Goal: Information Seeking & Learning: Learn about a topic

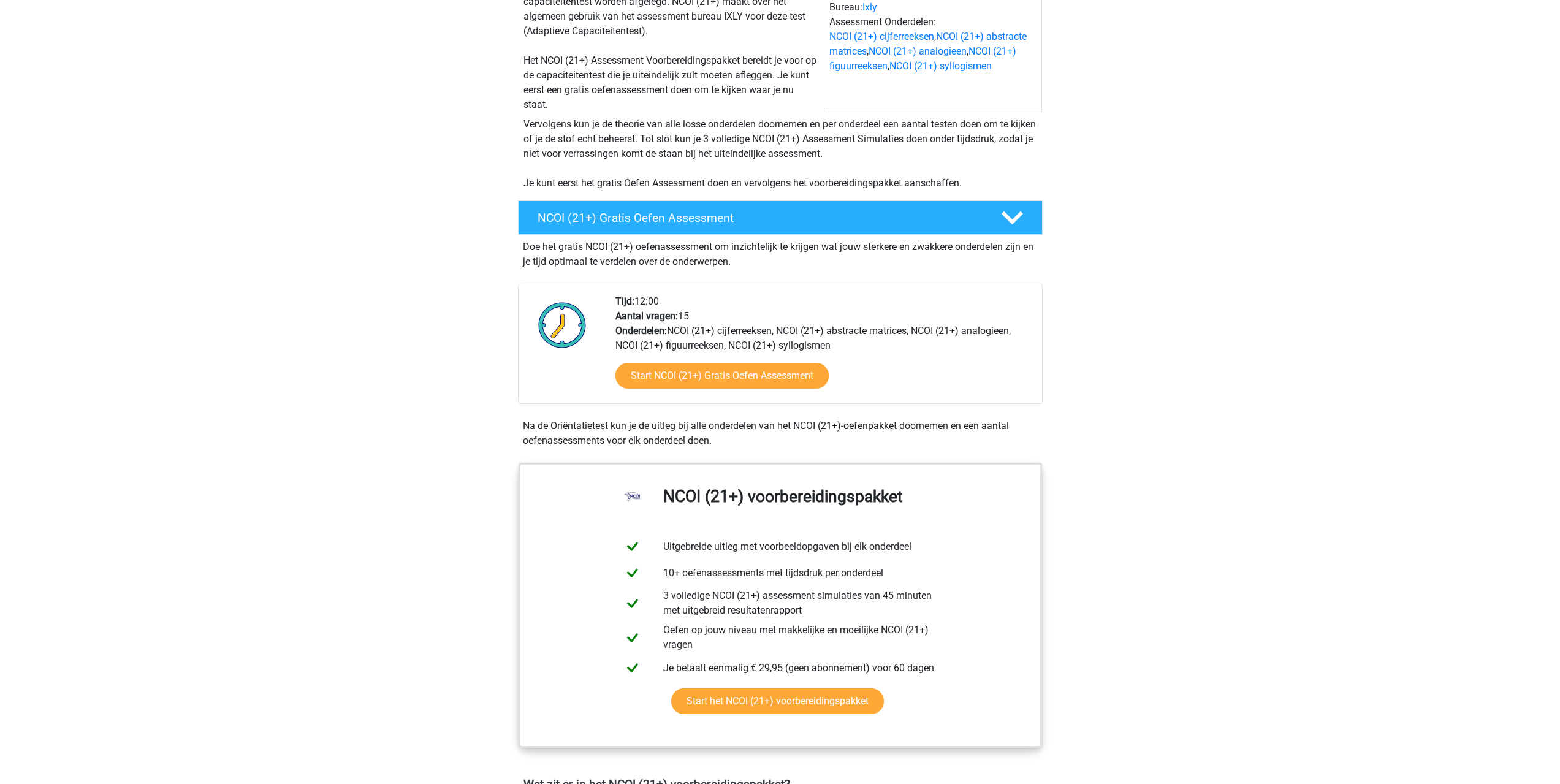
scroll to position [184, 0]
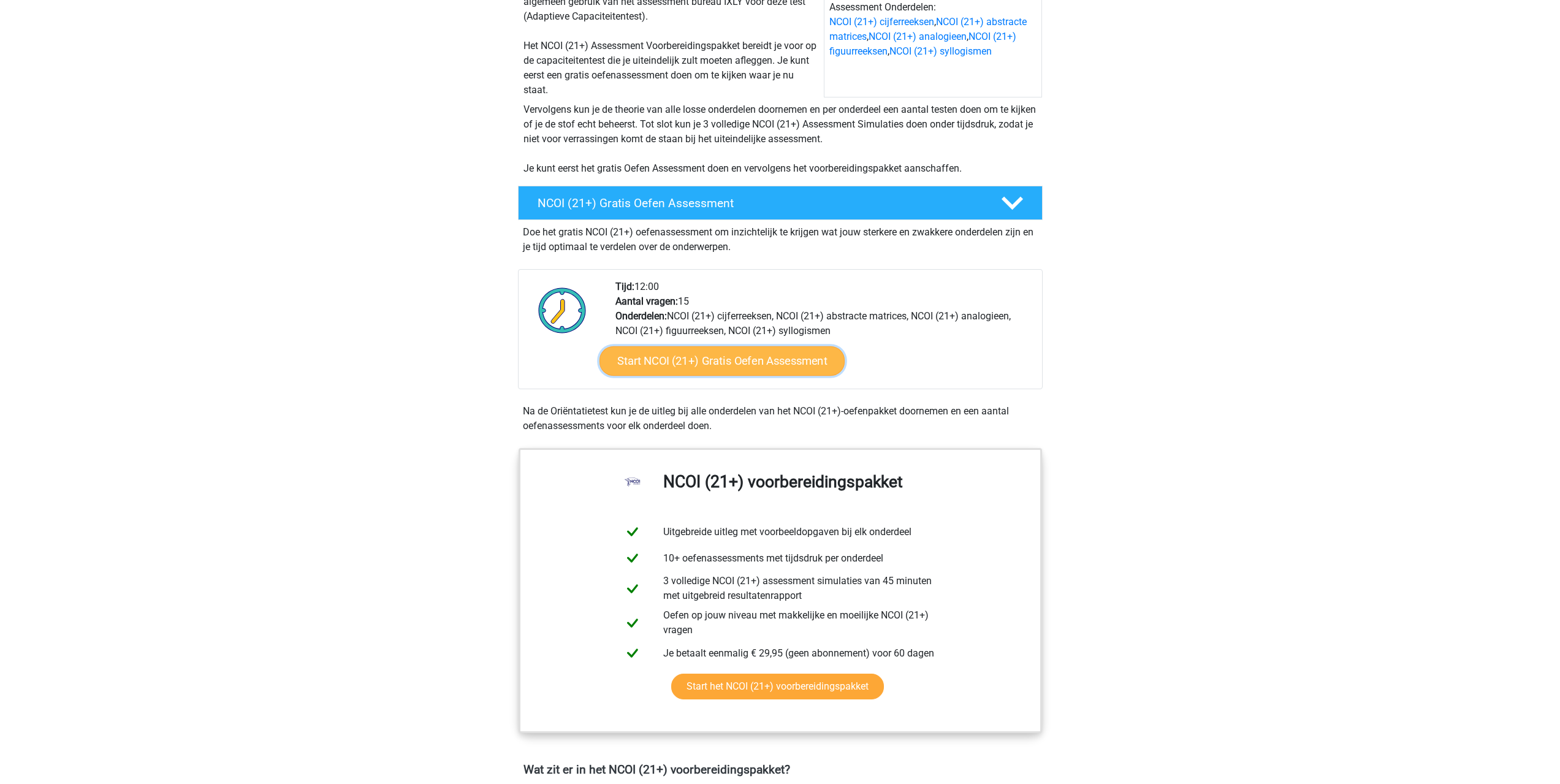
click at [769, 359] on link "Start NCOI (21+) Gratis Oefen Assessment" at bounding box center [721, 361] width 245 height 30
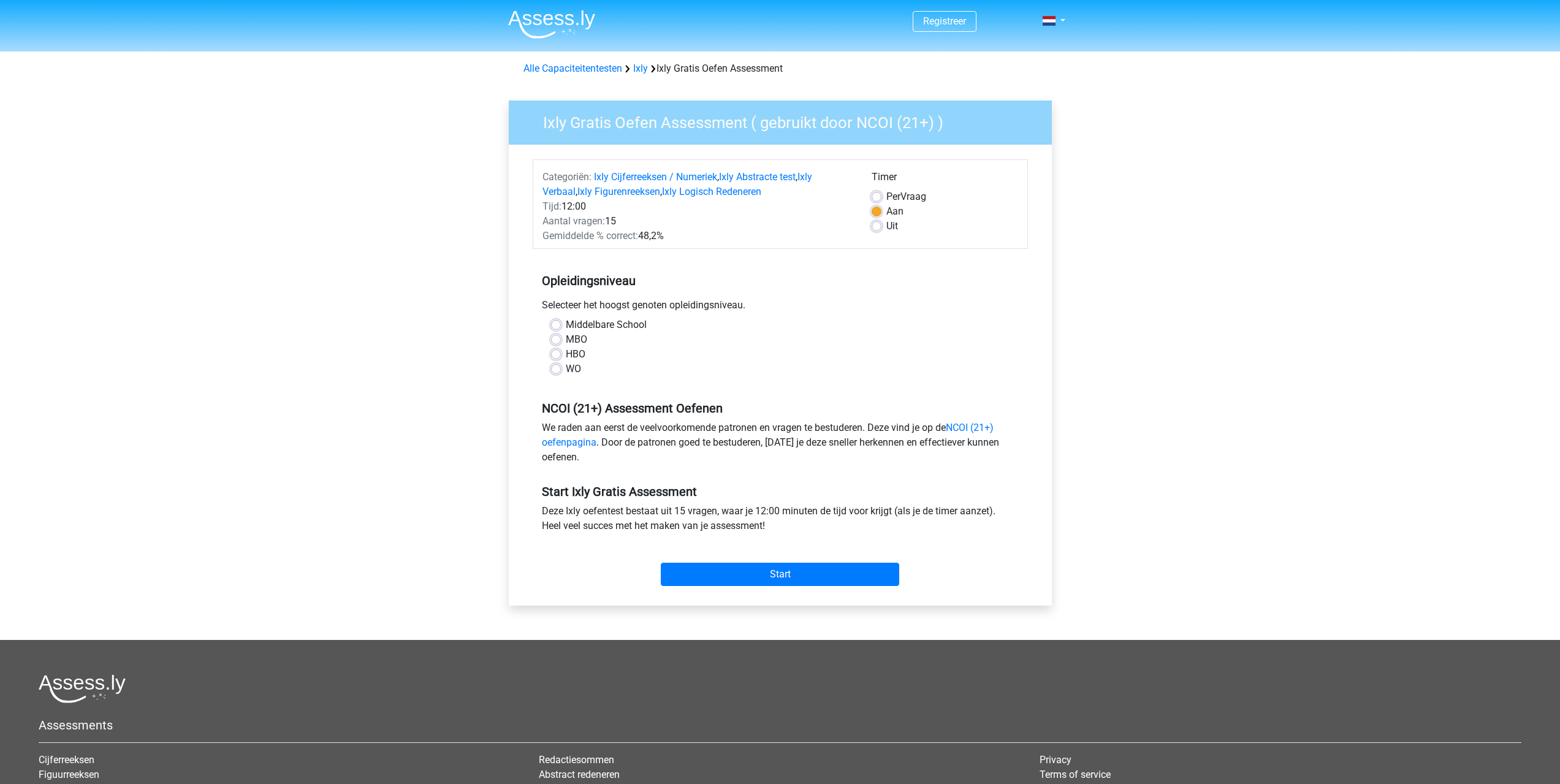
click at [579, 336] on label "MBO" at bounding box center [576, 339] width 22 height 15
click at [561, 336] on input "MBO" at bounding box center [556, 338] width 10 height 12
radio input "true"
click at [892, 225] on label "Uit" at bounding box center [892, 226] width 12 height 15
click at [882, 225] on input "Uit" at bounding box center [877, 225] width 10 height 12
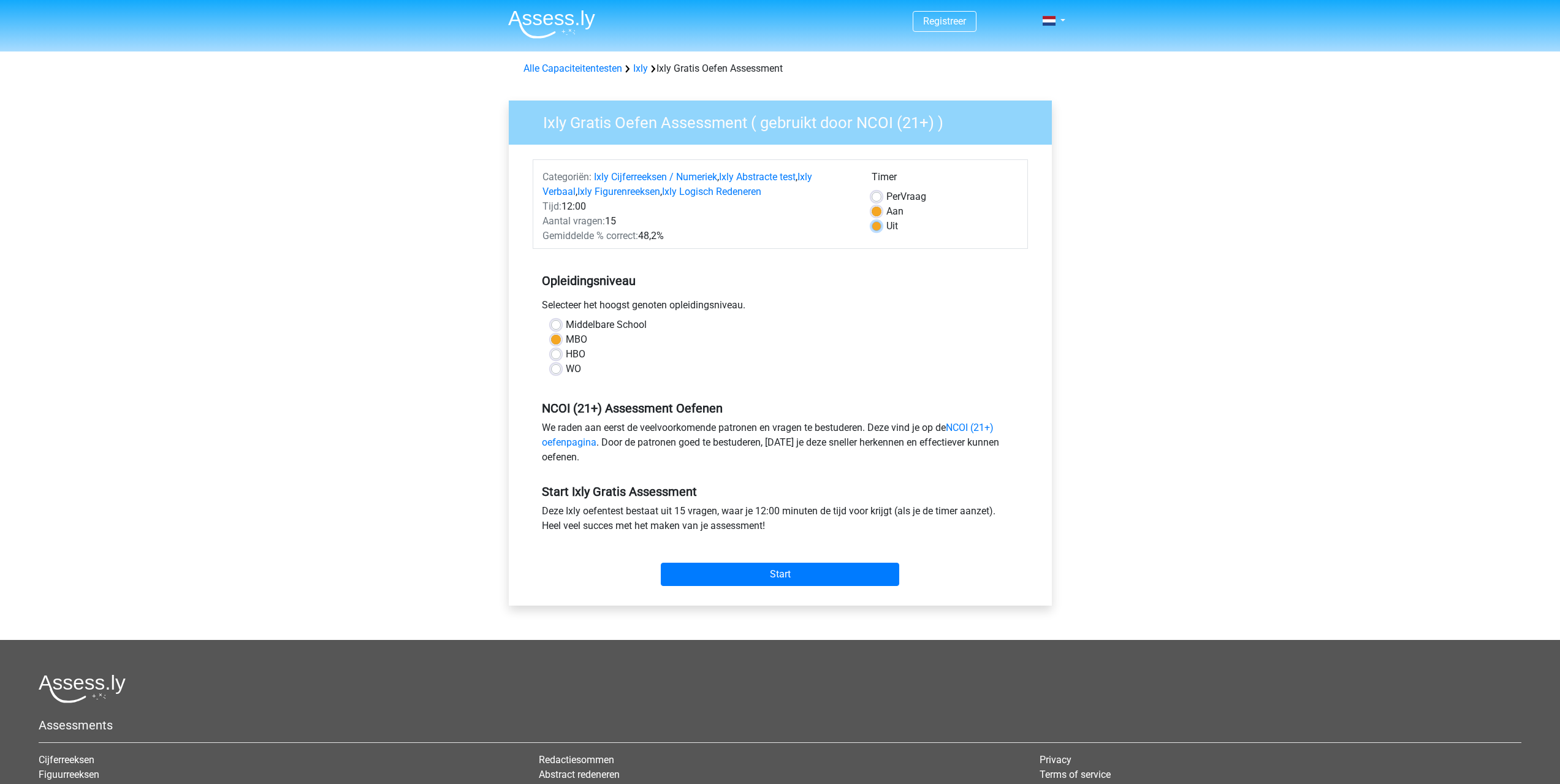
radio input "true"
click at [714, 569] on input "Start" at bounding box center [780, 574] width 238 height 23
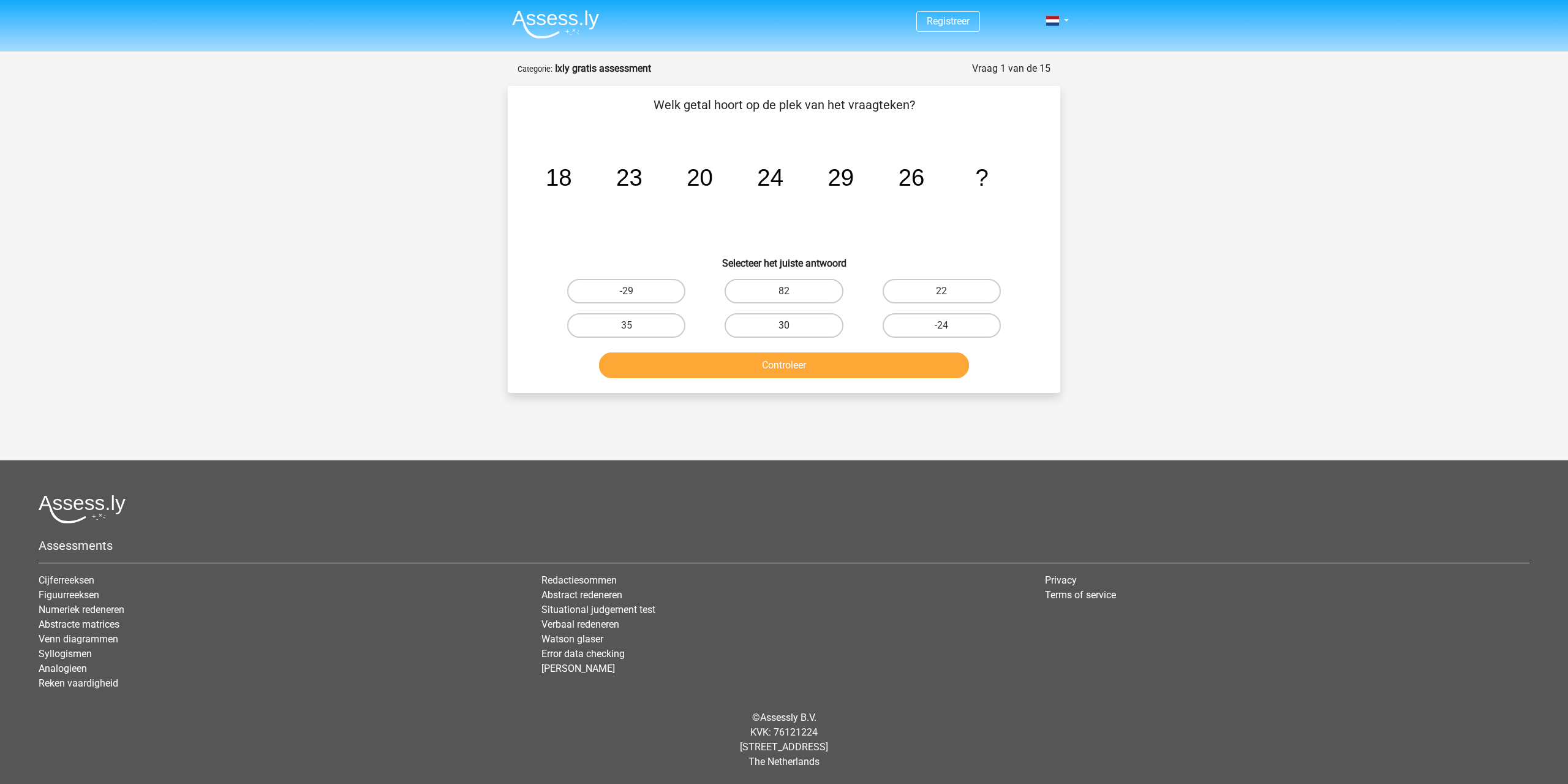
click at [786, 318] on label "30" at bounding box center [784, 325] width 118 height 25
click at [786, 325] on input "30" at bounding box center [788, 329] width 8 height 8
radio input "true"
click at [817, 370] on button "Controleer" at bounding box center [784, 365] width 371 height 26
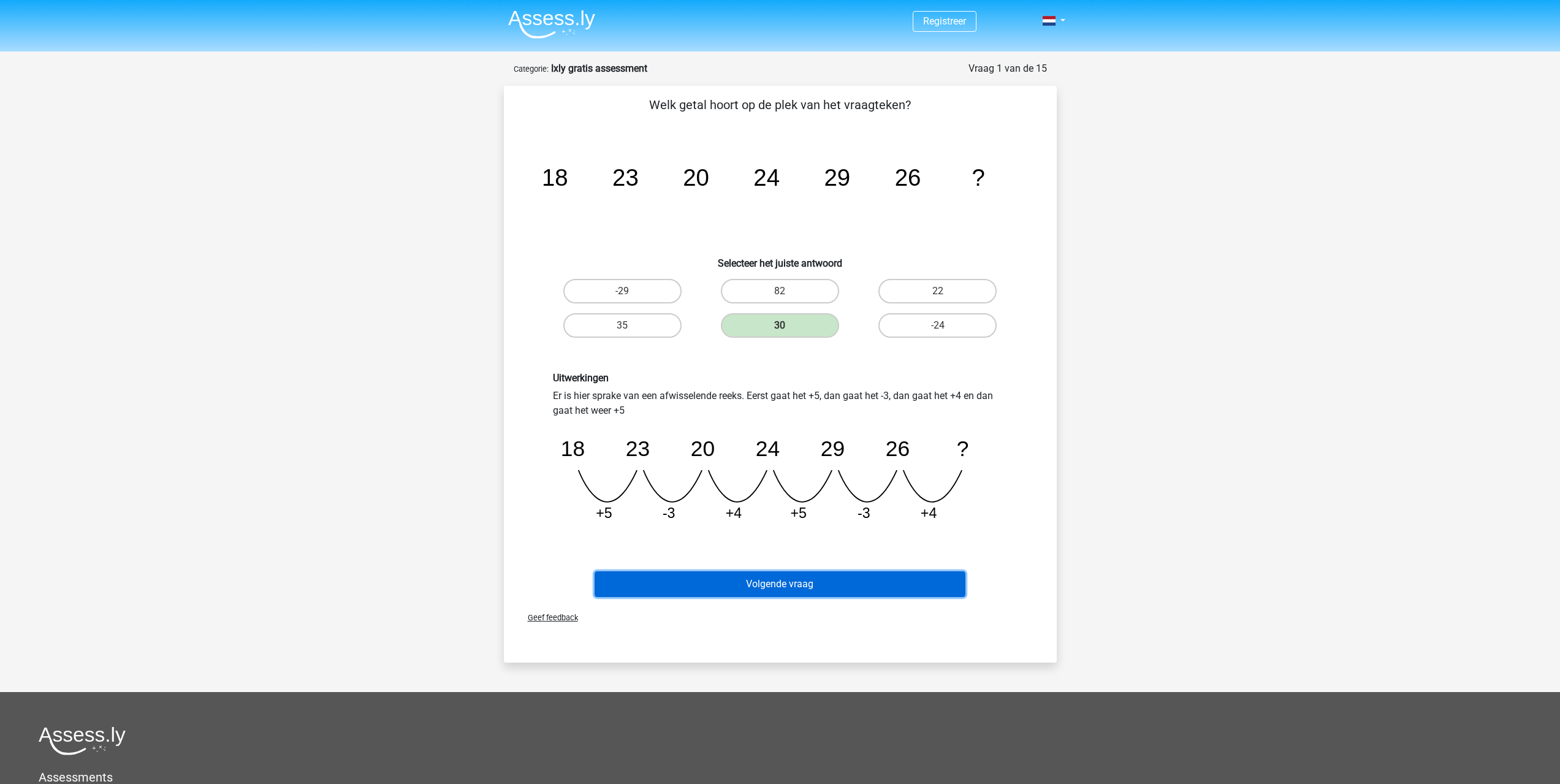
click at [813, 581] on button "Volgende vraag" at bounding box center [780, 584] width 371 height 26
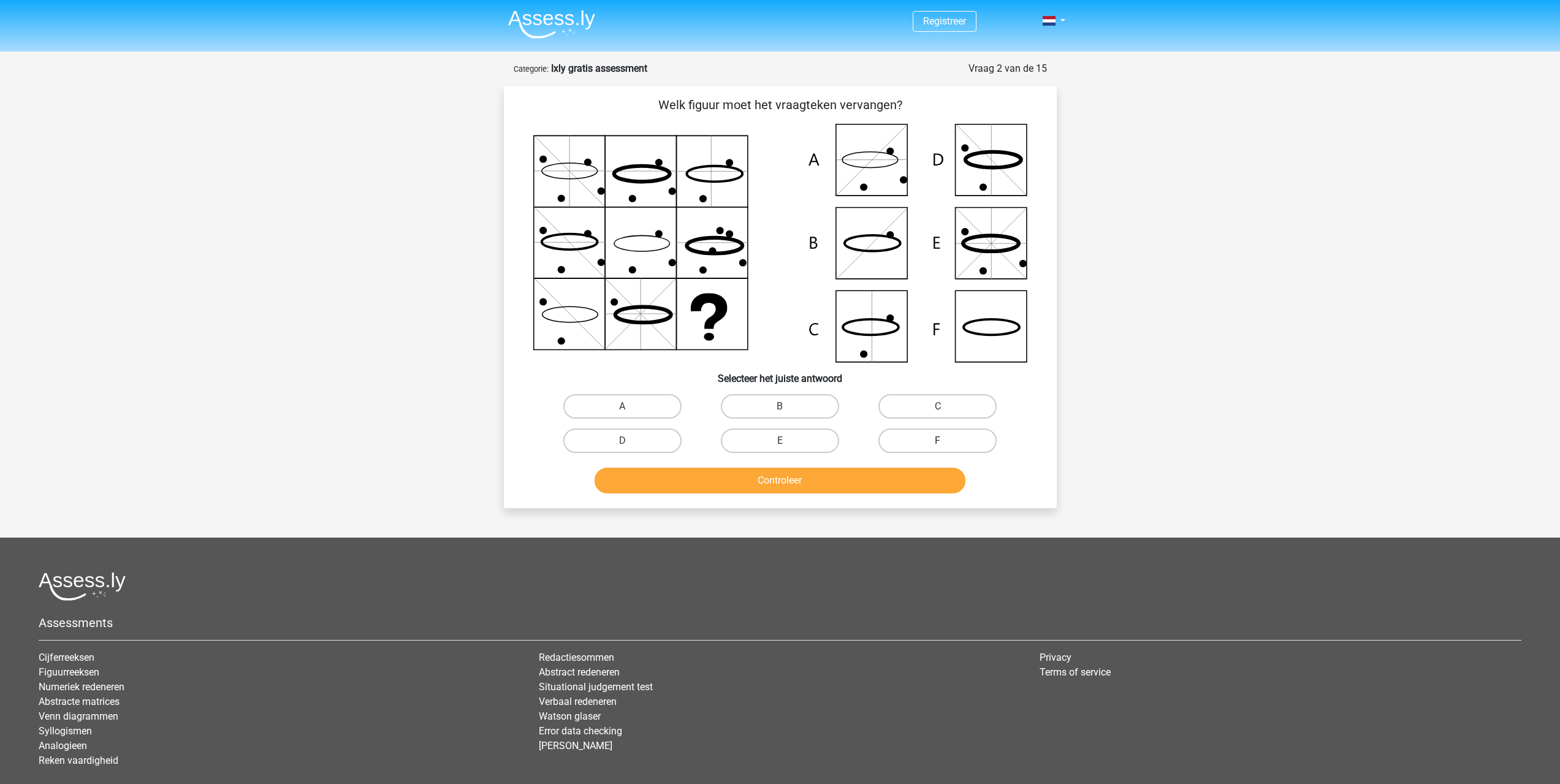
click at [909, 435] on label "F" at bounding box center [938, 440] width 118 height 25
click at [938, 440] on input "F" at bounding box center [941, 444] width 8 height 8
radio input "true"
click at [885, 475] on button "Controleer" at bounding box center [780, 480] width 371 height 26
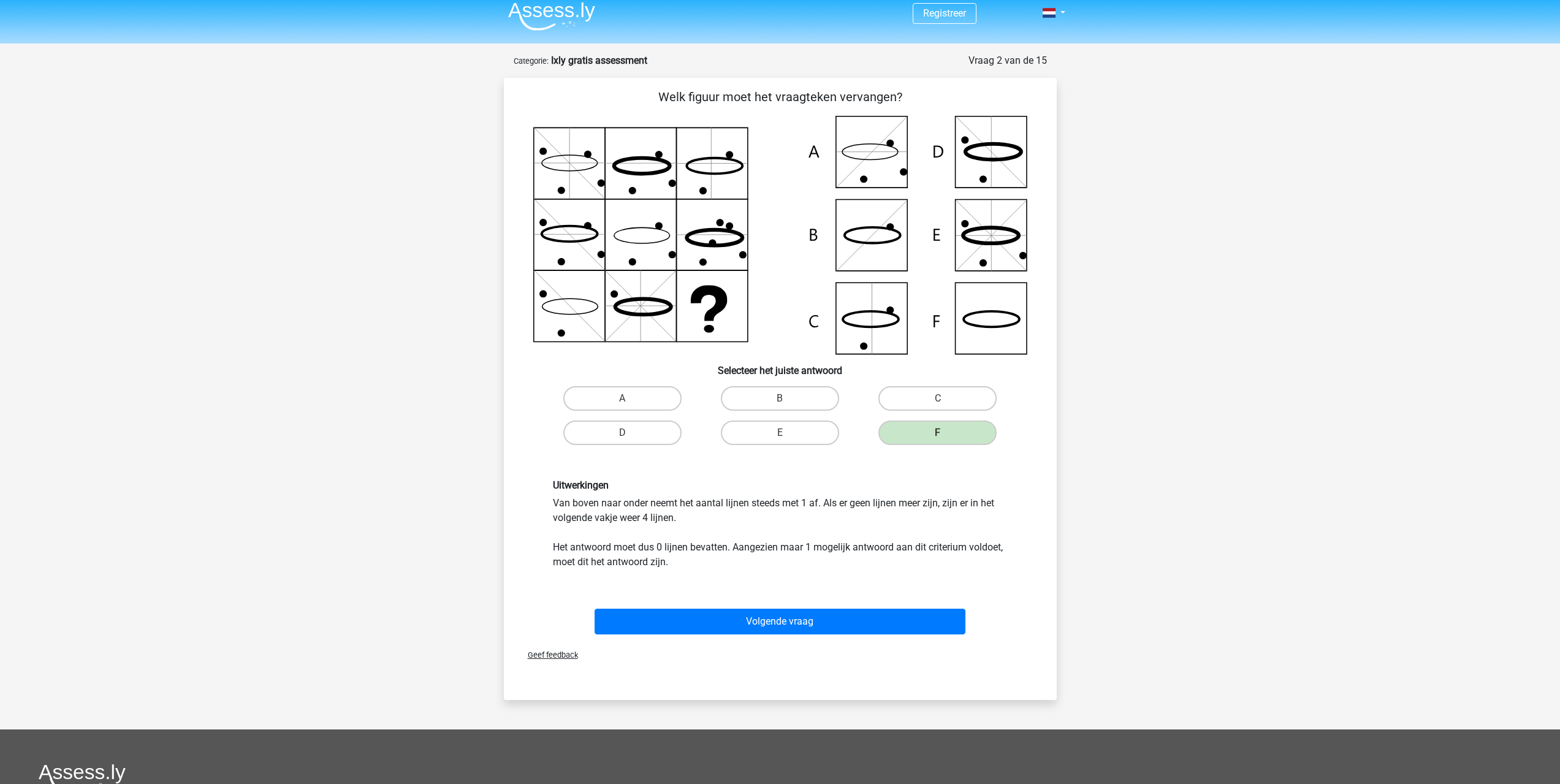
scroll to position [61, 0]
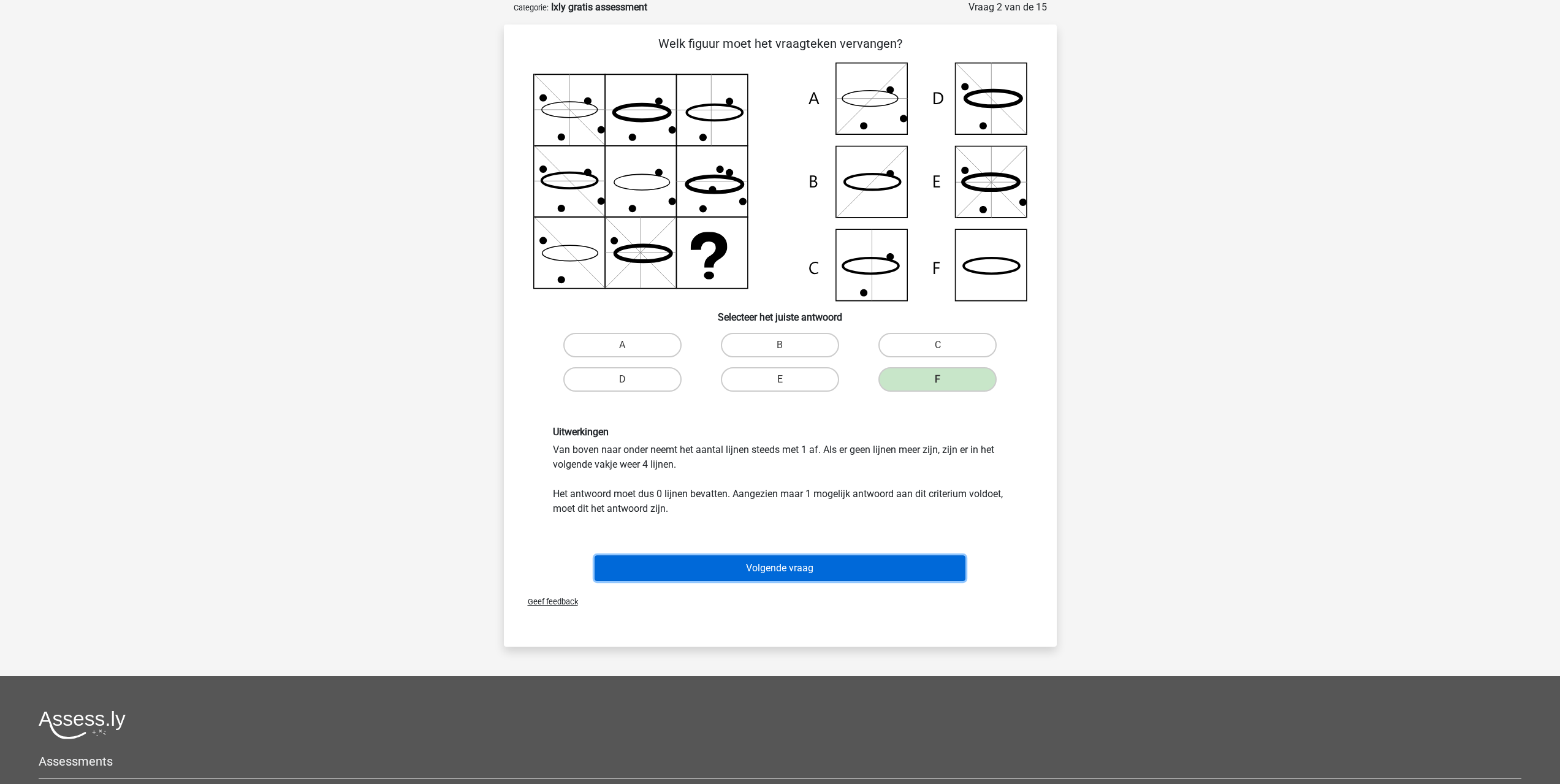
click at [672, 567] on button "Volgende vraag" at bounding box center [780, 568] width 371 height 26
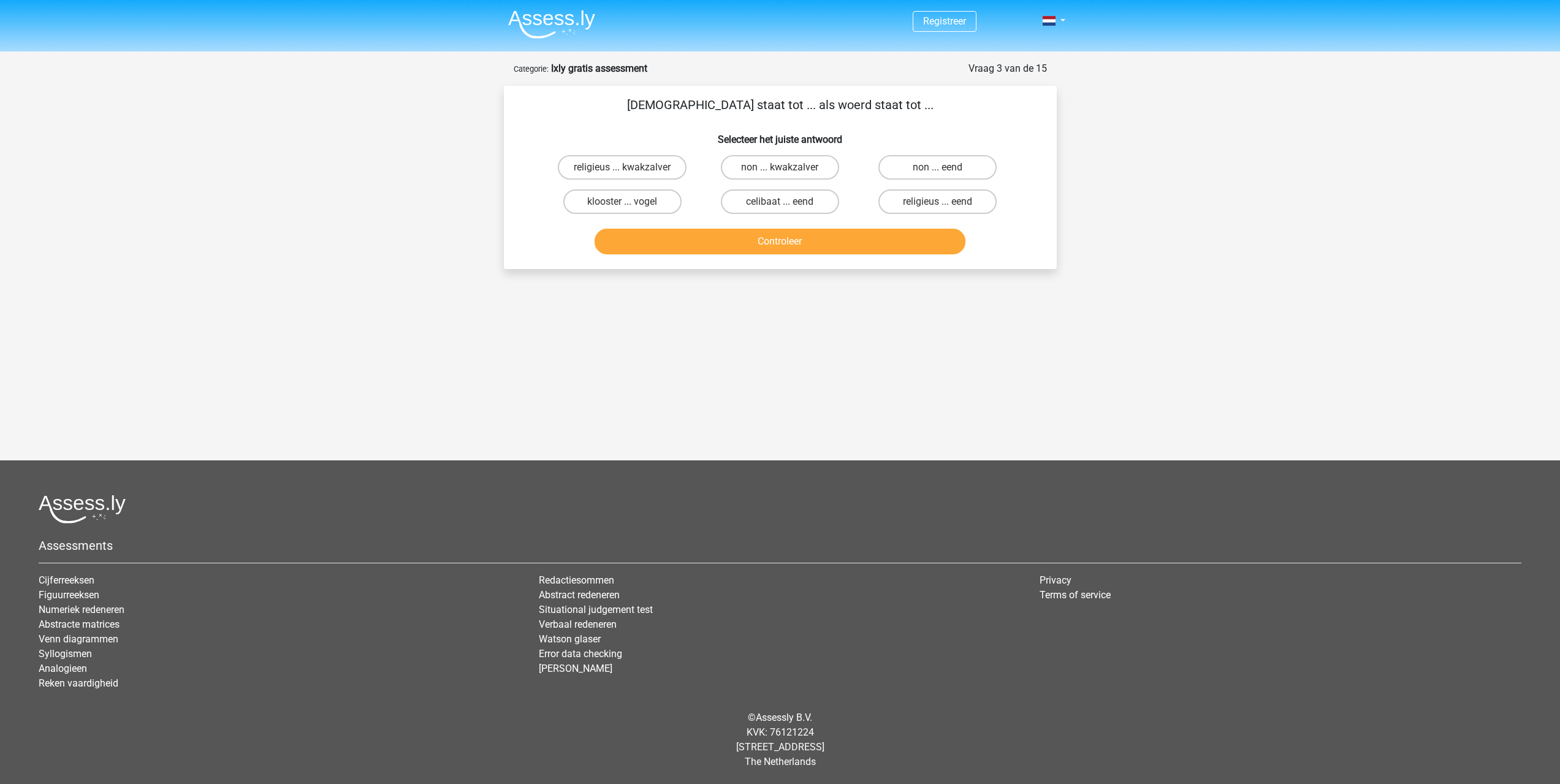
scroll to position [0, 0]
click at [973, 202] on label "religieus ... eend" at bounding box center [943, 201] width 118 height 25
click at [950, 202] on input "religieus ... eend" at bounding box center [946, 205] width 8 height 8
radio input "true"
click at [917, 243] on button "Controleer" at bounding box center [785, 241] width 371 height 26
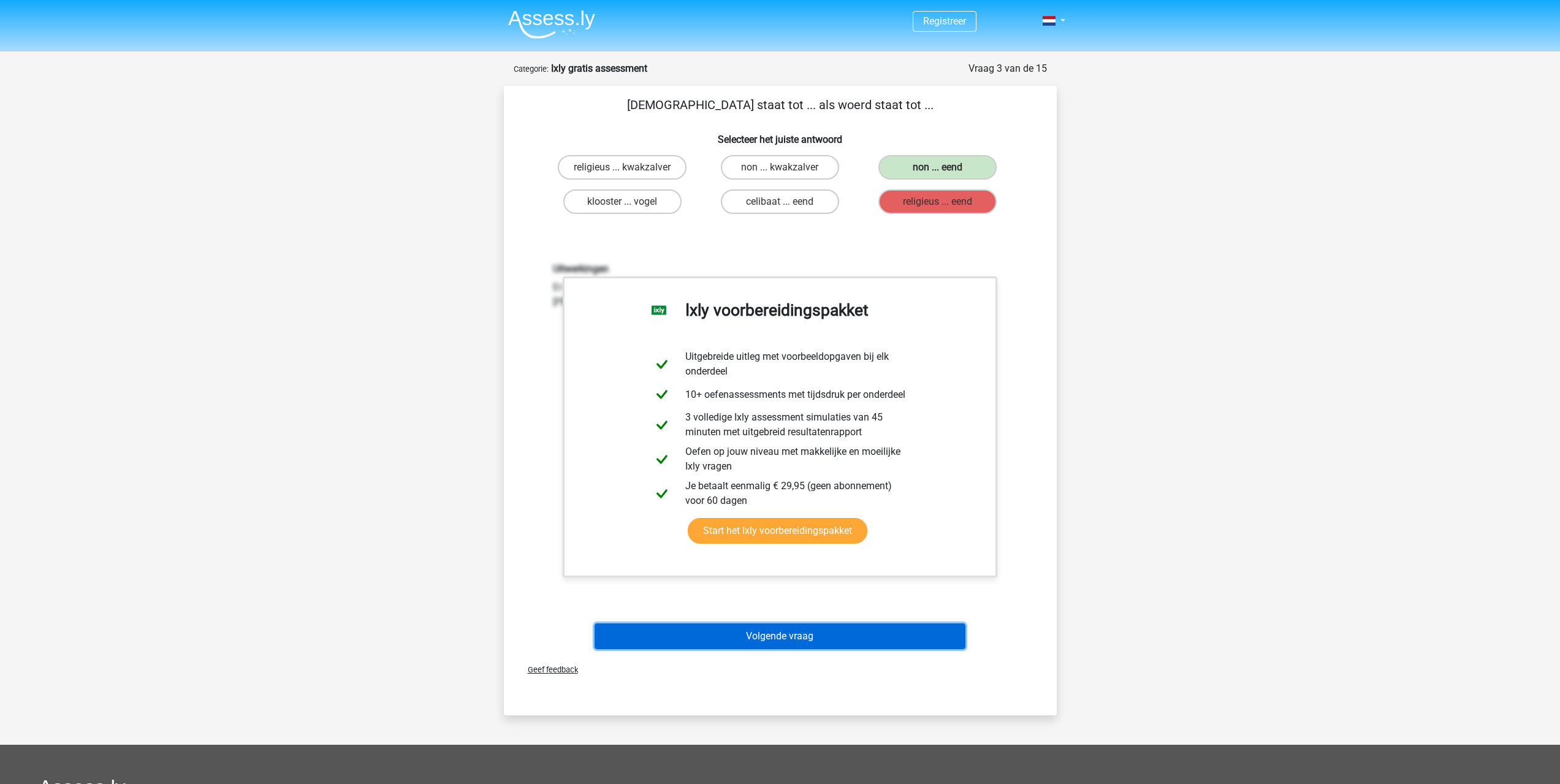
click at [821, 631] on button "Volgende vraag" at bounding box center [780, 636] width 371 height 26
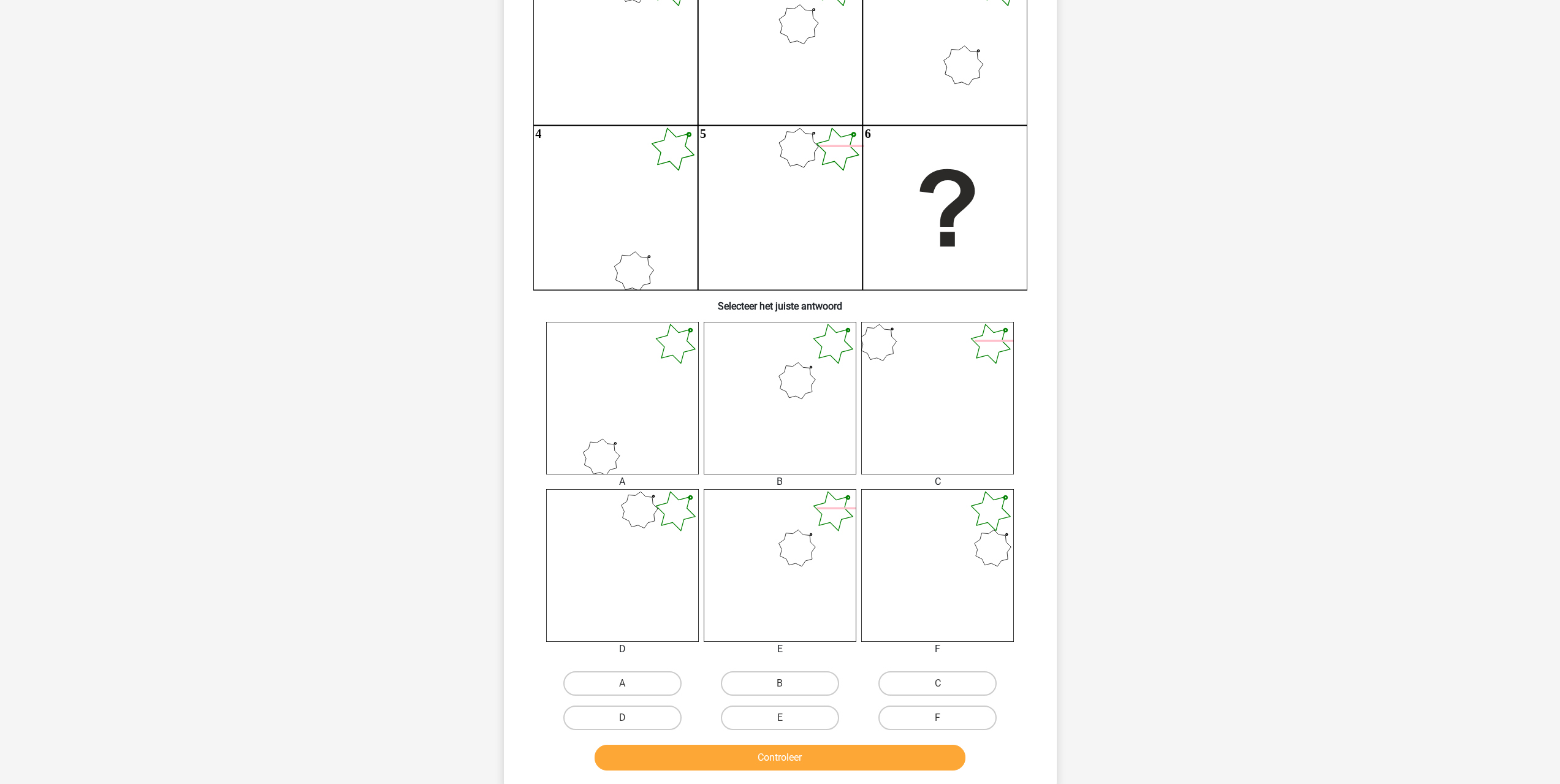
scroll to position [184, 0]
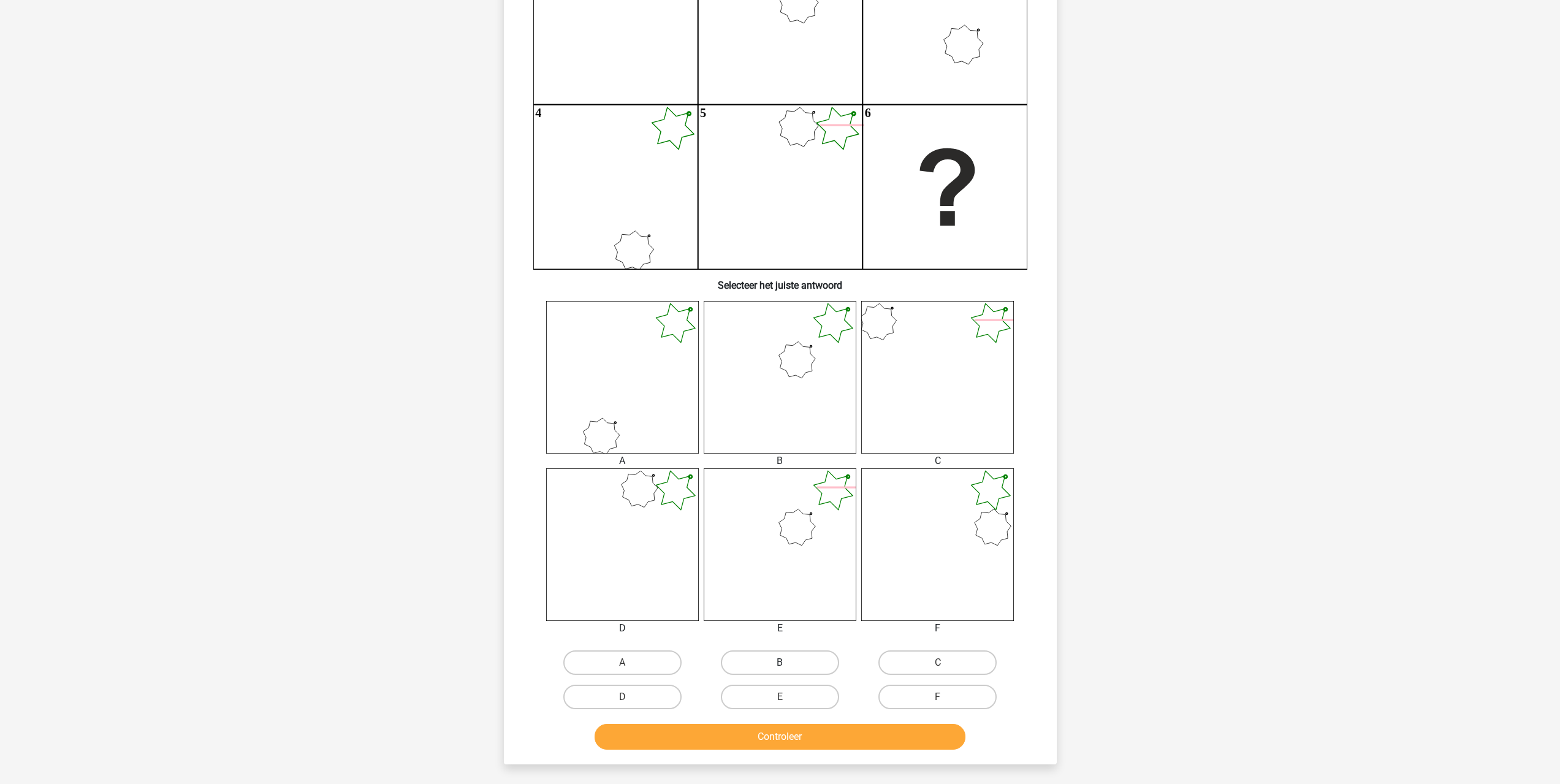
click at [776, 664] on label "B" at bounding box center [780, 663] width 118 height 25
click at [780, 664] on input "B" at bounding box center [784, 666] width 8 height 8
radio input "true"
click at [774, 732] on button "Controleer" at bounding box center [780, 737] width 371 height 26
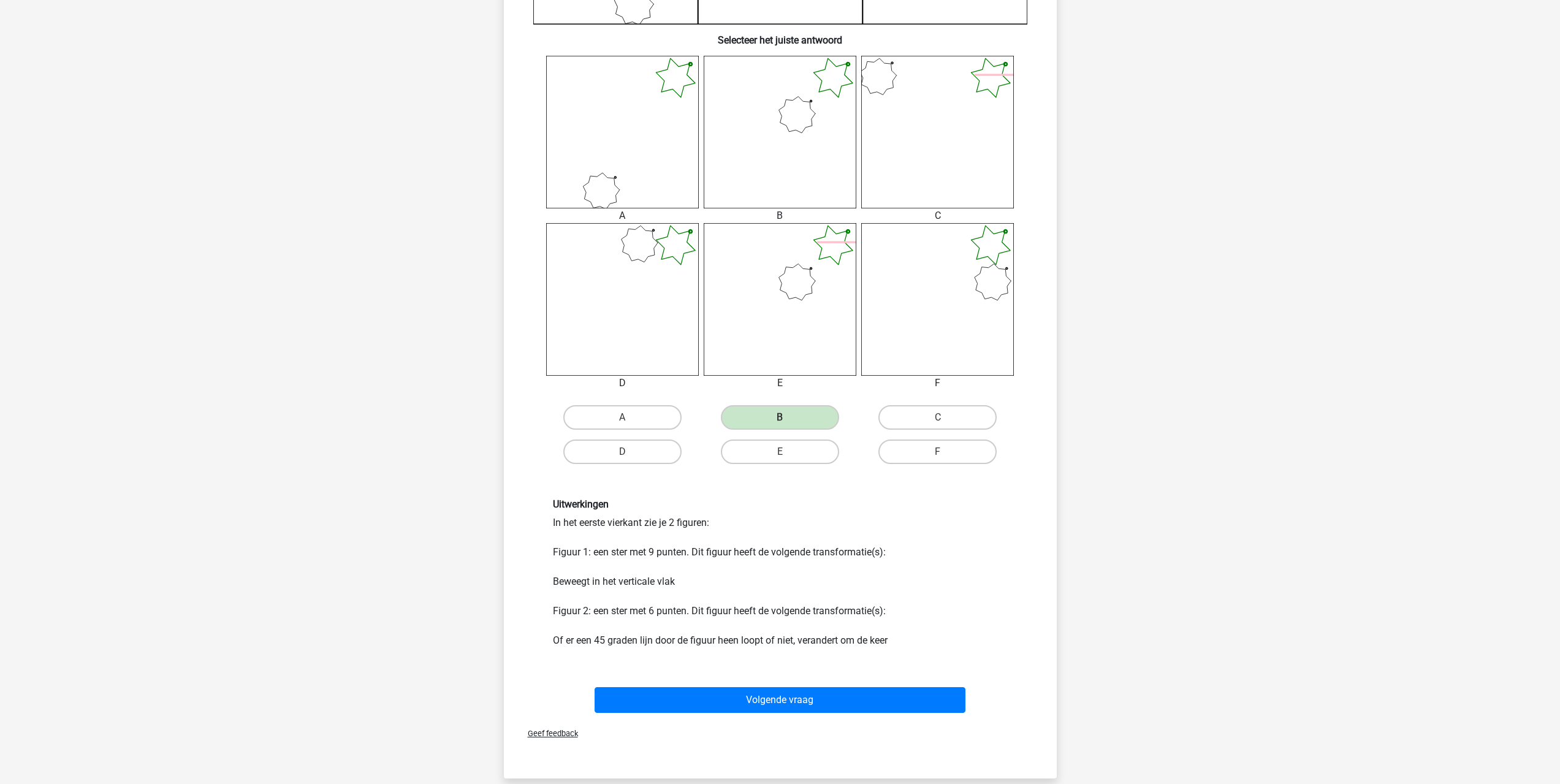
scroll to position [490, 0]
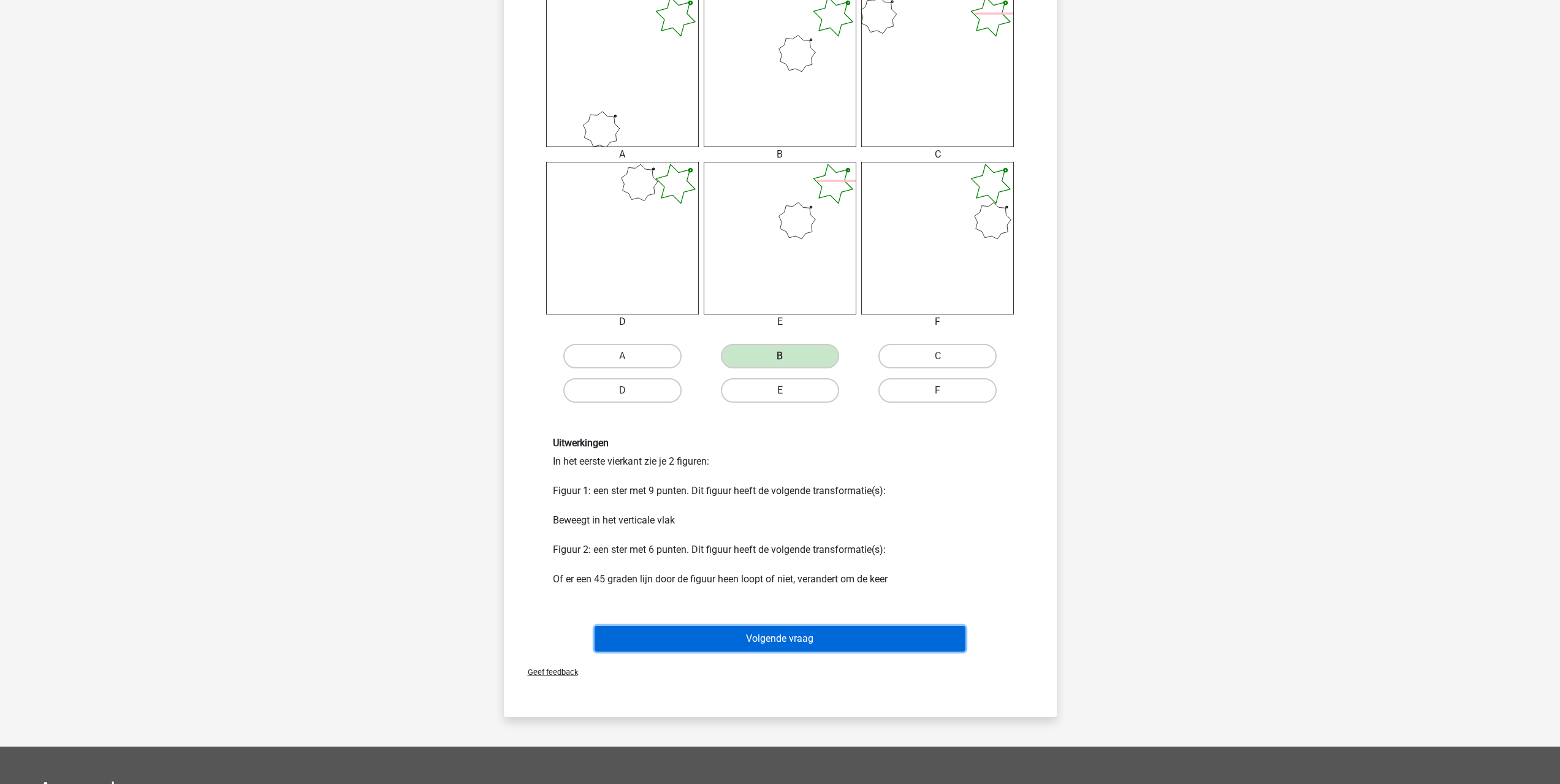
click at [821, 646] on button "Volgende vraag" at bounding box center [780, 639] width 371 height 26
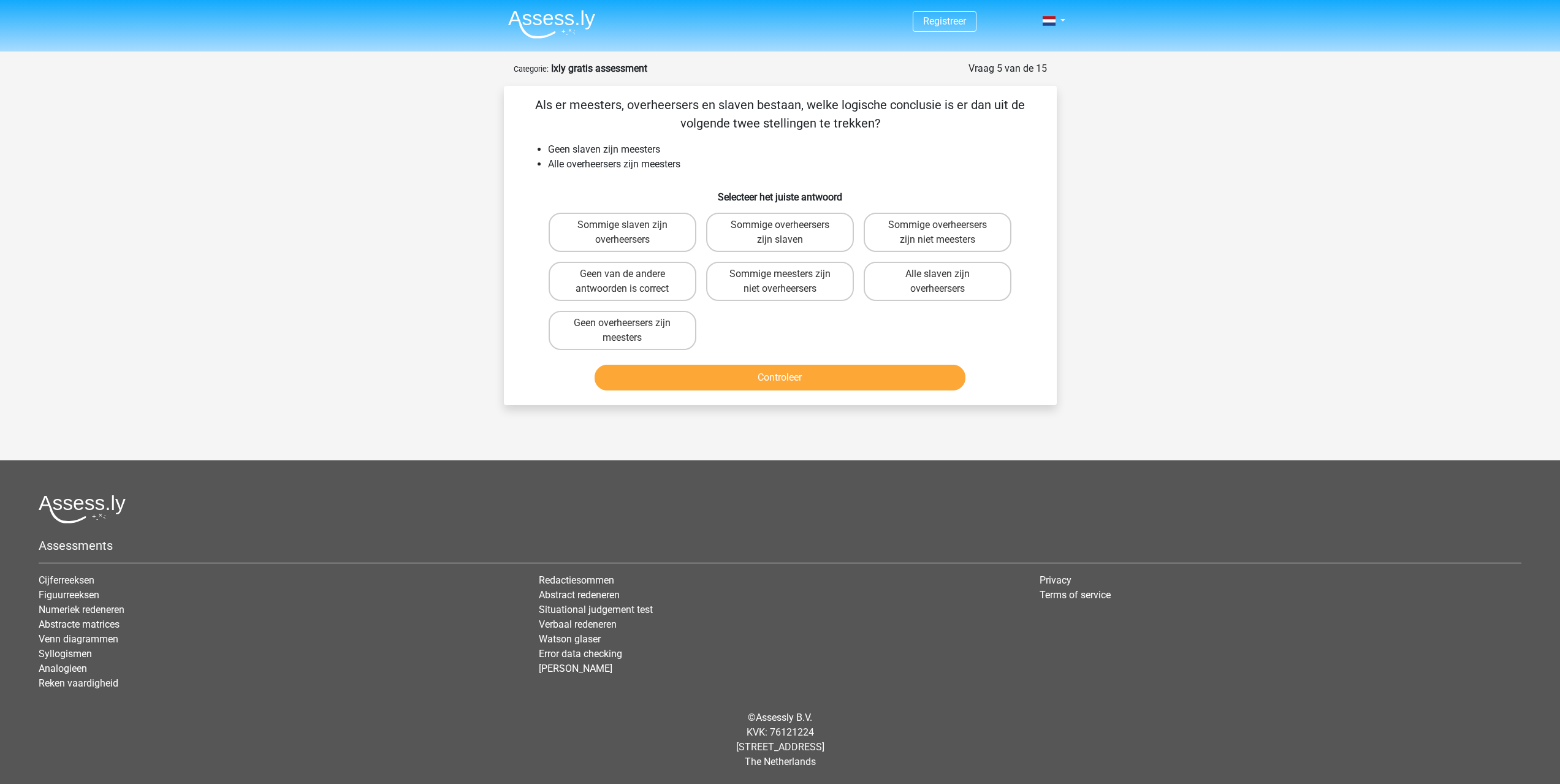
scroll to position [0, 0]
click at [644, 274] on label "Geen van de andere antwoorden is correct" at bounding box center [627, 281] width 148 height 39
click at [635, 274] on input "Geen van de andere antwoorden is correct" at bounding box center [631, 278] width 8 height 8
radio input "true"
click at [771, 367] on button "Controleer" at bounding box center [785, 378] width 371 height 26
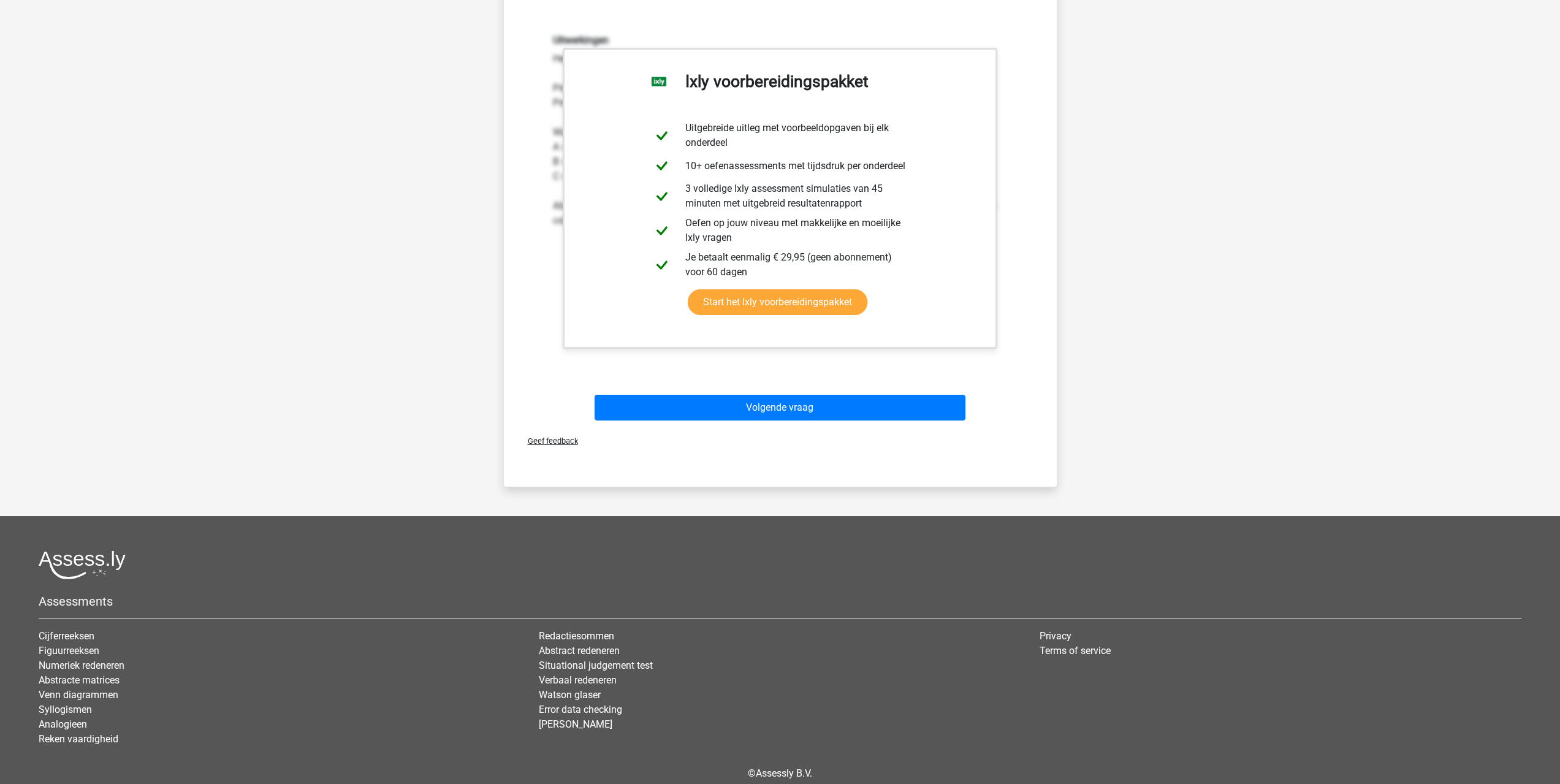
scroll to position [368, 0]
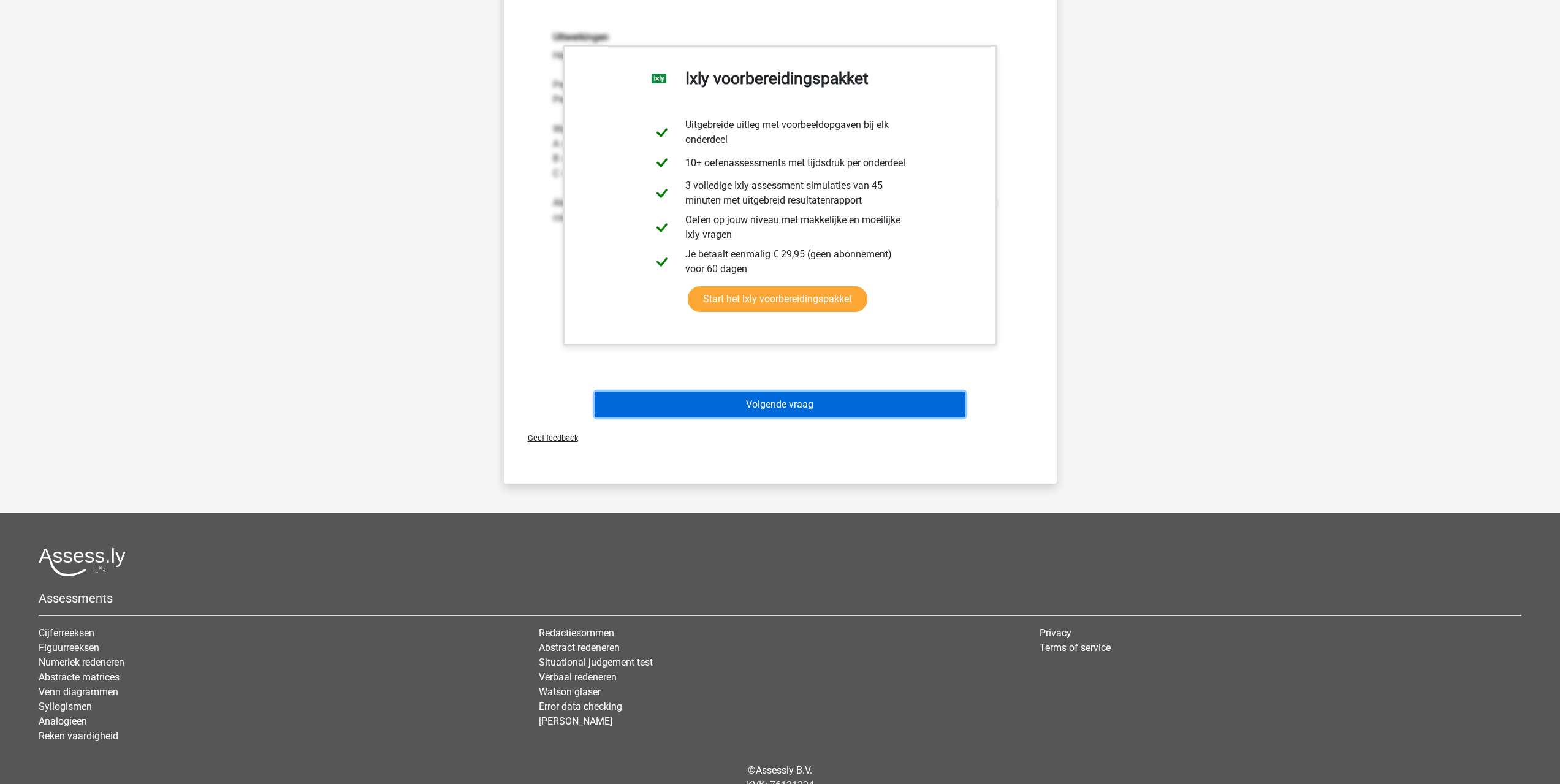
click at [776, 397] on button "Volgende vraag" at bounding box center [780, 405] width 371 height 26
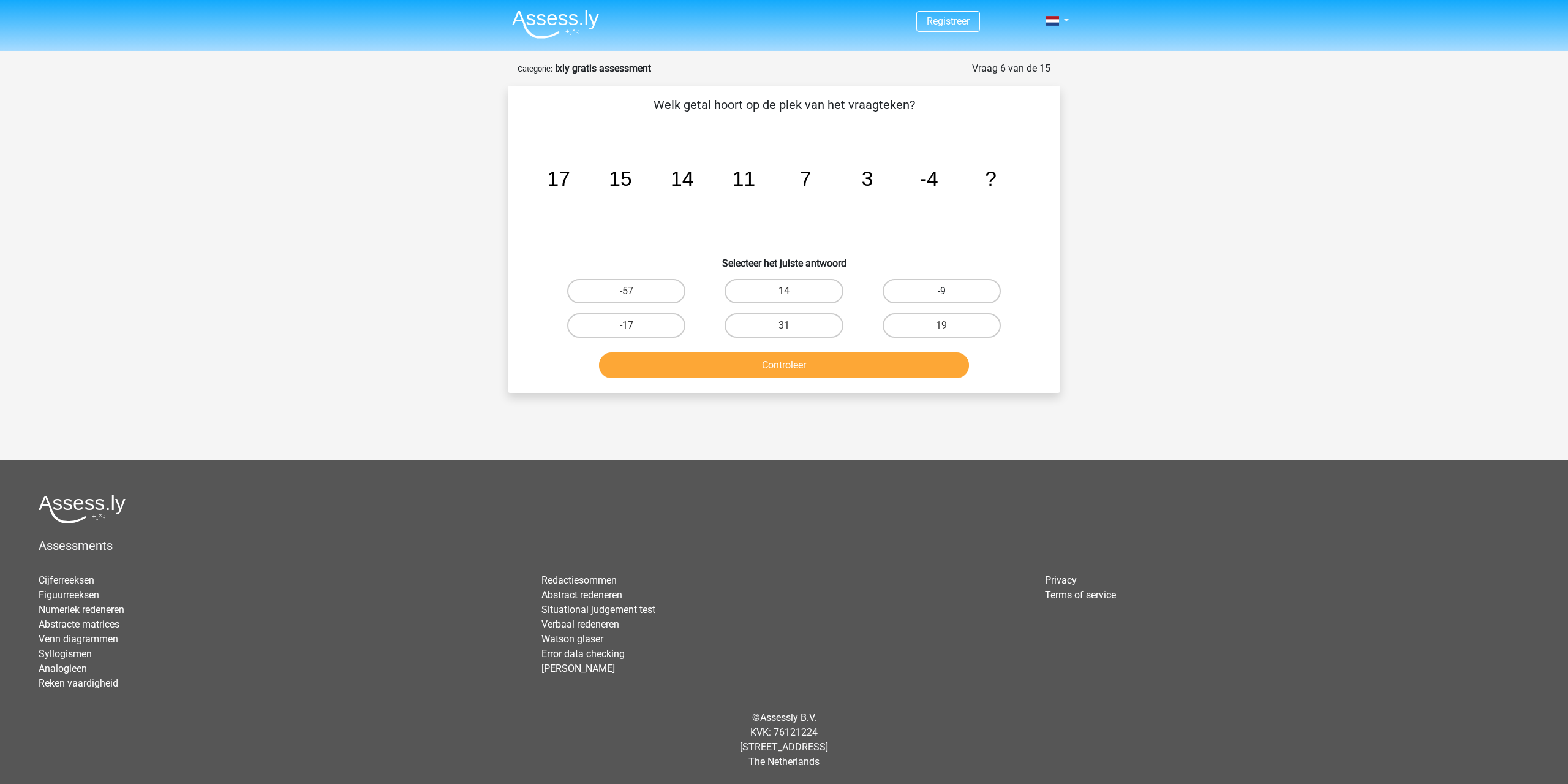
click at [923, 285] on label "-9" at bounding box center [942, 291] width 118 height 25
click at [941, 291] on input "-9" at bounding box center [945, 295] width 8 height 8
radio input "true"
click at [896, 358] on button "Controleer" at bounding box center [784, 365] width 371 height 26
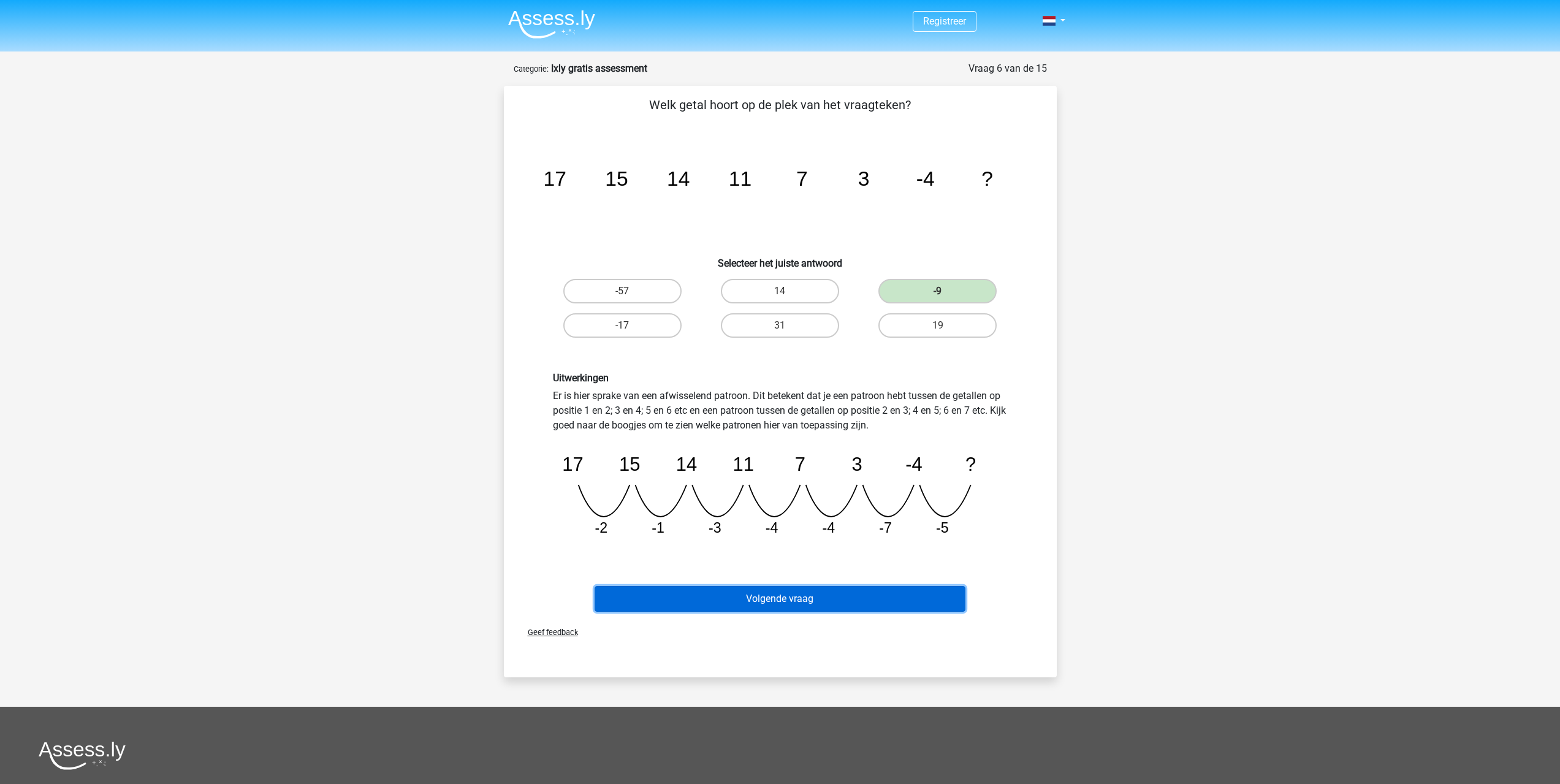
click at [706, 592] on button "Volgende vraag" at bounding box center [780, 599] width 371 height 26
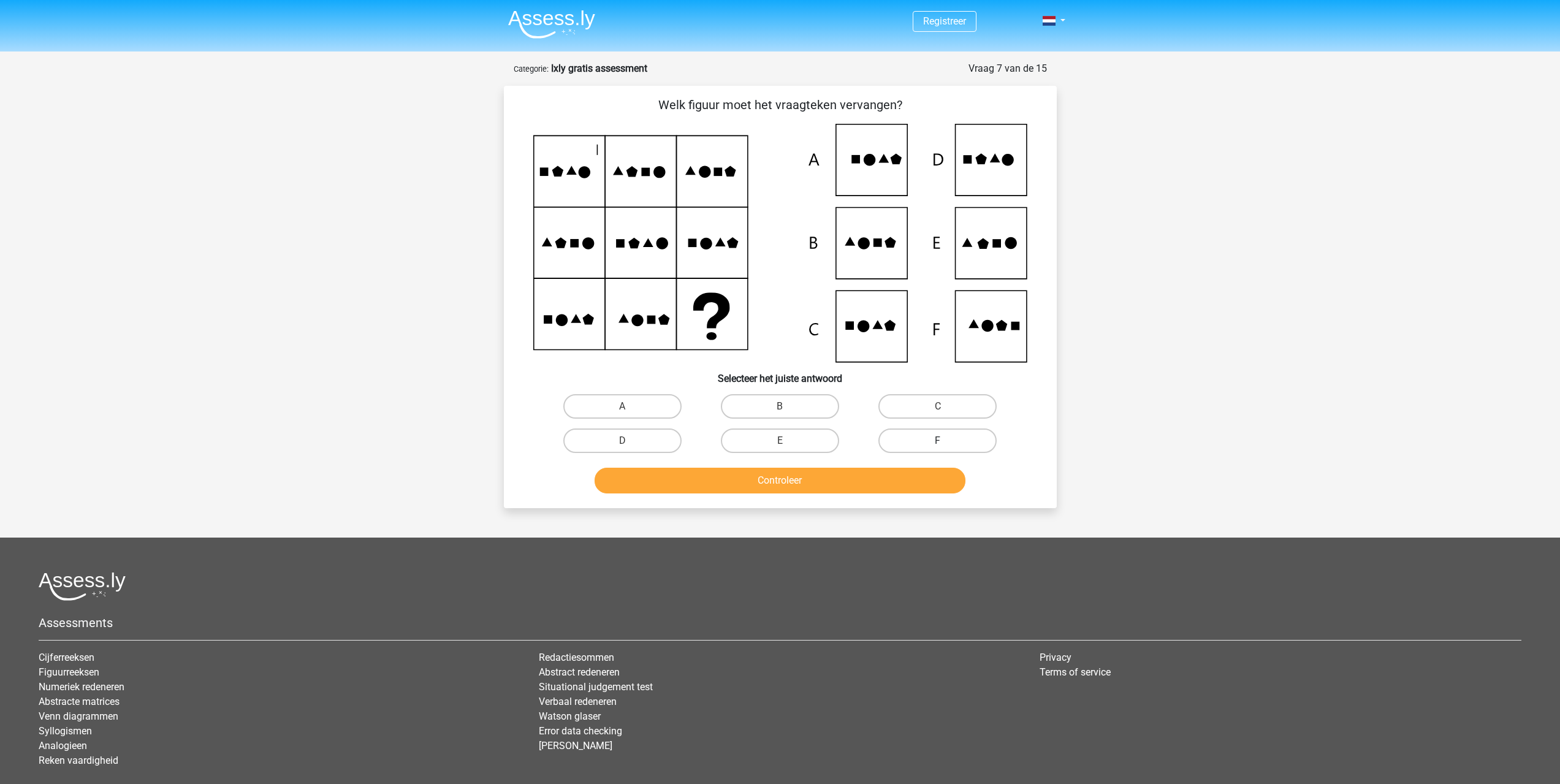
click at [914, 433] on label "F" at bounding box center [938, 440] width 118 height 25
click at [938, 440] on input "F" at bounding box center [941, 444] width 8 height 8
radio input "true"
click at [873, 480] on button "Controleer" at bounding box center [780, 480] width 371 height 26
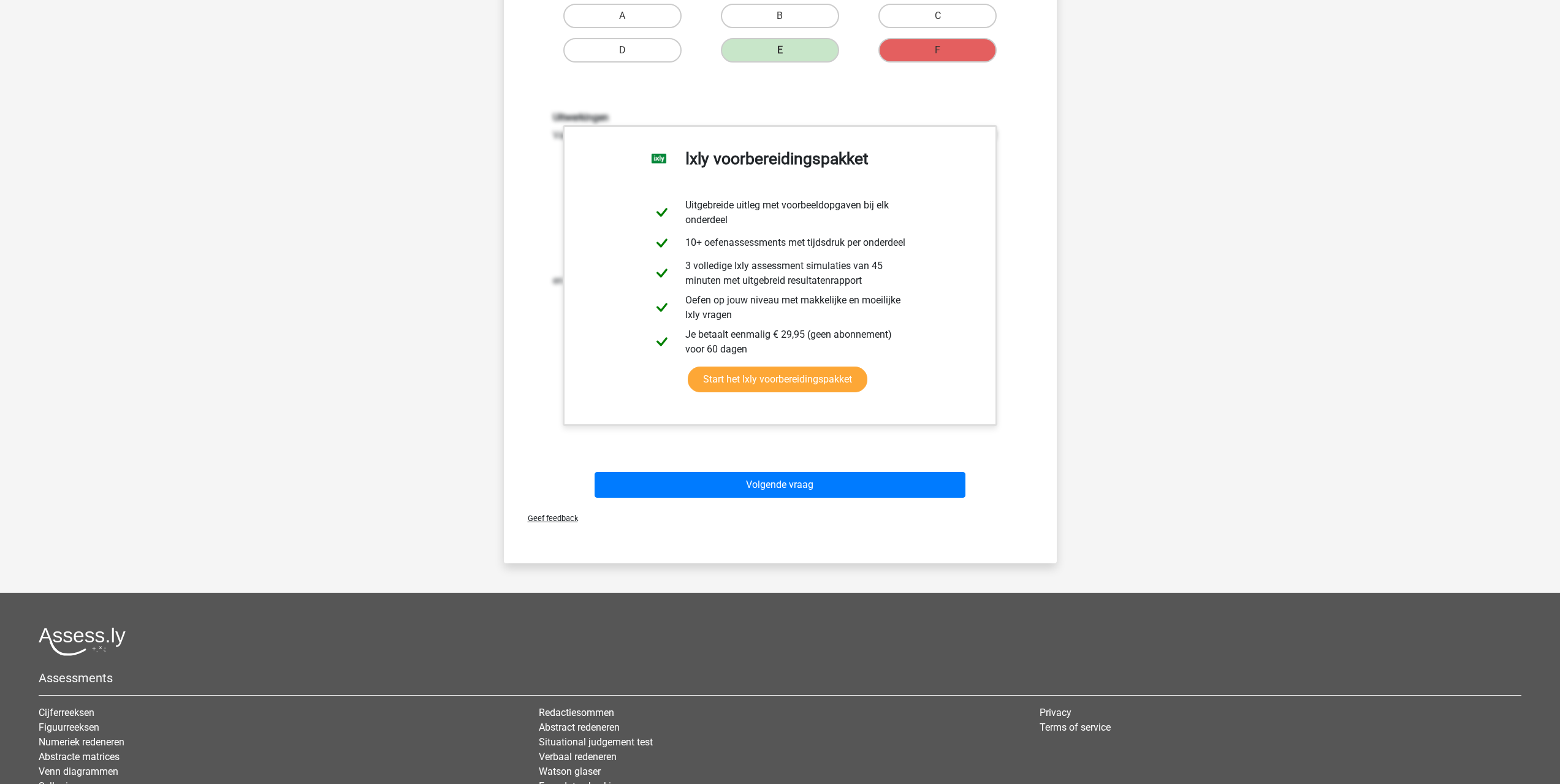
scroll to position [429, 0]
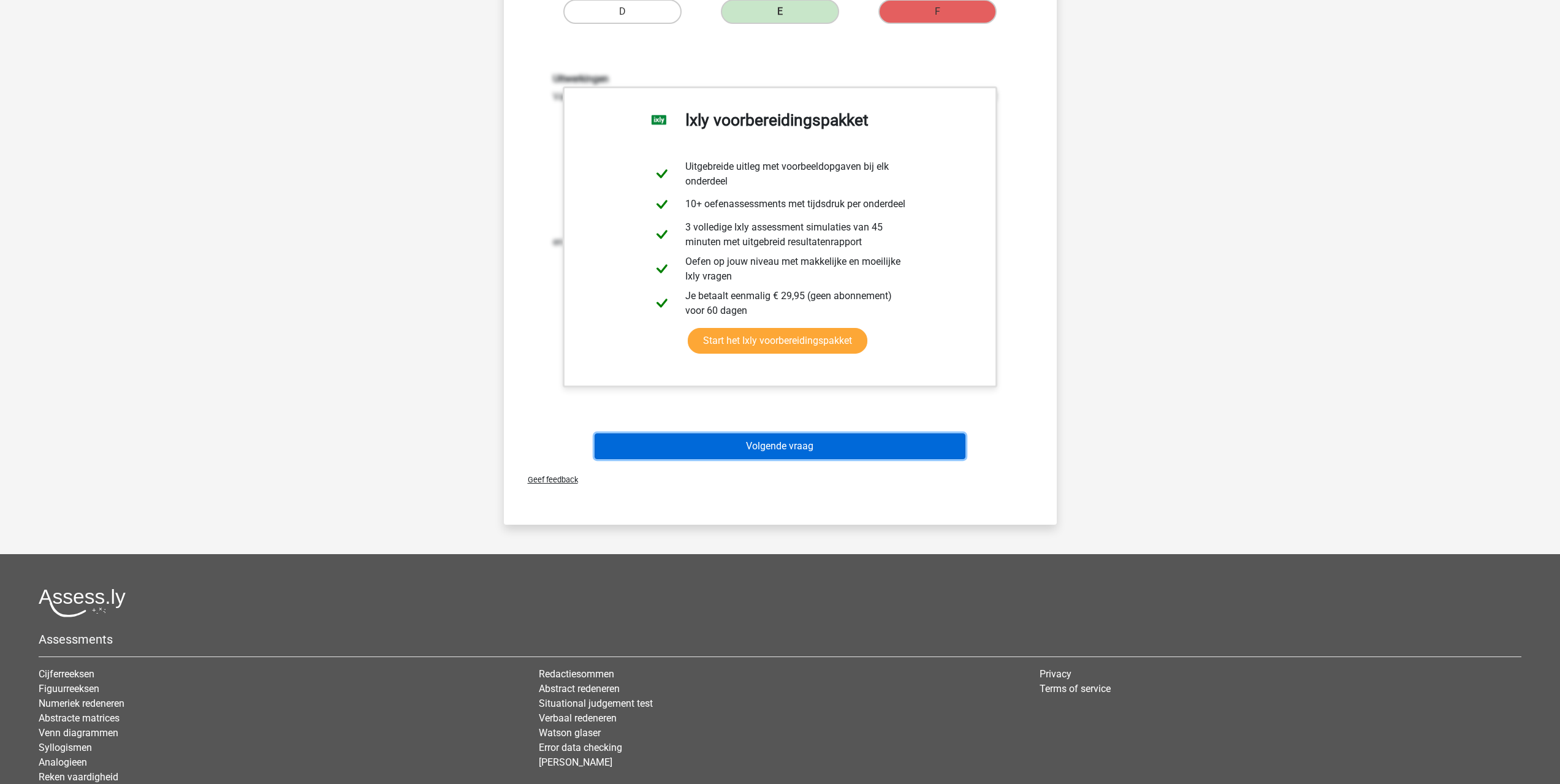
click at [792, 448] on button "Volgende vraag" at bounding box center [780, 446] width 371 height 26
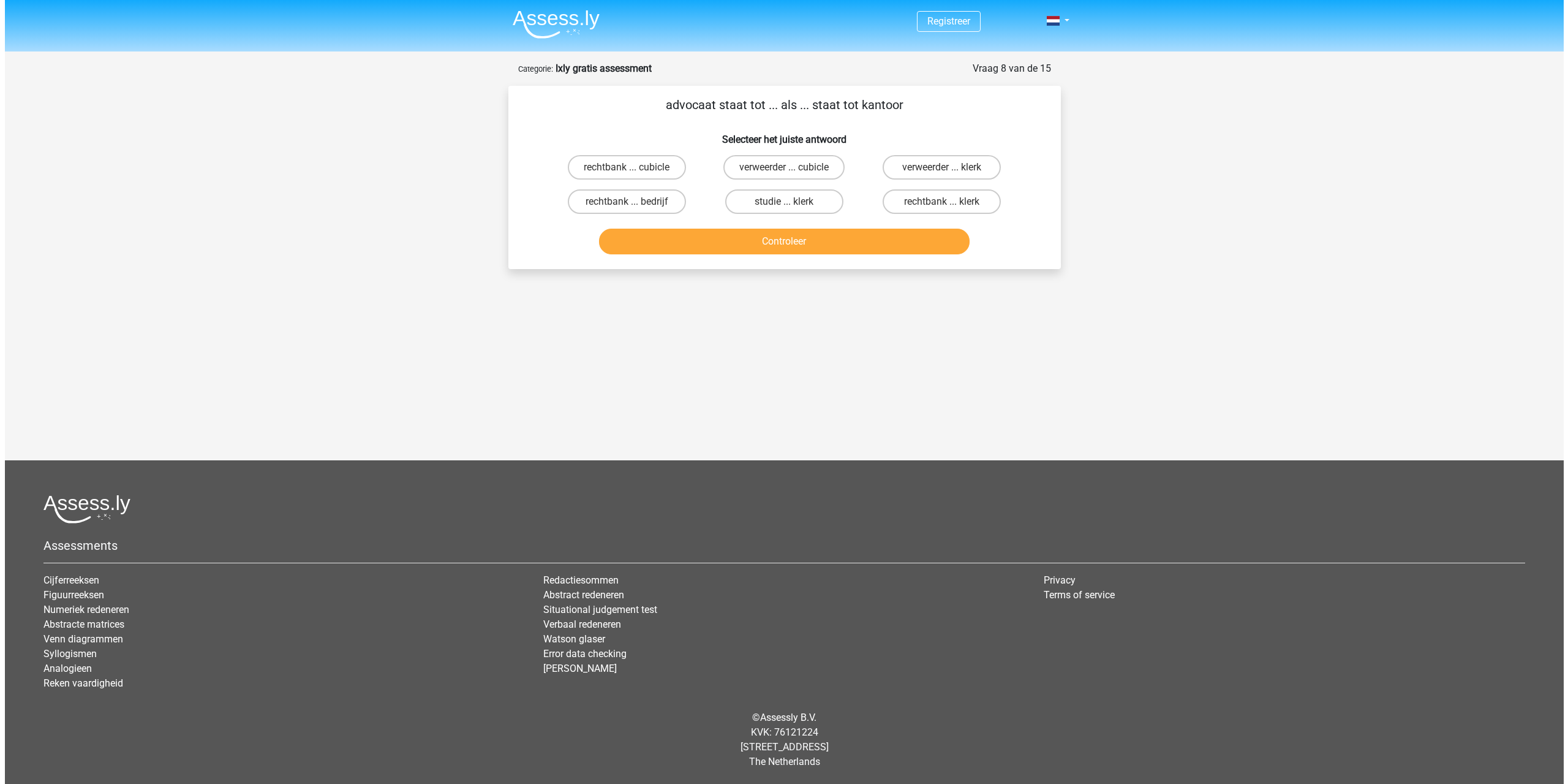
scroll to position [0, 0]
click at [642, 206] on label "rechtbank ... bedrijf" at bounding box center [626, 201] width 118 height 25
click at [635, 206] on input "rechtbank ... bedrijf" at bounding box center [630, 205] width 8 height 8
radio input "true"
click at [712, 230] on button "Controleer" at bounding box center [784, 241] width 371 height 26
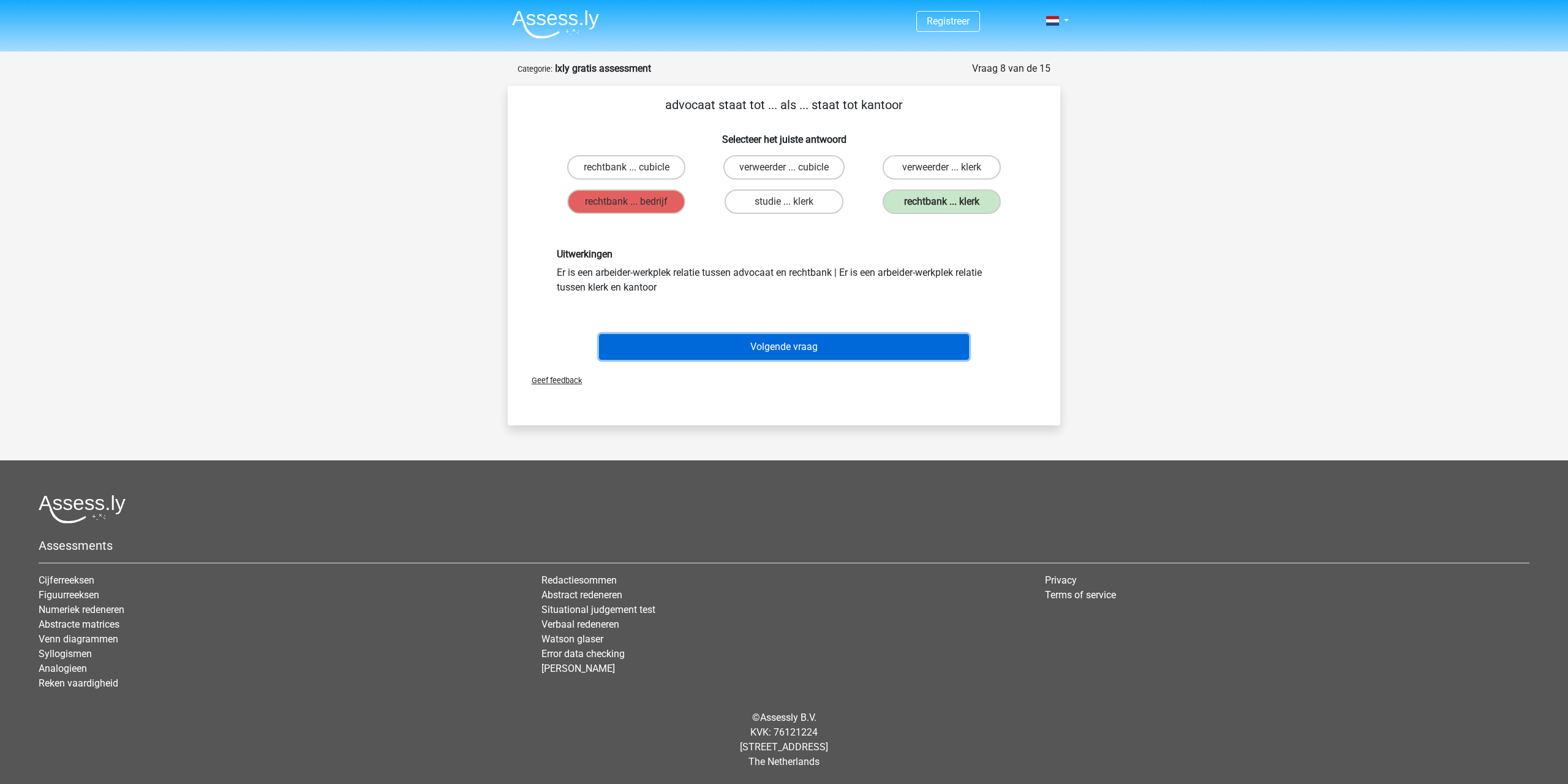
click at [730, 339] on button "Volgende vraag" at bounding box center [784, 347] width 371 height 26
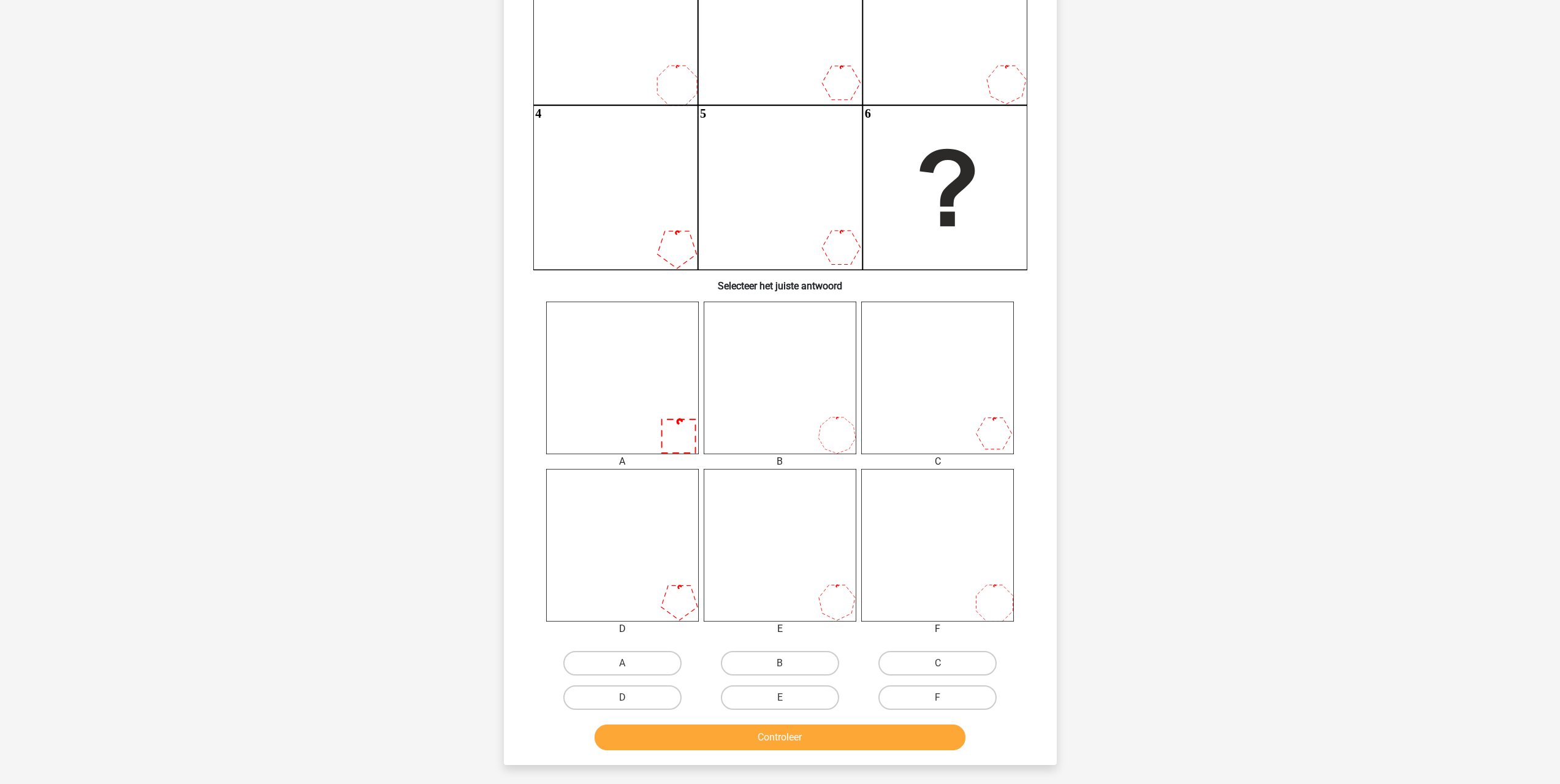
scroll to position [184, 0]
drag, startPoint x: 654, startPoint y: 662, endPoint x: 723, endPoint y: 712, distance: 85.2
click at [654, 662] on label "A" at bounding box center [622, 663] width 118 height 25
click at [630, 663] on input "A" at bounding box center [626, 666] width 8 height 8
radio input "true"
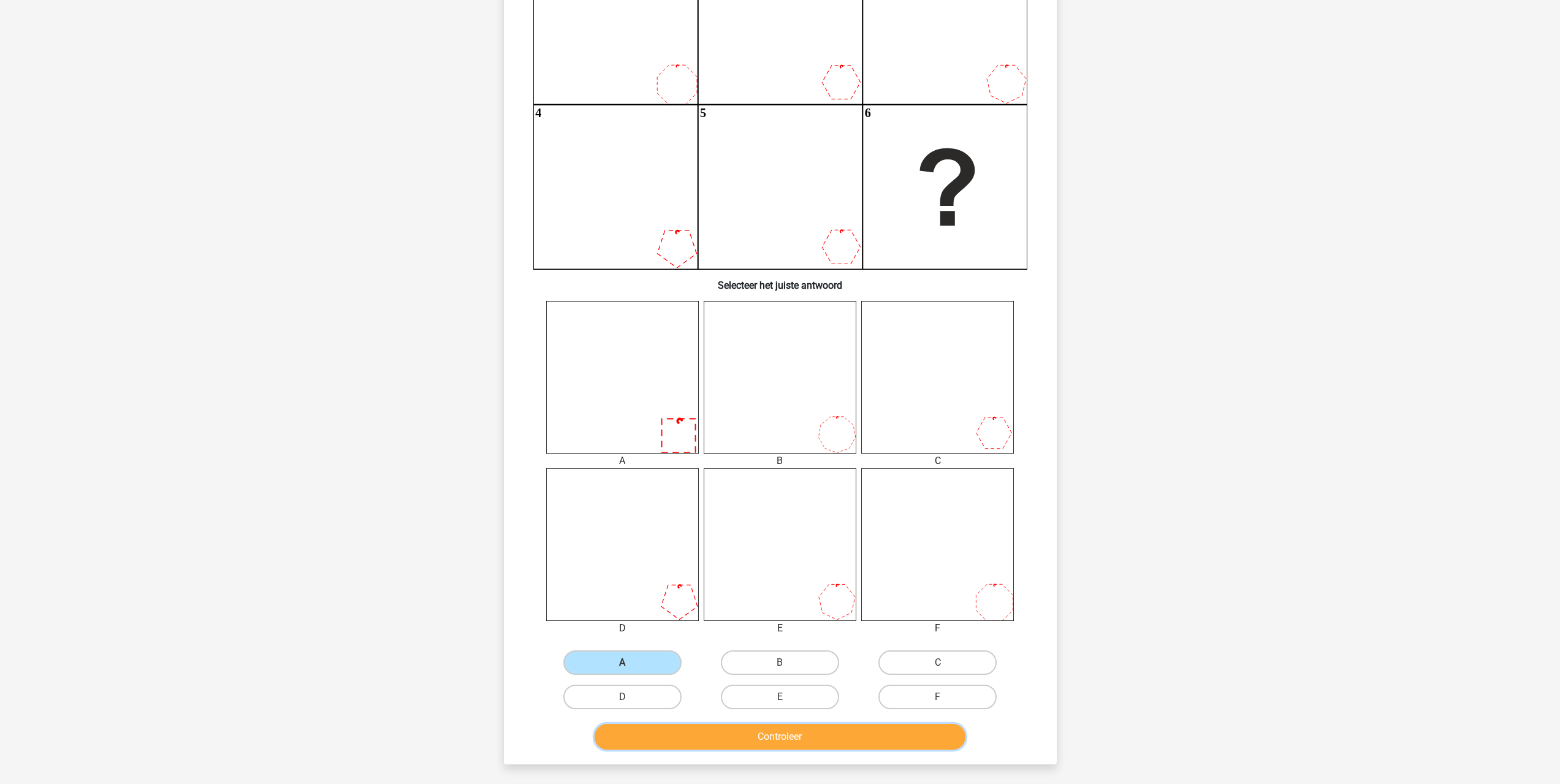
click at [752, 747] on button "Controleer" at bounding box center [780, 737] width 371 height 26
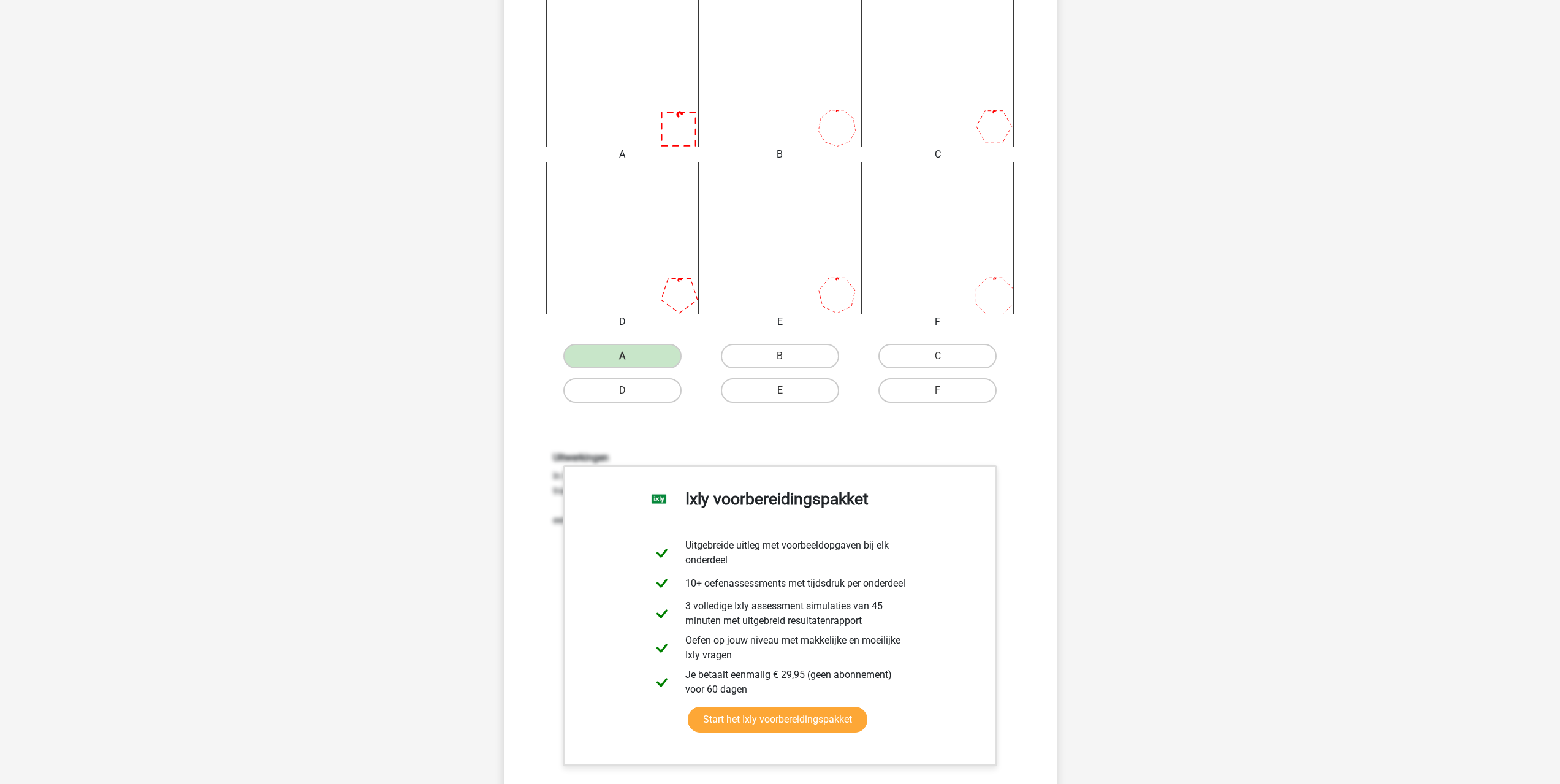
scroll to position [796, 0]
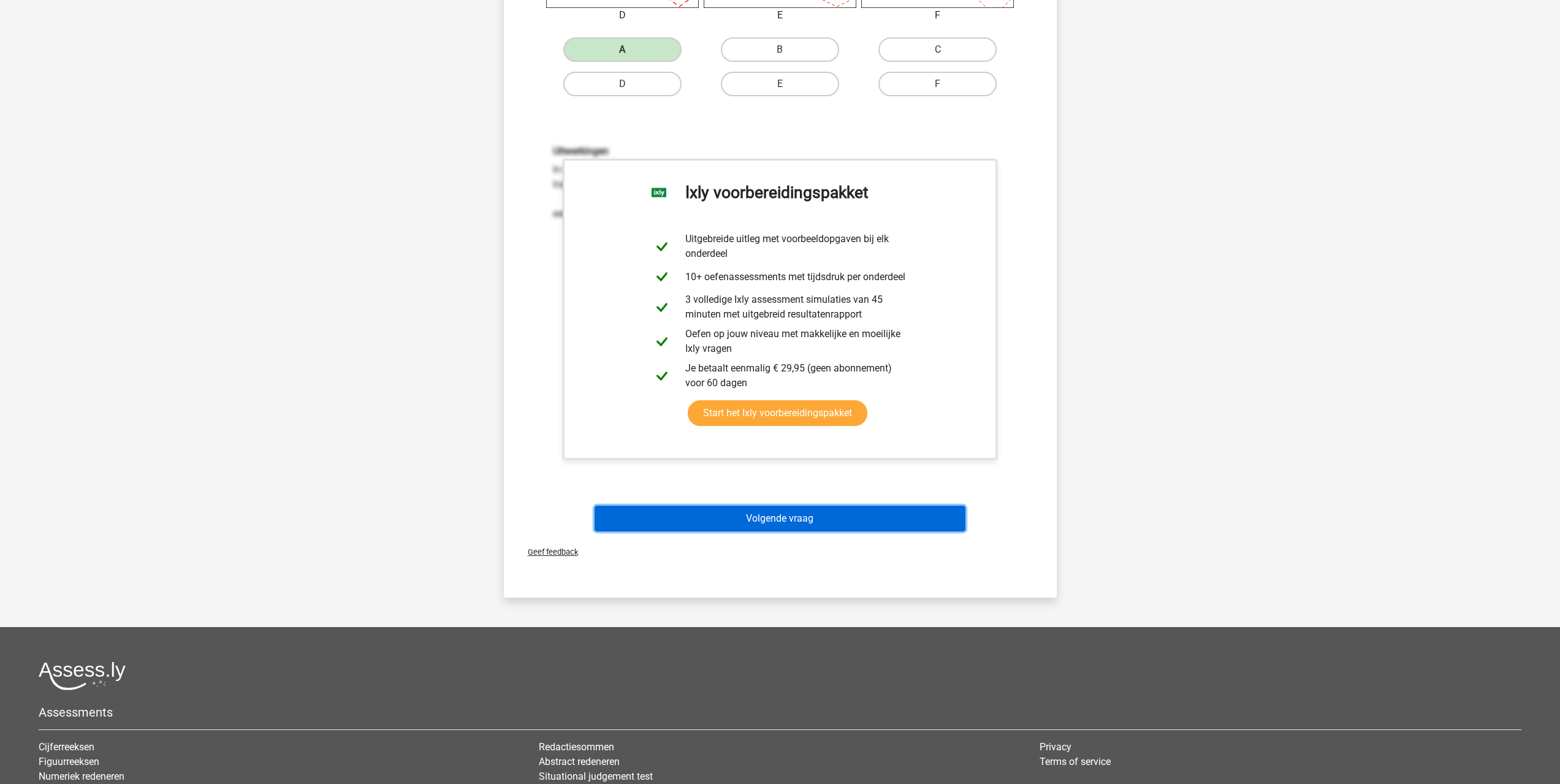
click at [802, 528] on button "Volgende vraag" at bounding box center [780, 519] width 371 height 26
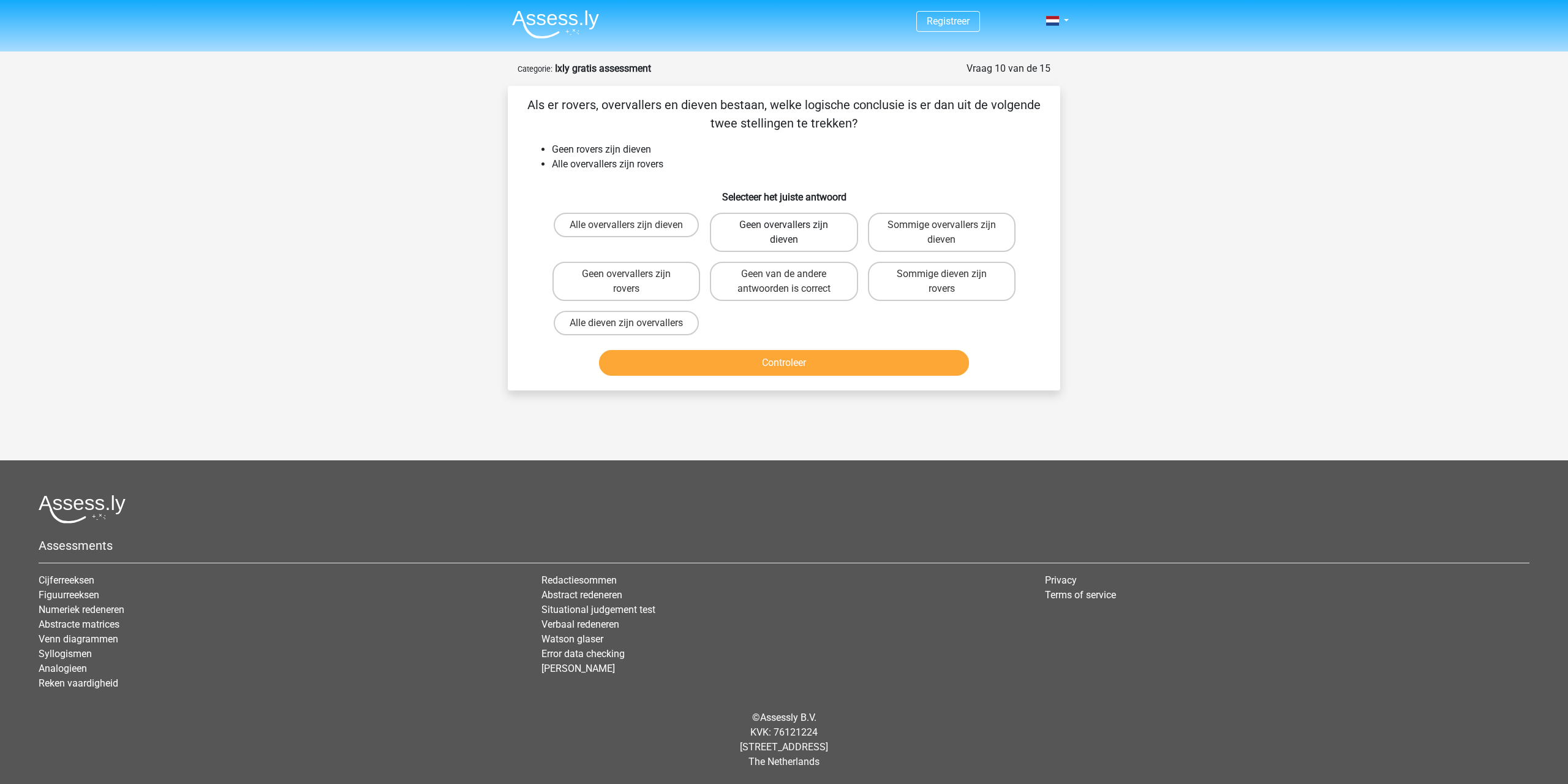
click at [826, 225] on label "Geen overvallers zijn dieven" at bounding box center [784, 232] width 148 height 39
click at [792, 225] on input "Geen overvallers zijn dieven" at bounding box center [788, 228] width 8 height 8
radio input "true"
click at [827, 352] on button "Controleer" at bounding box center [784, 363] width 371 height 26
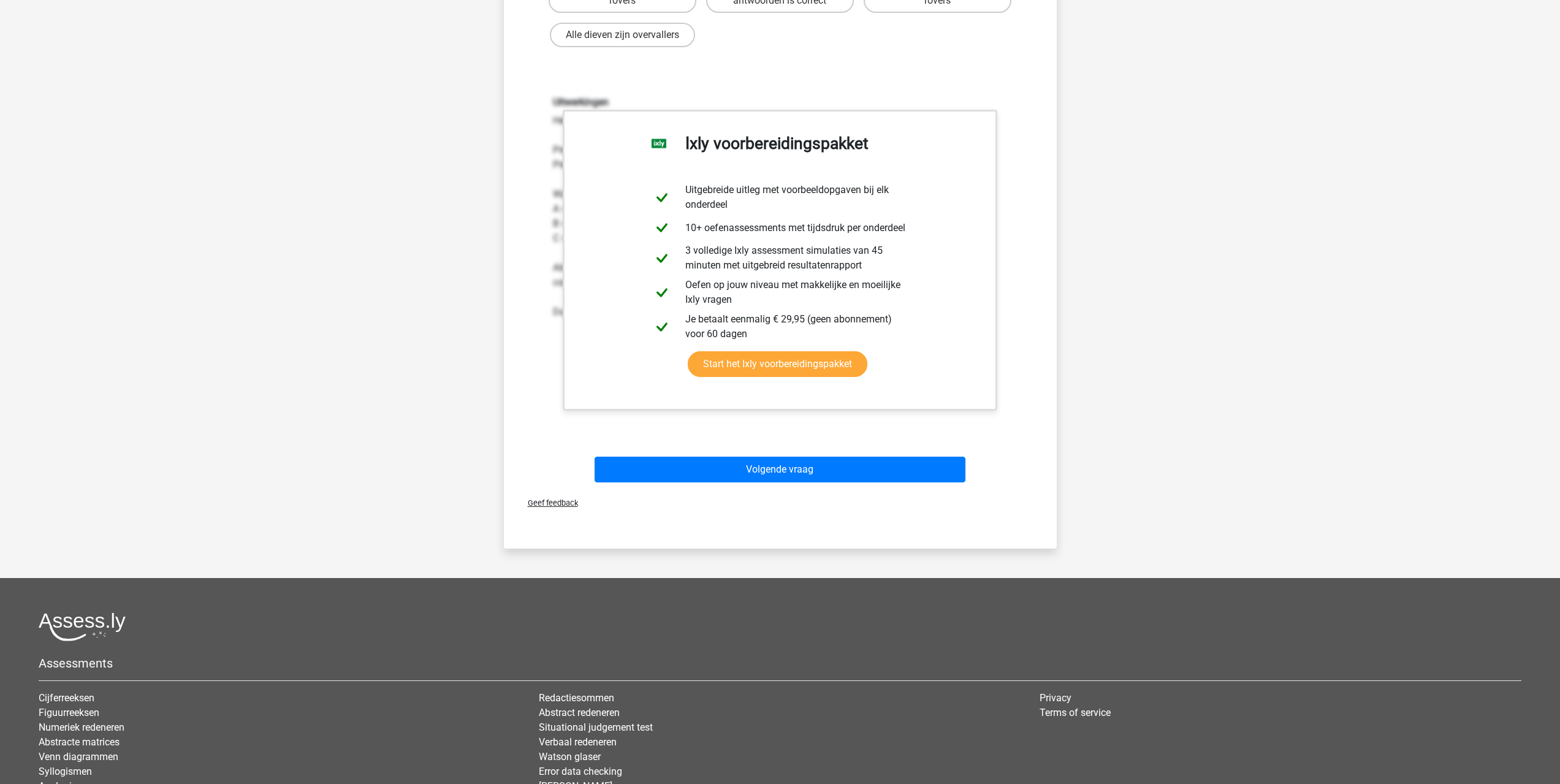
scroll to position [306, 0]
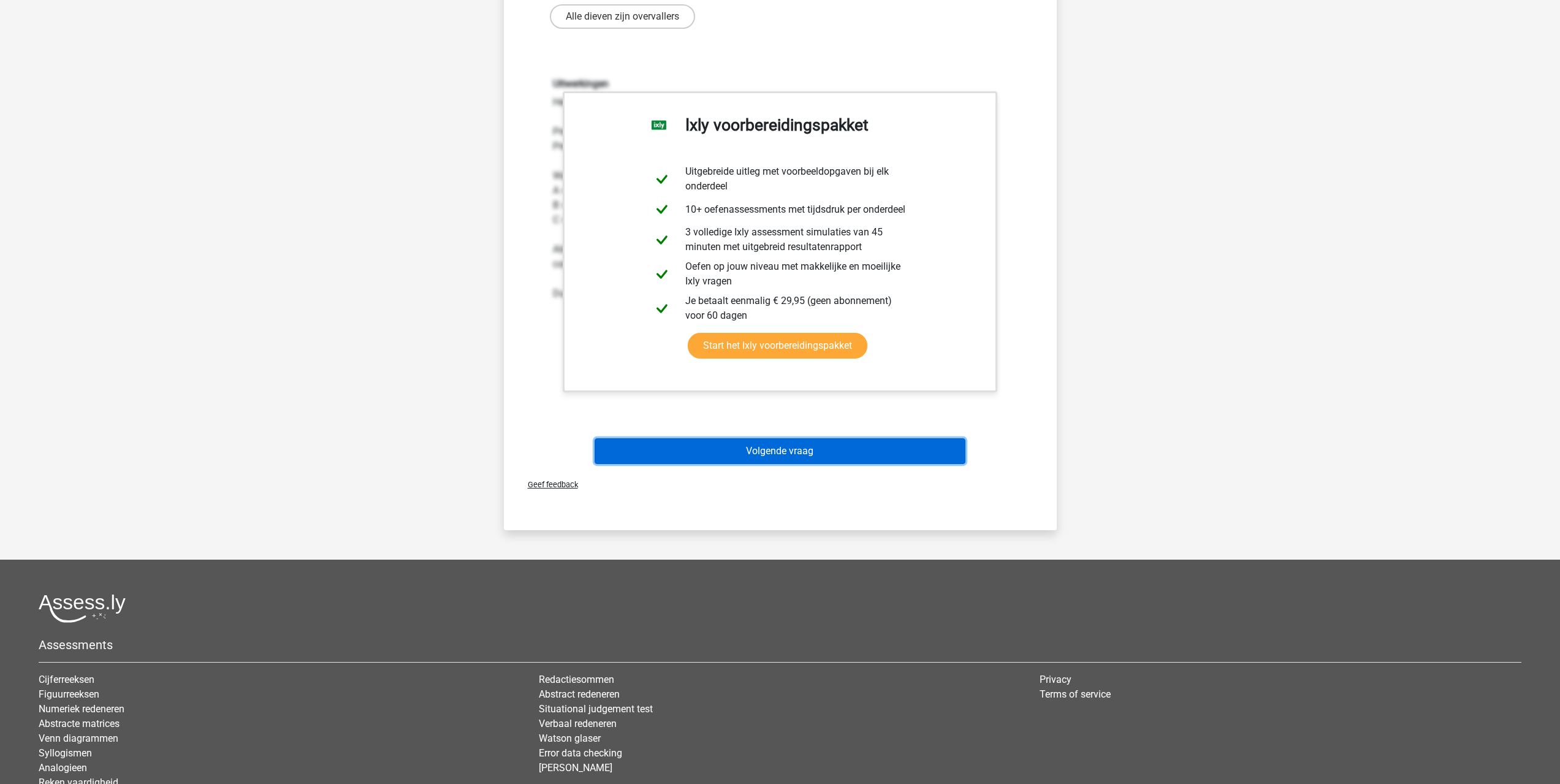
click at [780, 448] on button "Volgende vraag" at bounding box center [780, 451] width 371 height 26
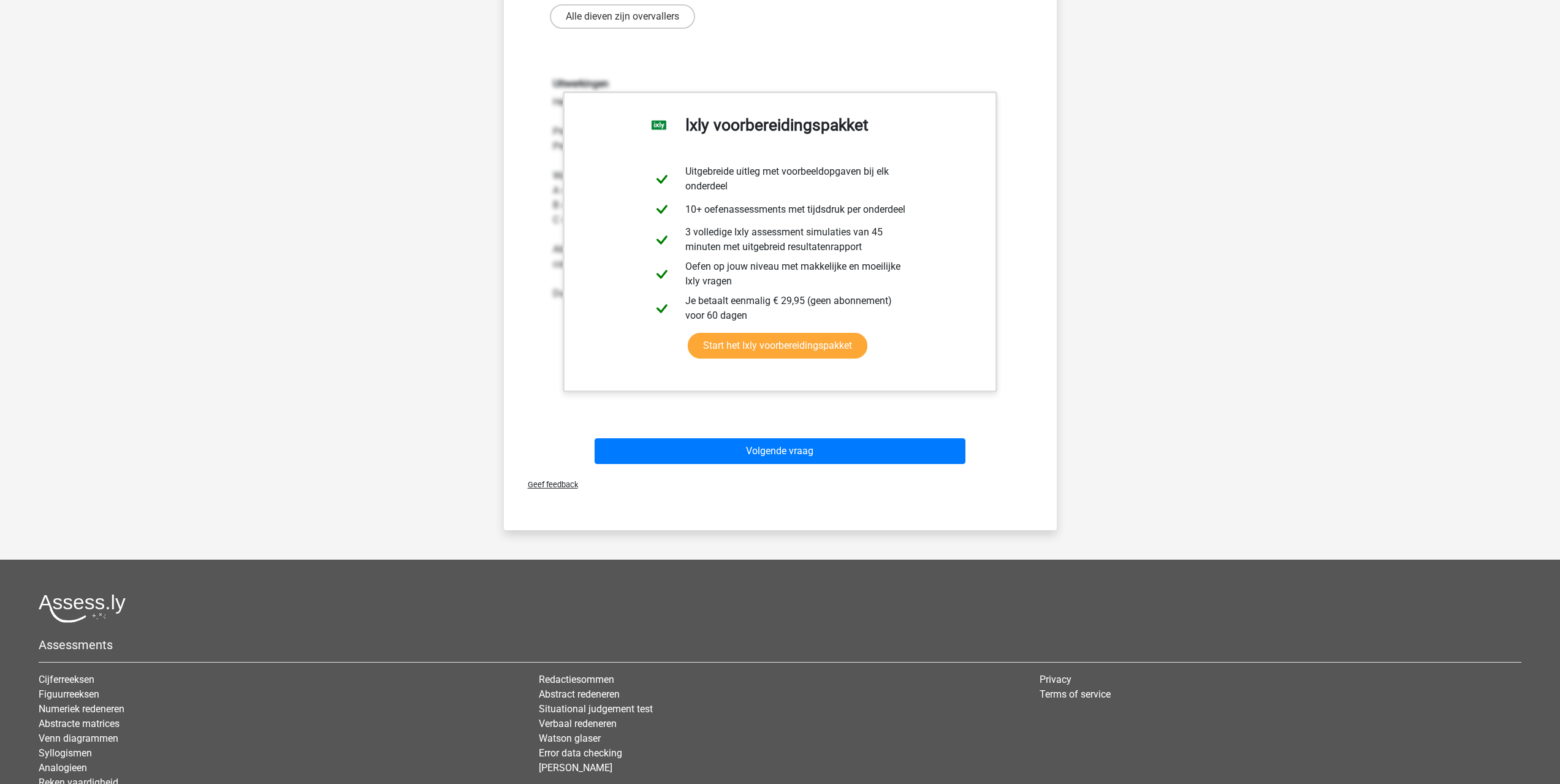
scroll to position [0, 0]
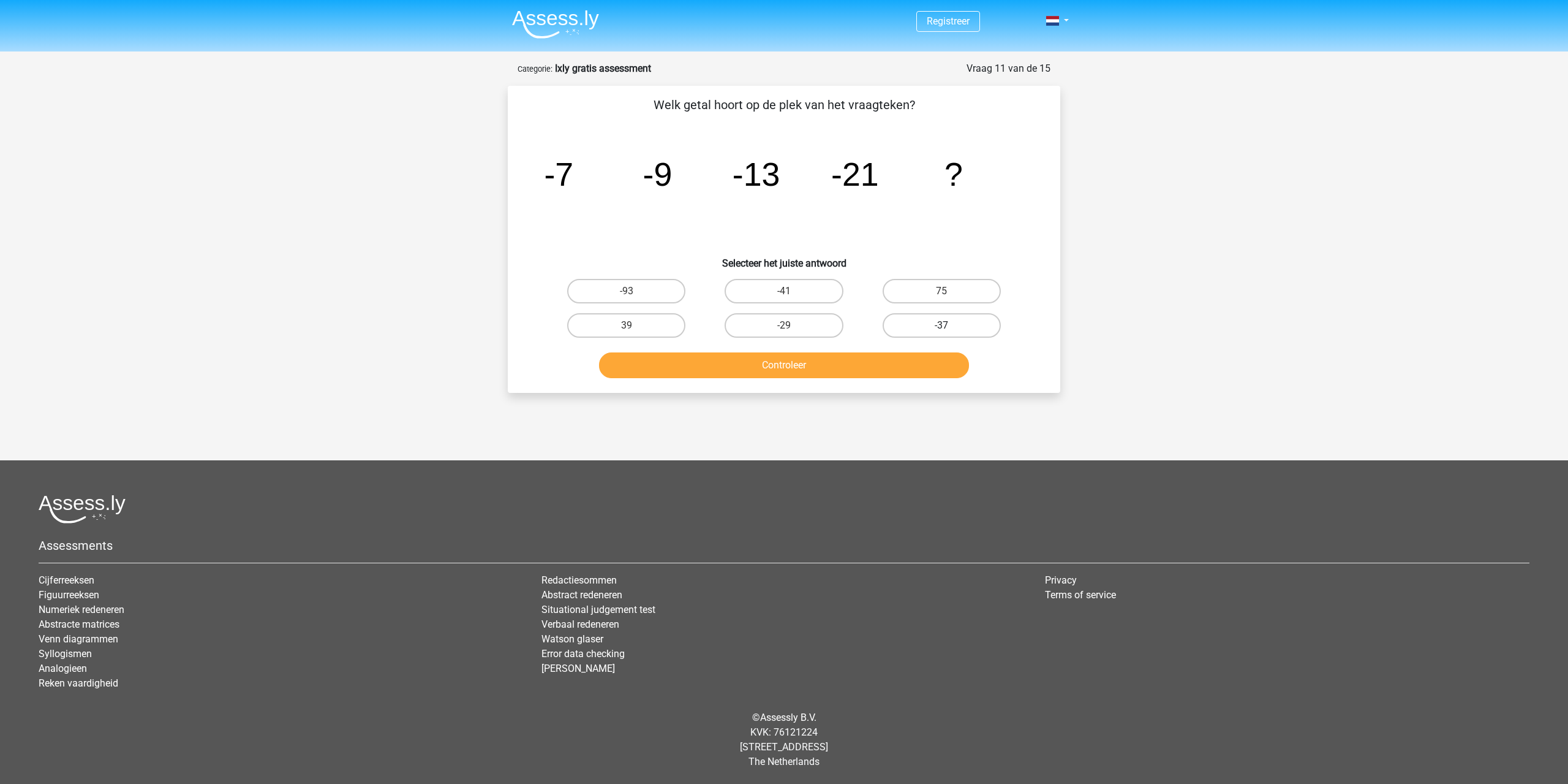
click at [981, 322] on label "-37" at bounding box center [942, 325] width 118 height 25
click at [949, 325] on input "-37" at bounding box center [945, 329] width 8 height 8
radio input "true"
click at [933, 364] on button "Controleer" at bounding box center [784, 365] width 371 height 26
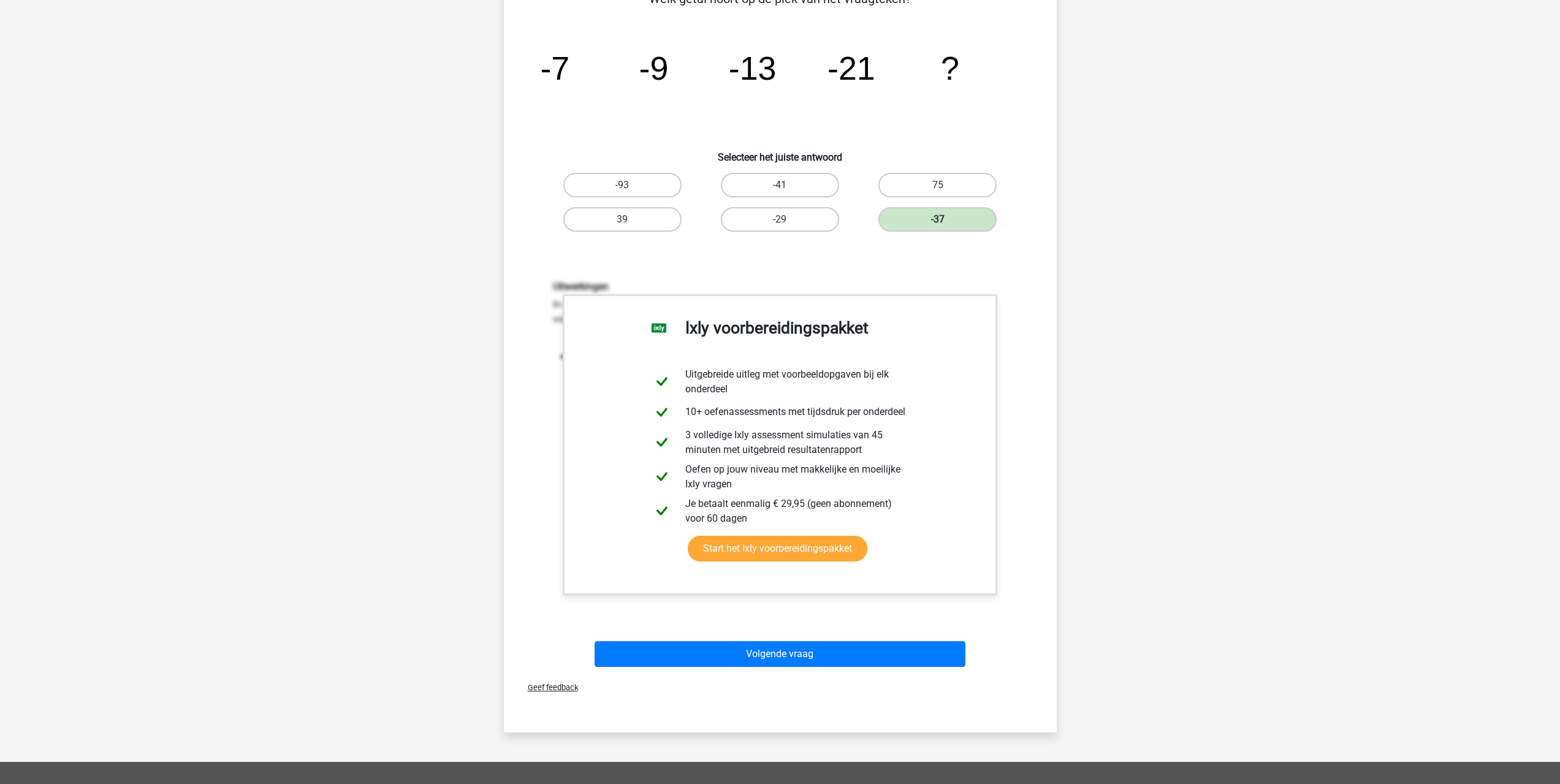
scroll to position [368, 0]
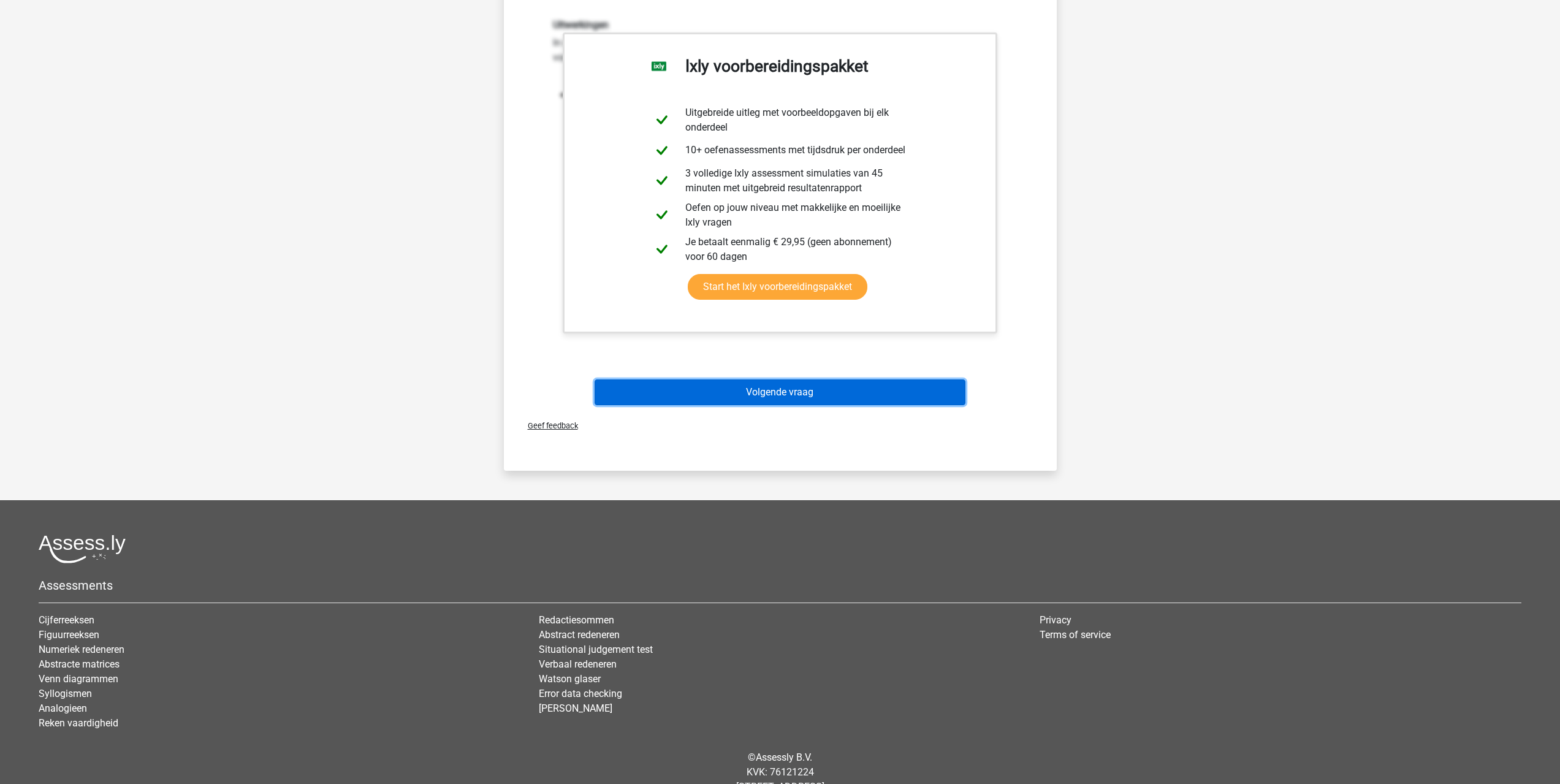
click at [826, 381] on button "Volgende vraag" at bounding box center [780, 392] width 371 height 26
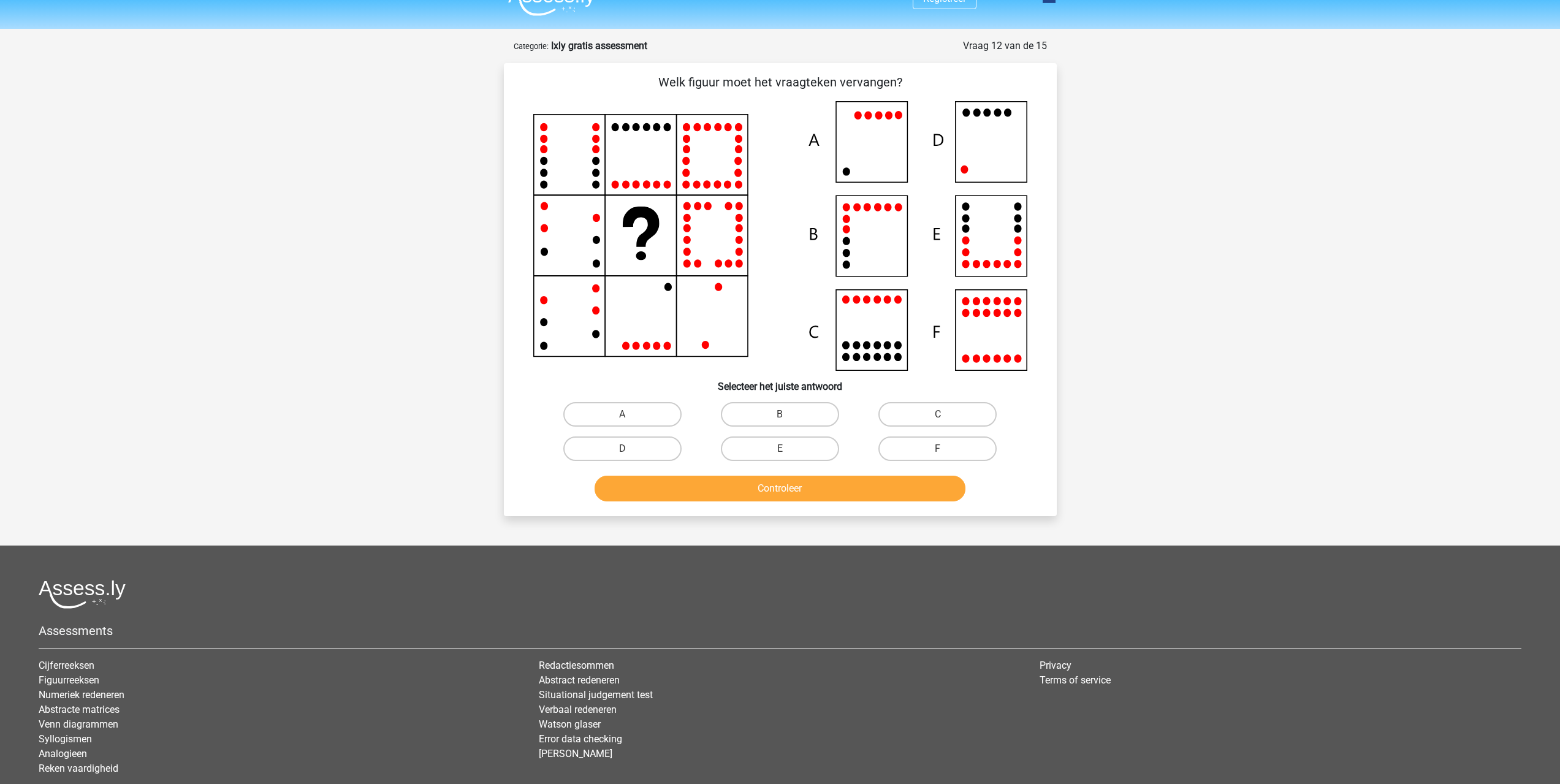
scroll to position [0, 0]
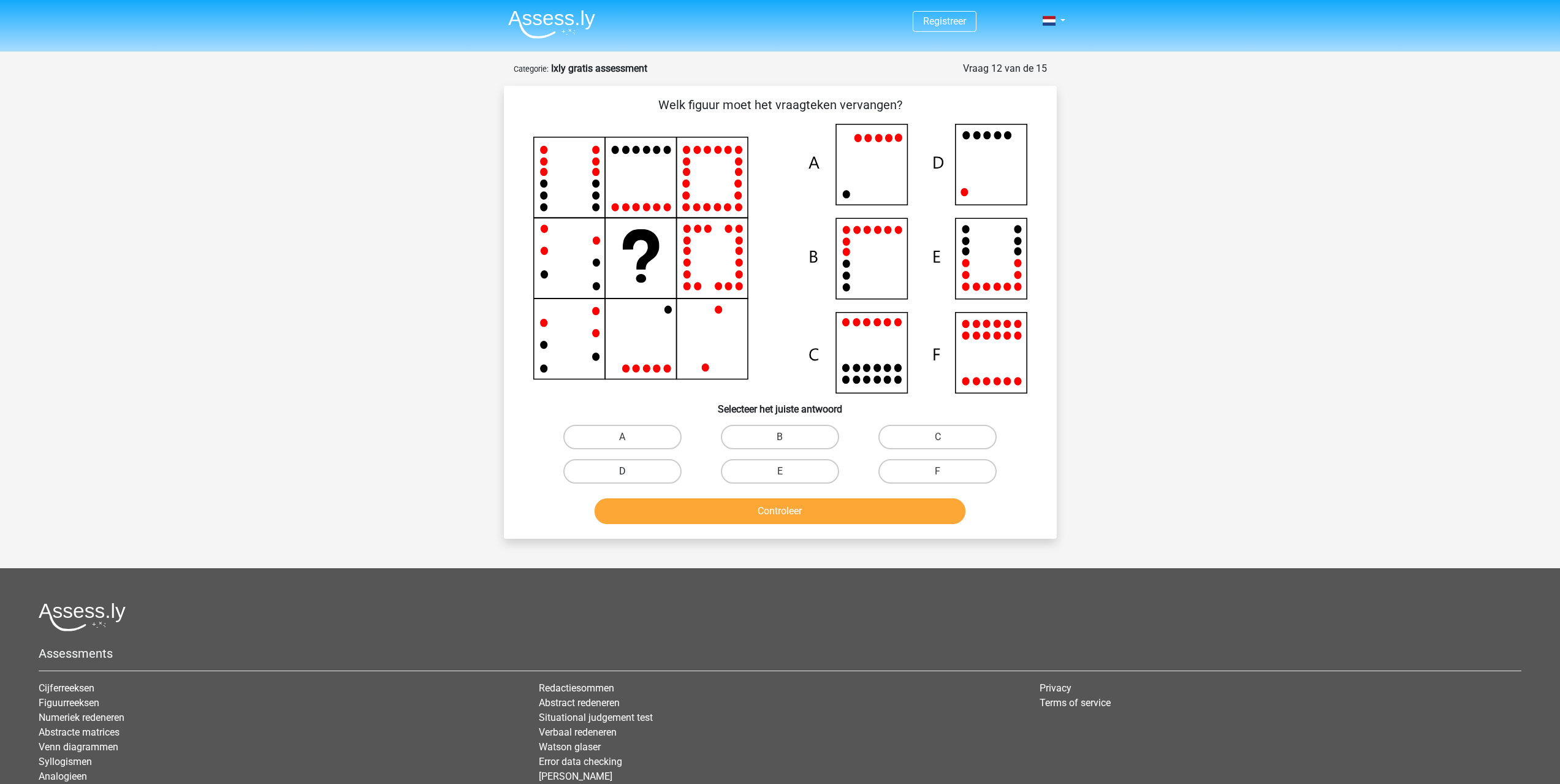
click at [656, 463] on label "D" at bounding box center [622, 471] width 118 height 25
click at [630, 471] on input "D" at bounding box center [626, 475] width 8 height 8
radio input "true"
click at [751, 512] on button "Controleer" at bounding box center [780, 511] width 371 height 26
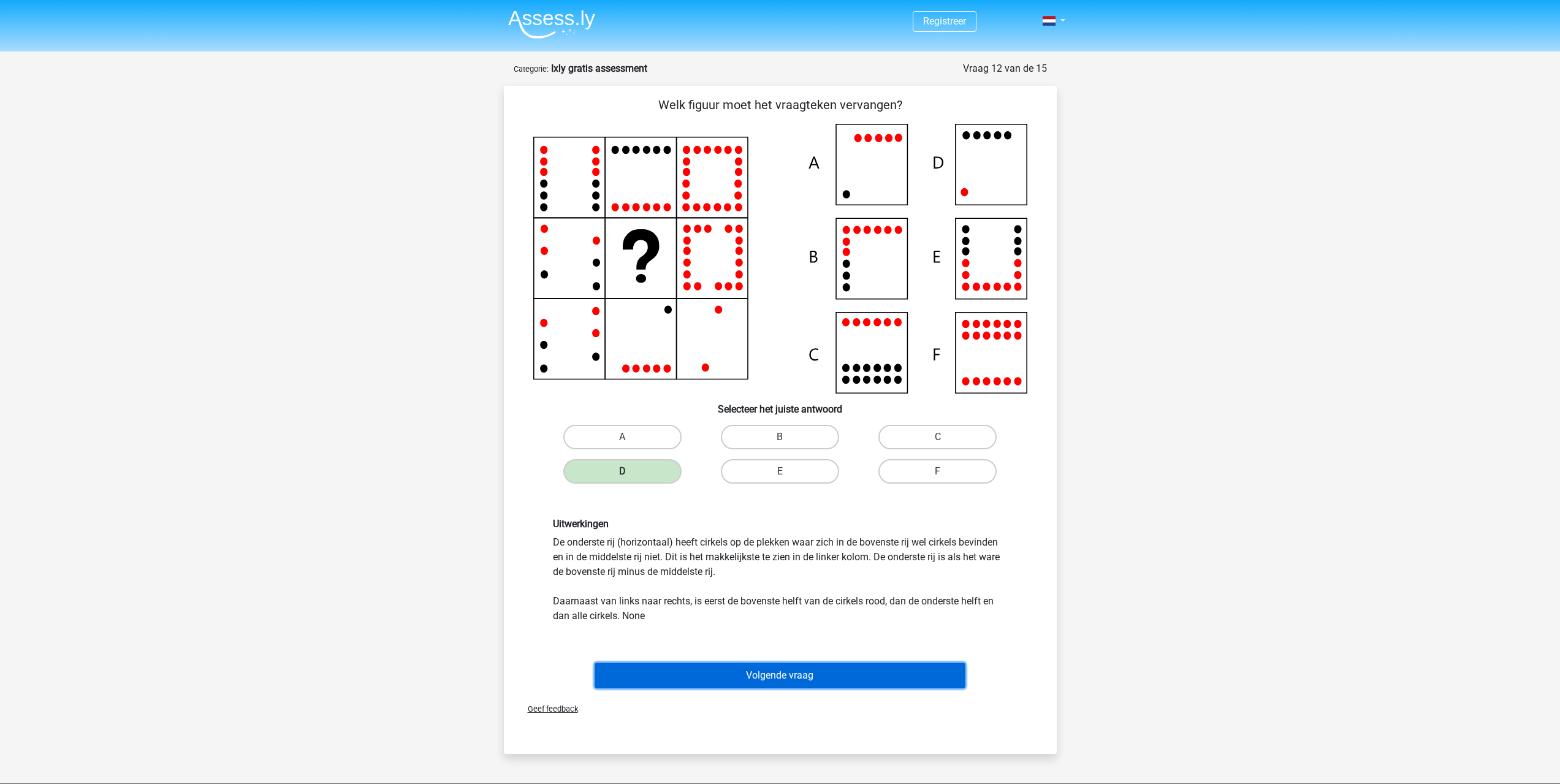
click at [850, 676] on button "Volgende vraag" at bounding box center [780, 676] width 371 height 26
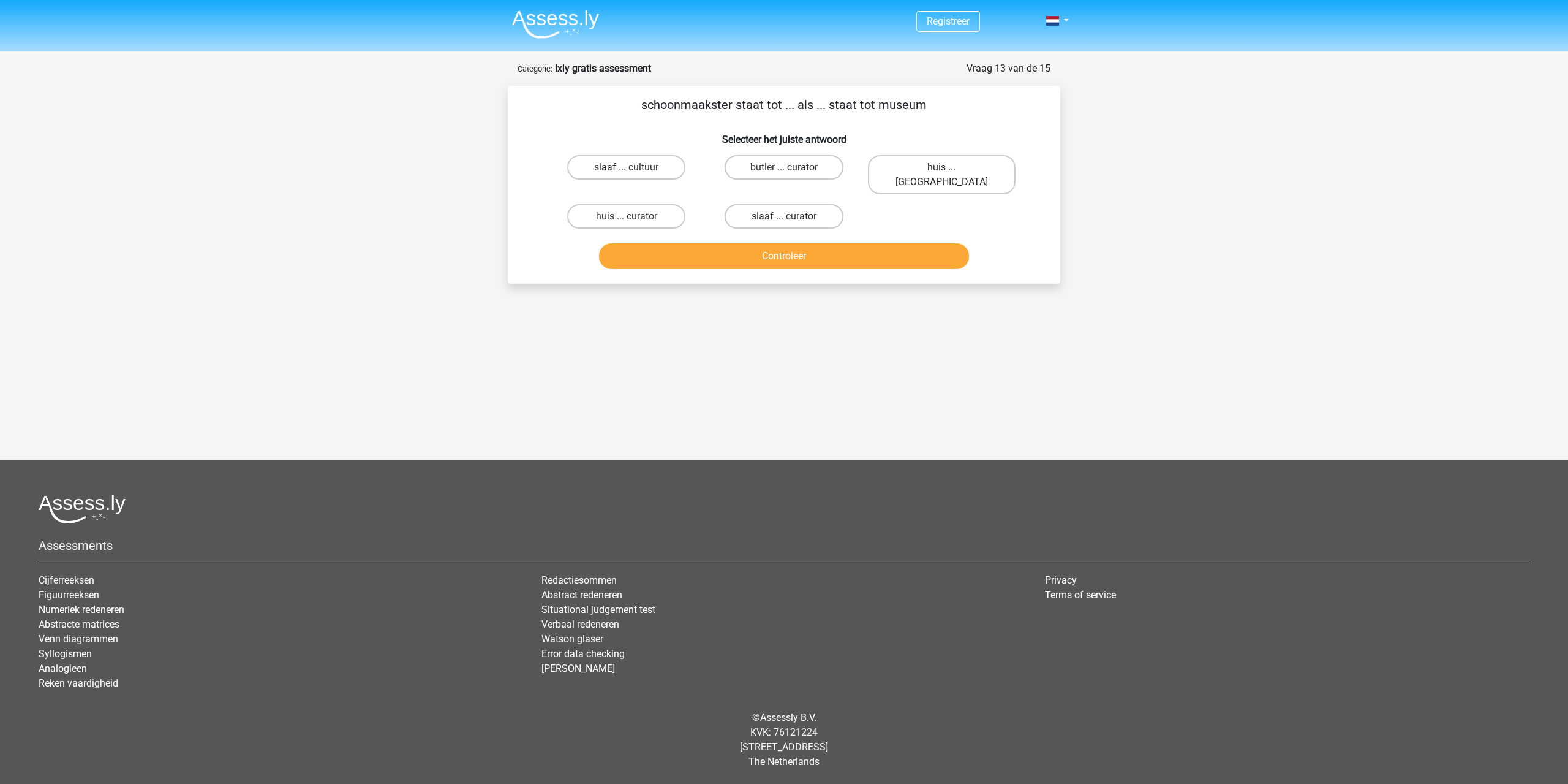
click at [968, 177] on label "huis ... louvre" at bounding box center [942, 175] width 148 height 39
click at [949, 176] on input "huis ... louvre" at bounding box center [945, 171] width 8 height 8
radio input "true"
click at [918, 243] on button "Controleer" at bounding box center [784, 256] width 371 height 26
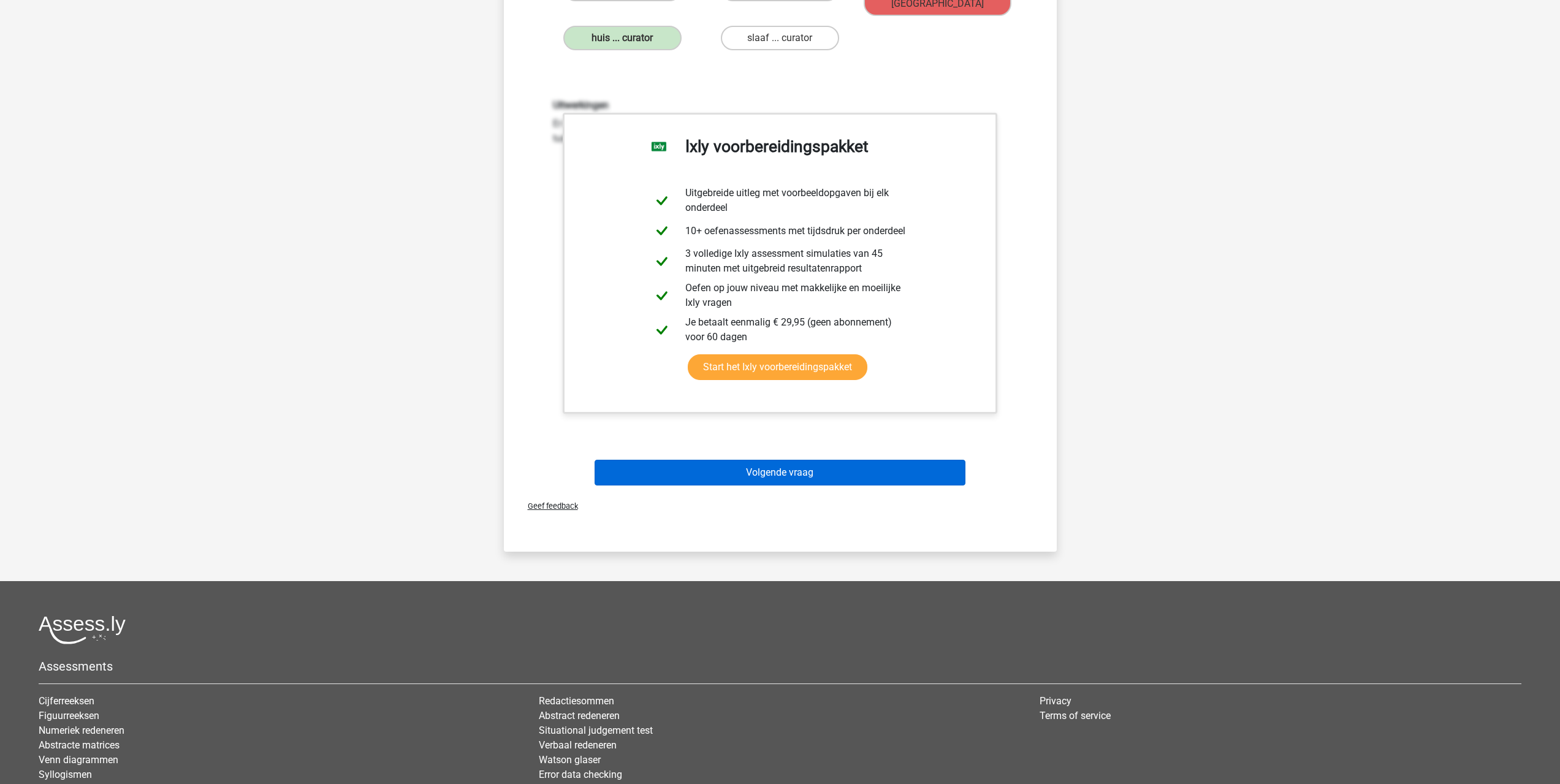
scroll to position [184, 0]
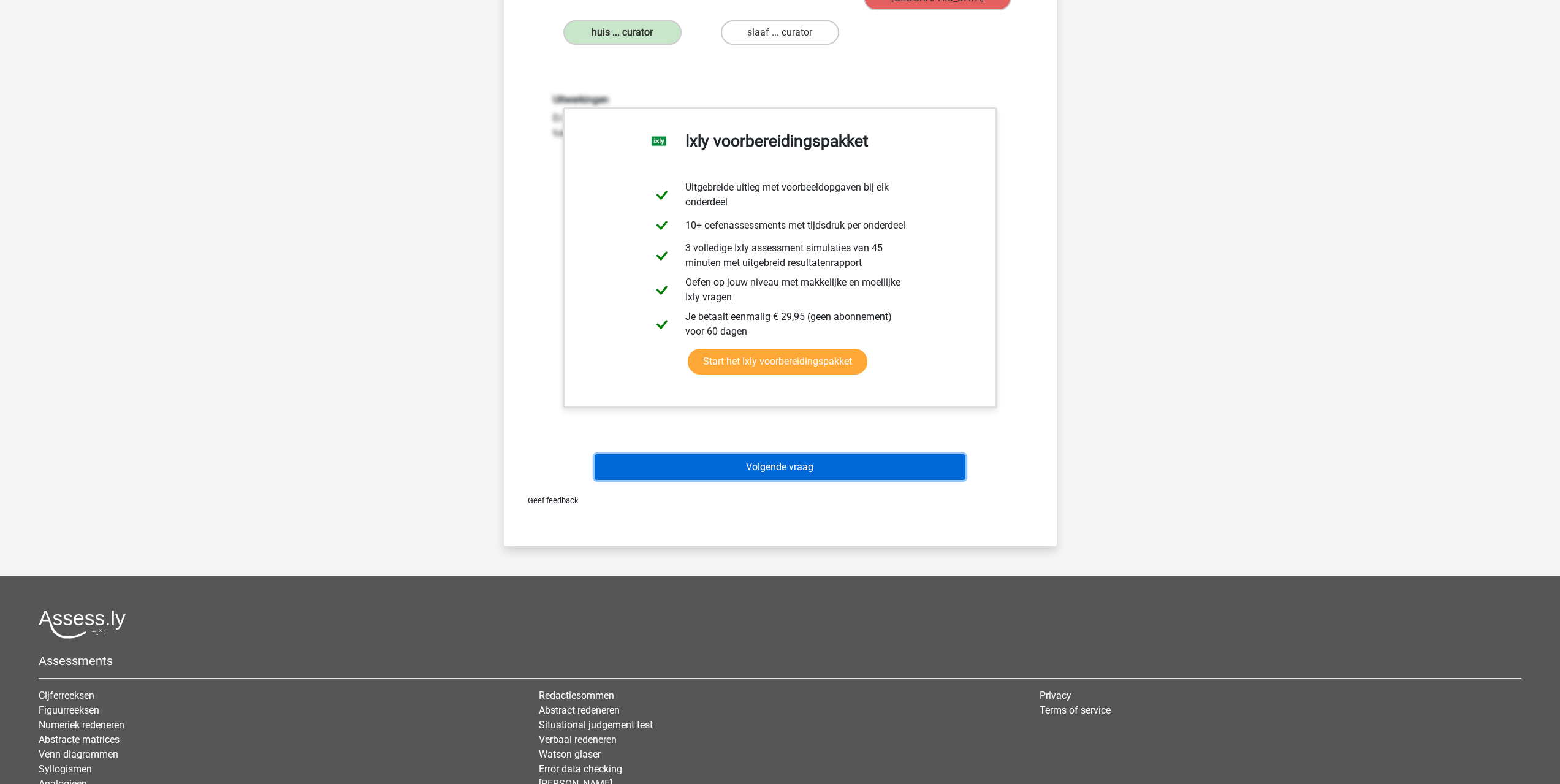
click at [816, 460] on button "Volgende vraag" at bounding box center [780, 467] width 371 height 26
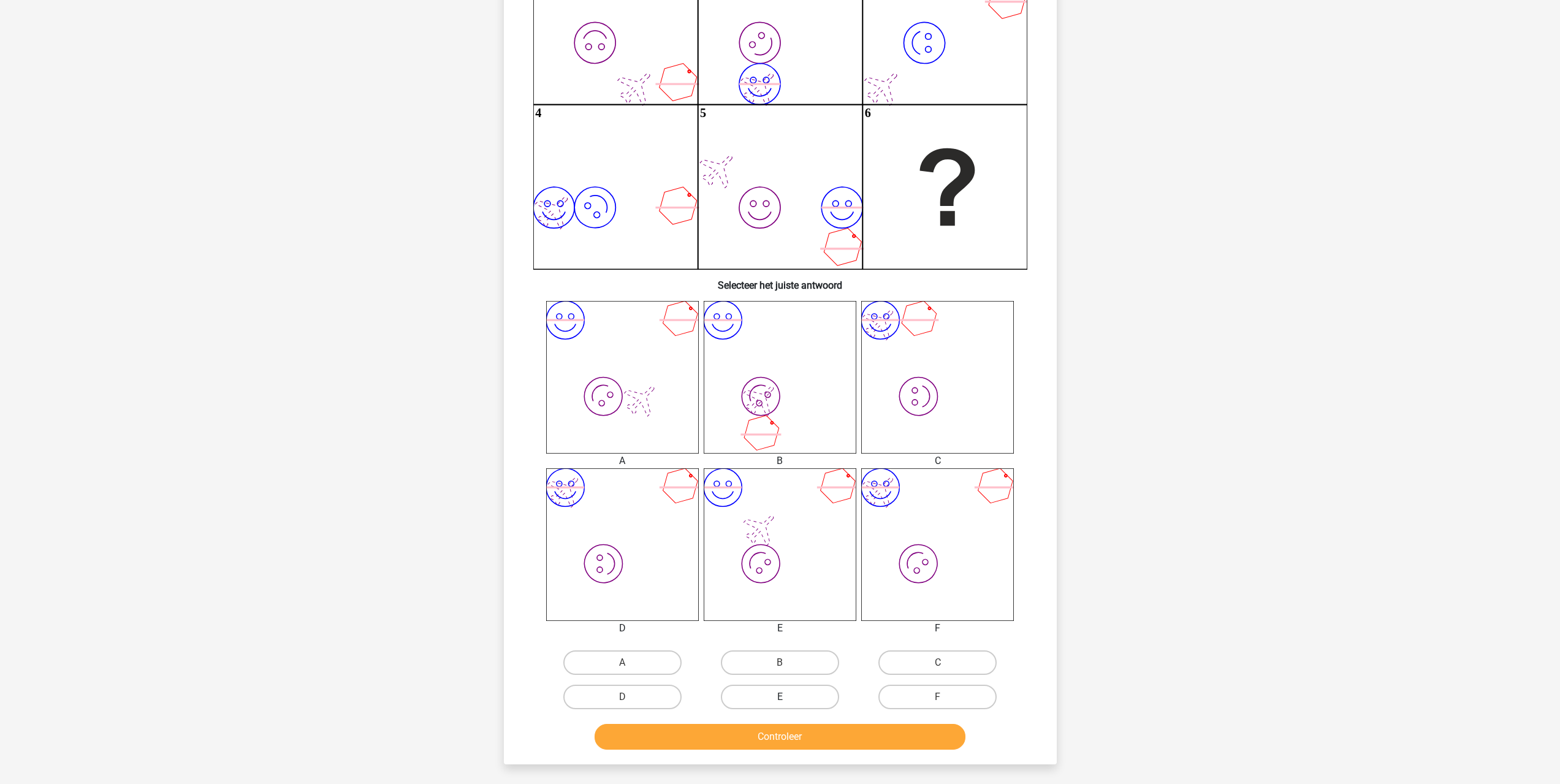
click at [797, 696] on label "E" at bounding box center [780, 697] width 118 height 25
click at [788, 697] on input "E" at bounding box center [784, 700] width 8 height 8
radio input "true"
click at [790, 733] on button "Controleer" at bounding box center [780, 737] width 371 height 26
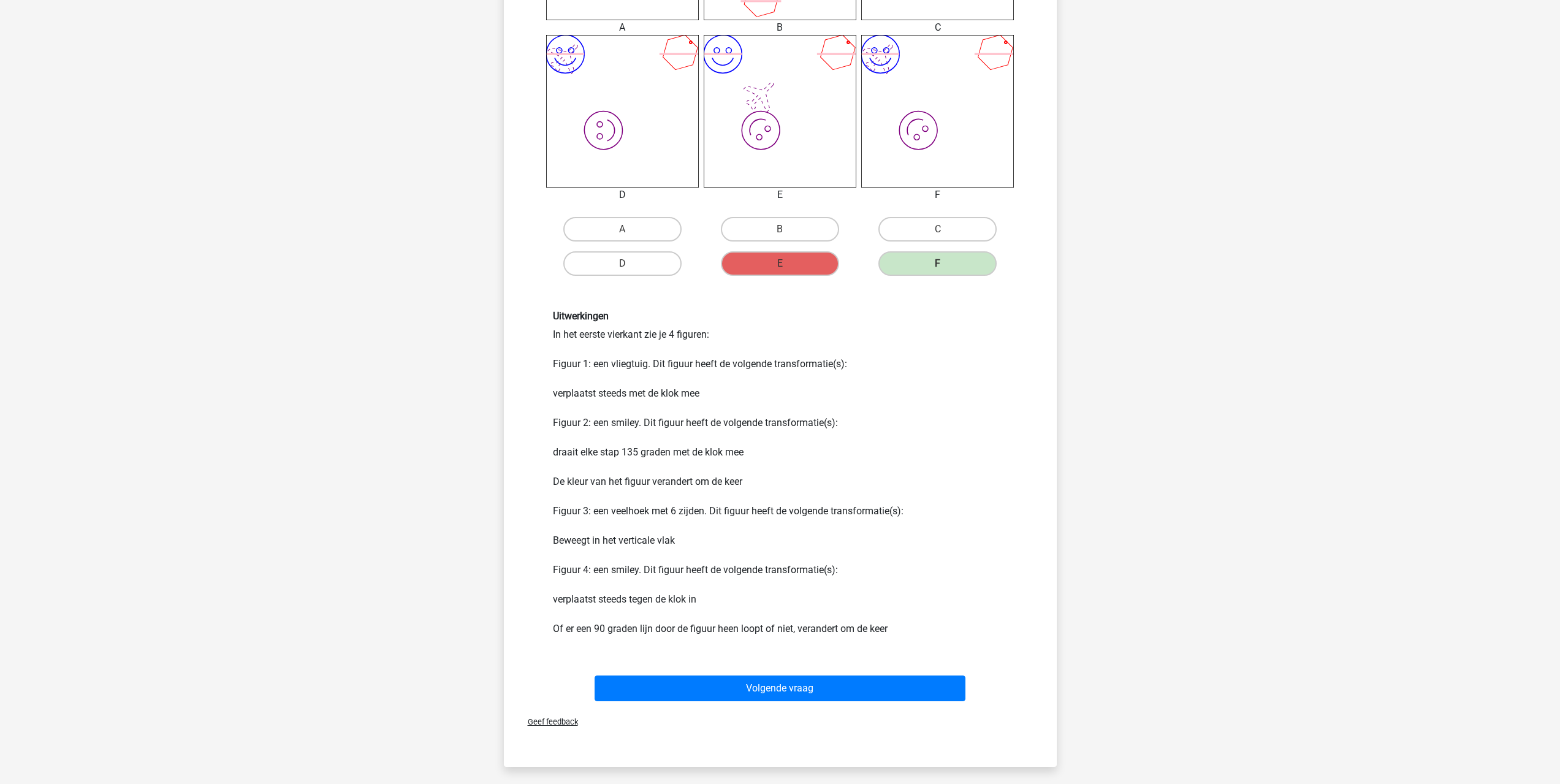
scroll to position [796, 0]
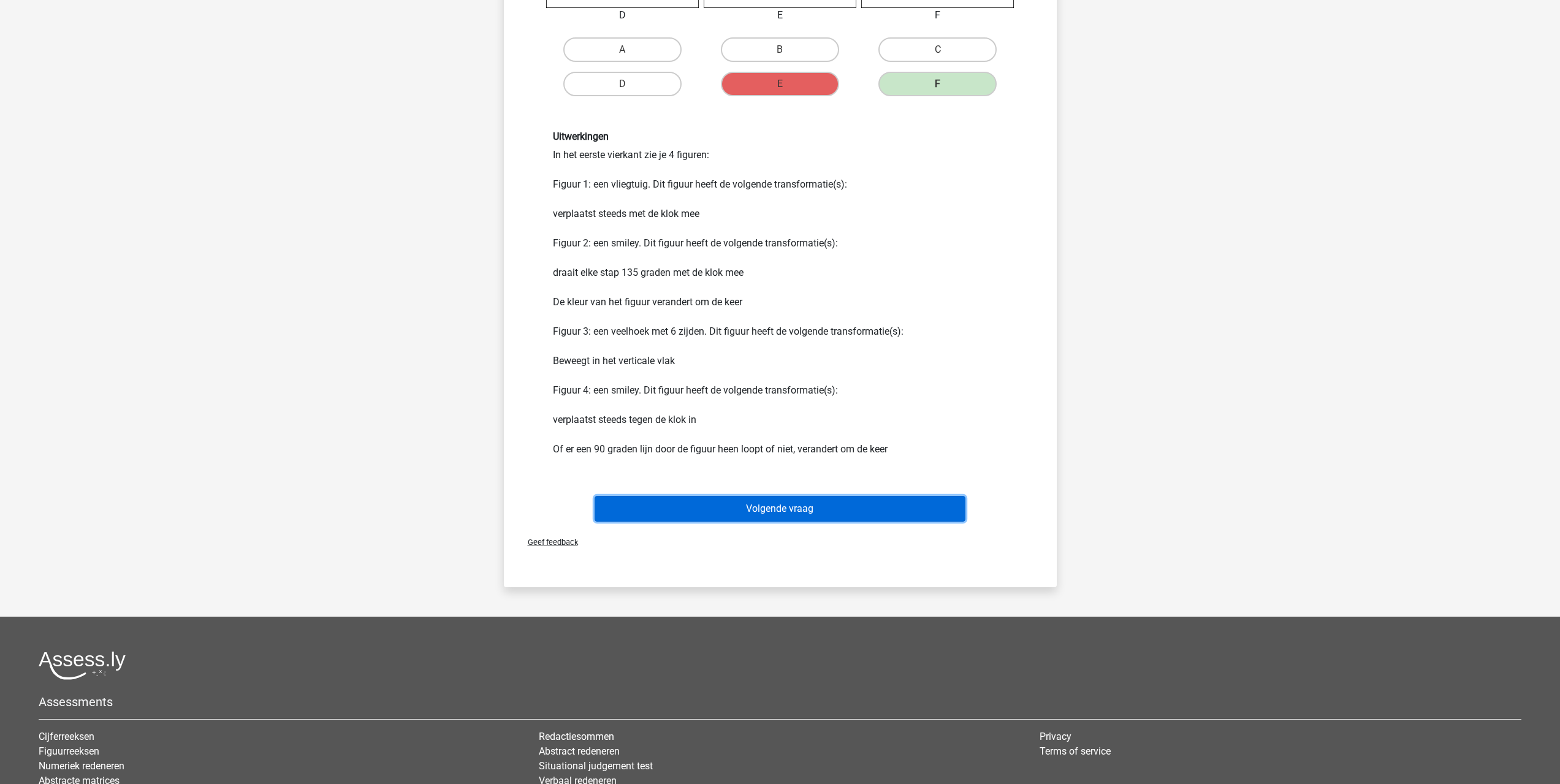
click at [784, 505] on button "Volgende vraag" at bounding box center [780, 509] width 371 height 26
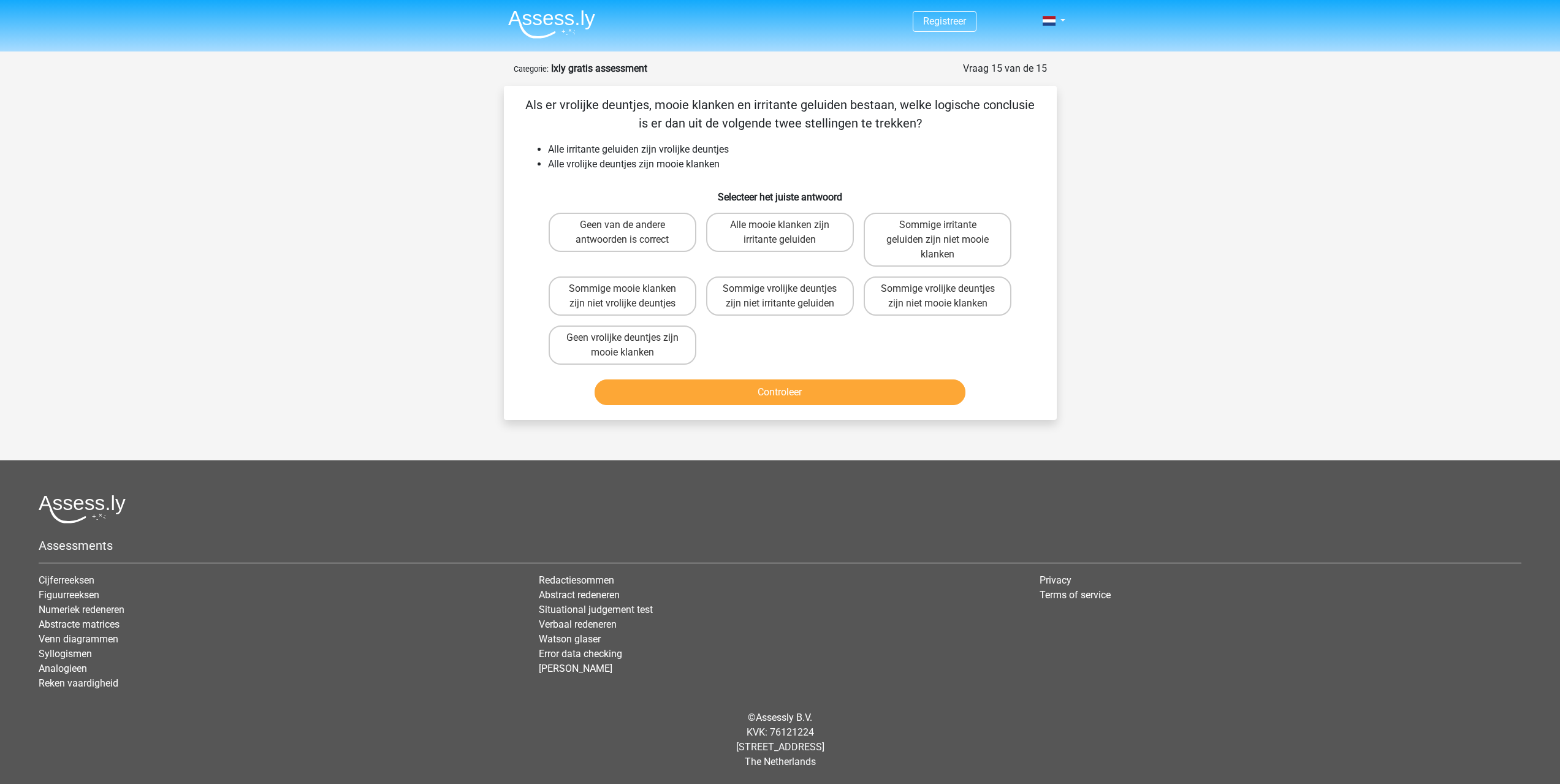
scroll to position [0, 0]
click at [653, 233] on label "Geen van de andere antwoorden is correct" at bounding box center [627, 232] width 148 height 39
click at [635, 233] on input "Geen van de andere antwoorden is correct" at bounding box center [631, 228] width 8 height 8
radio input "true"
click at [792, 395] on button "Controleer" at bounding box center [785, 392] width 371 height 26
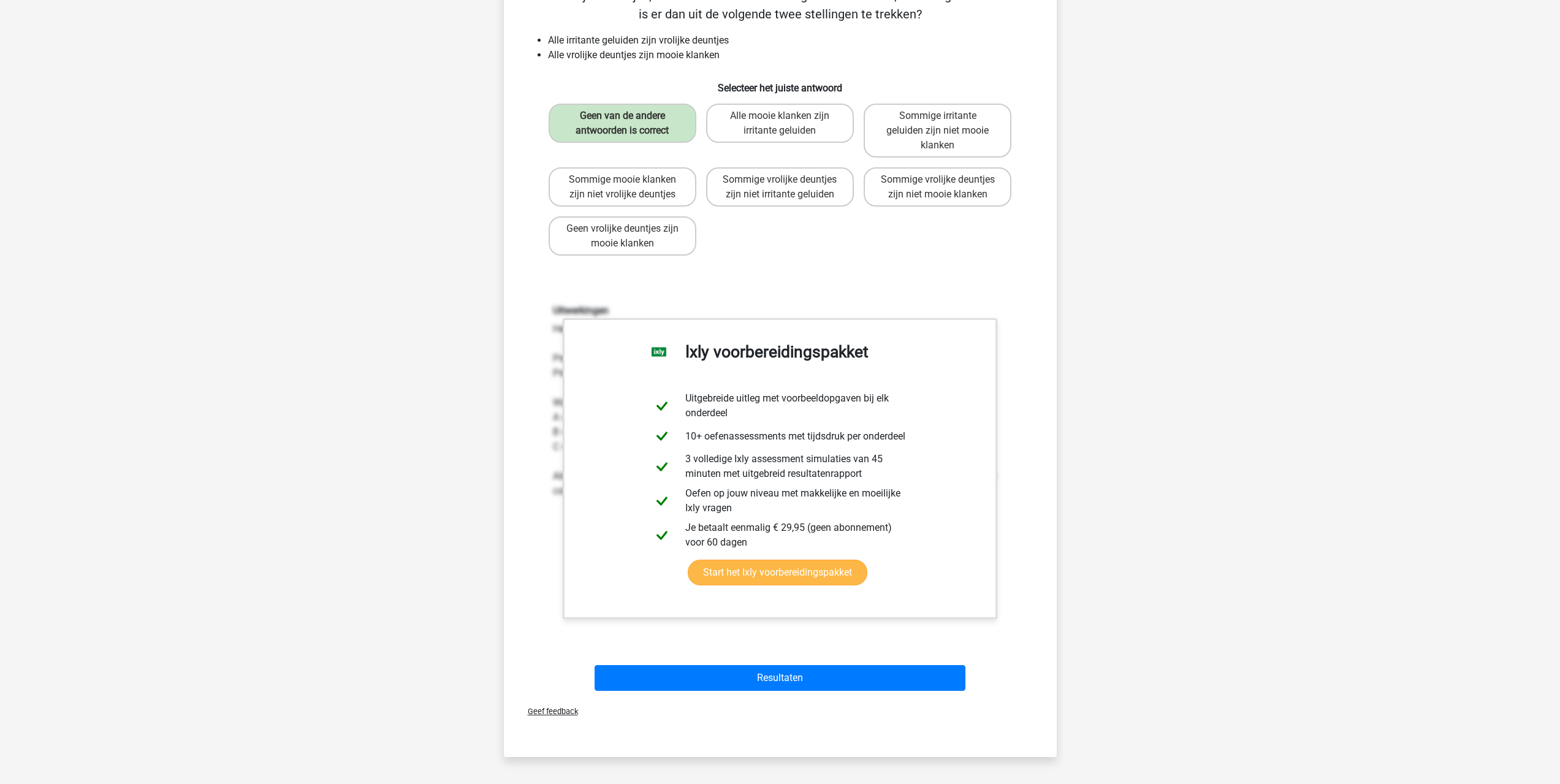
scroll to position [245, 0]
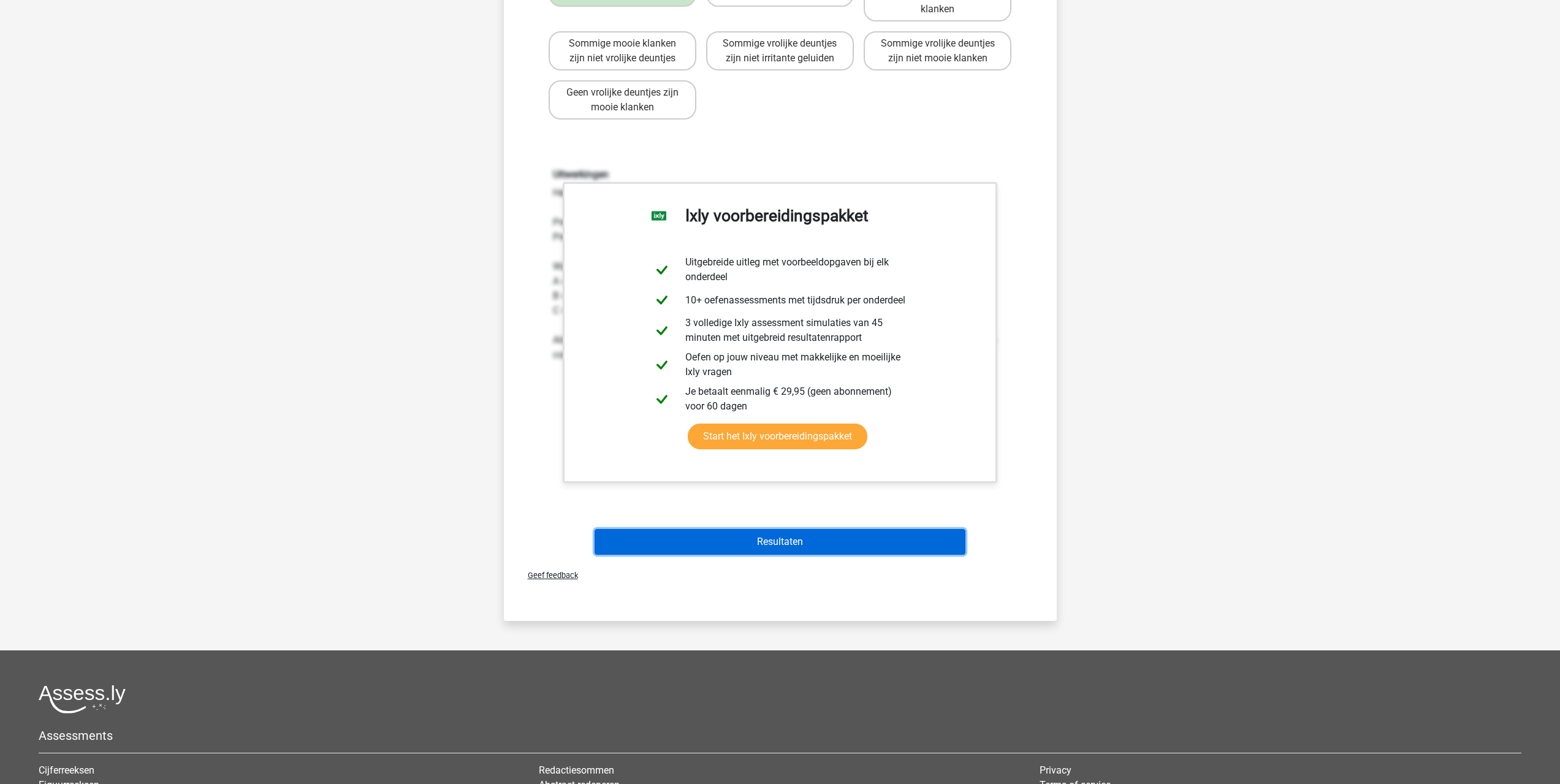
click at [821, 543] on button "Resultaten" at bounding box center [780, 542] width 371 height 26
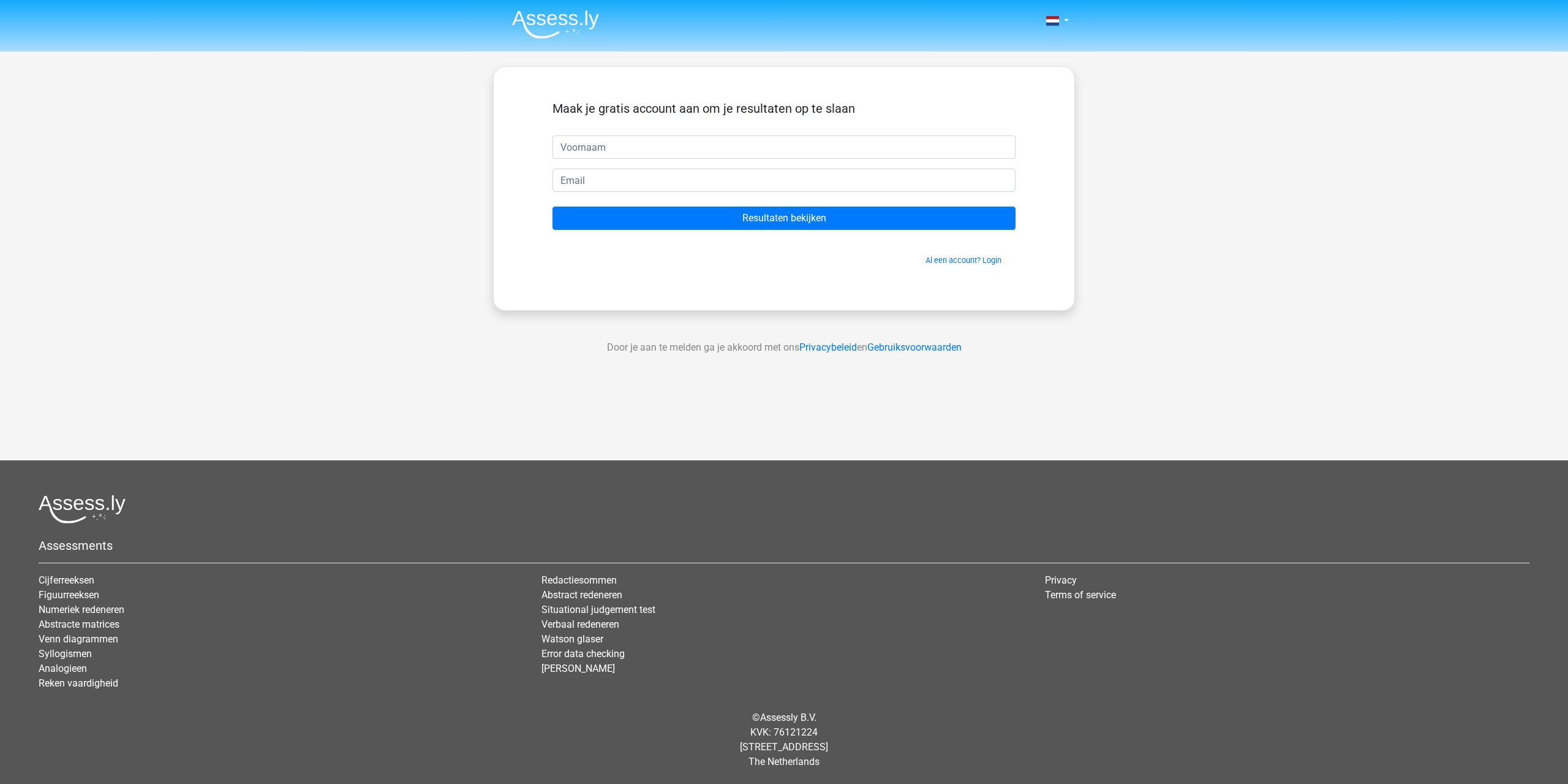
click at [770, 147] on input "text" at bounding box center [784, 147] width 463 height 23
click at [956, 261] on link "Al een account? Login" at bounding box center [963, 260] width 76 height 9
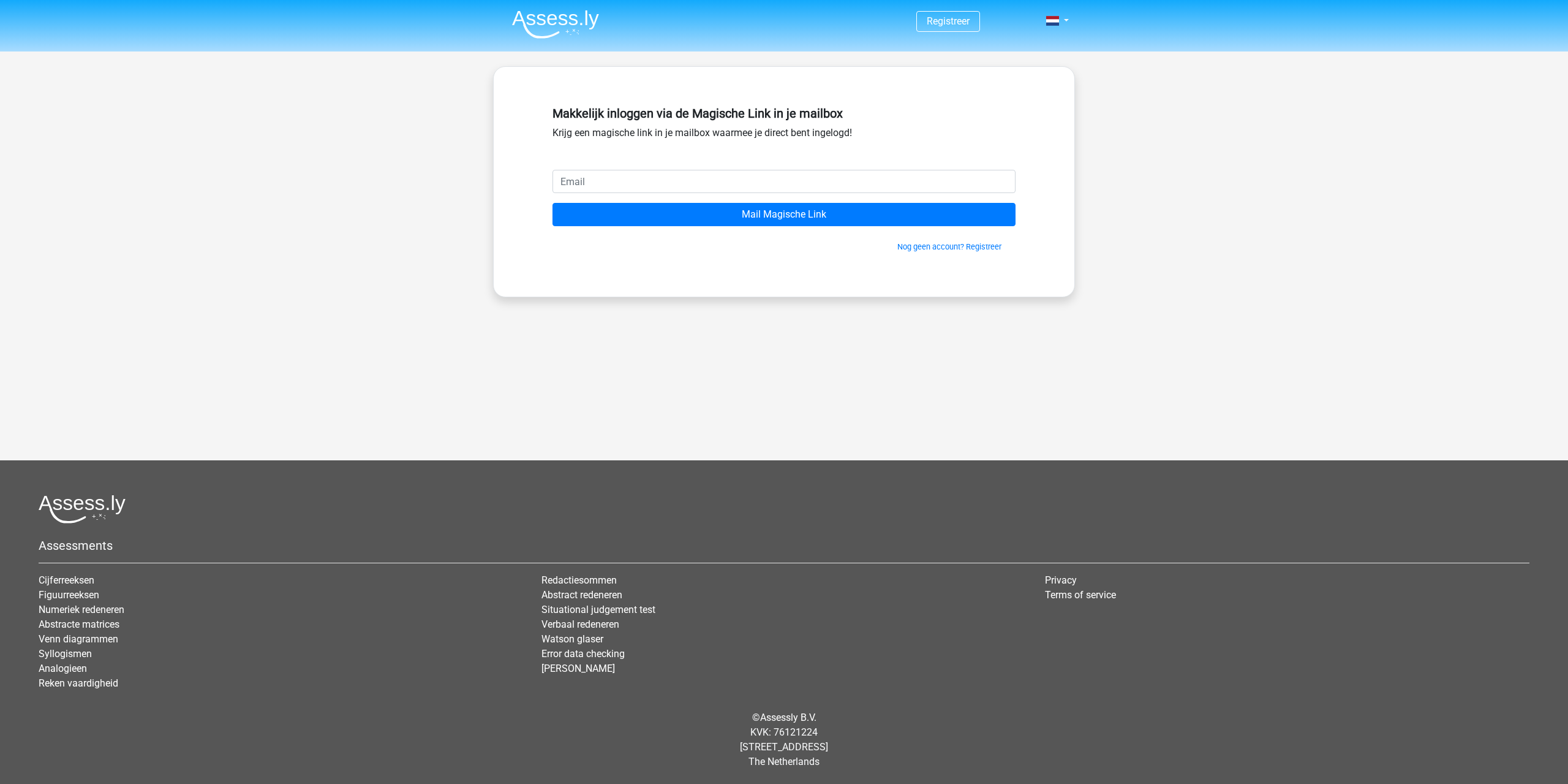
click at [693, 186] on input "email" at bounding box center [784, 182] width 463 height 23
type input "ashleygloriafuhrmann@gmail.com"
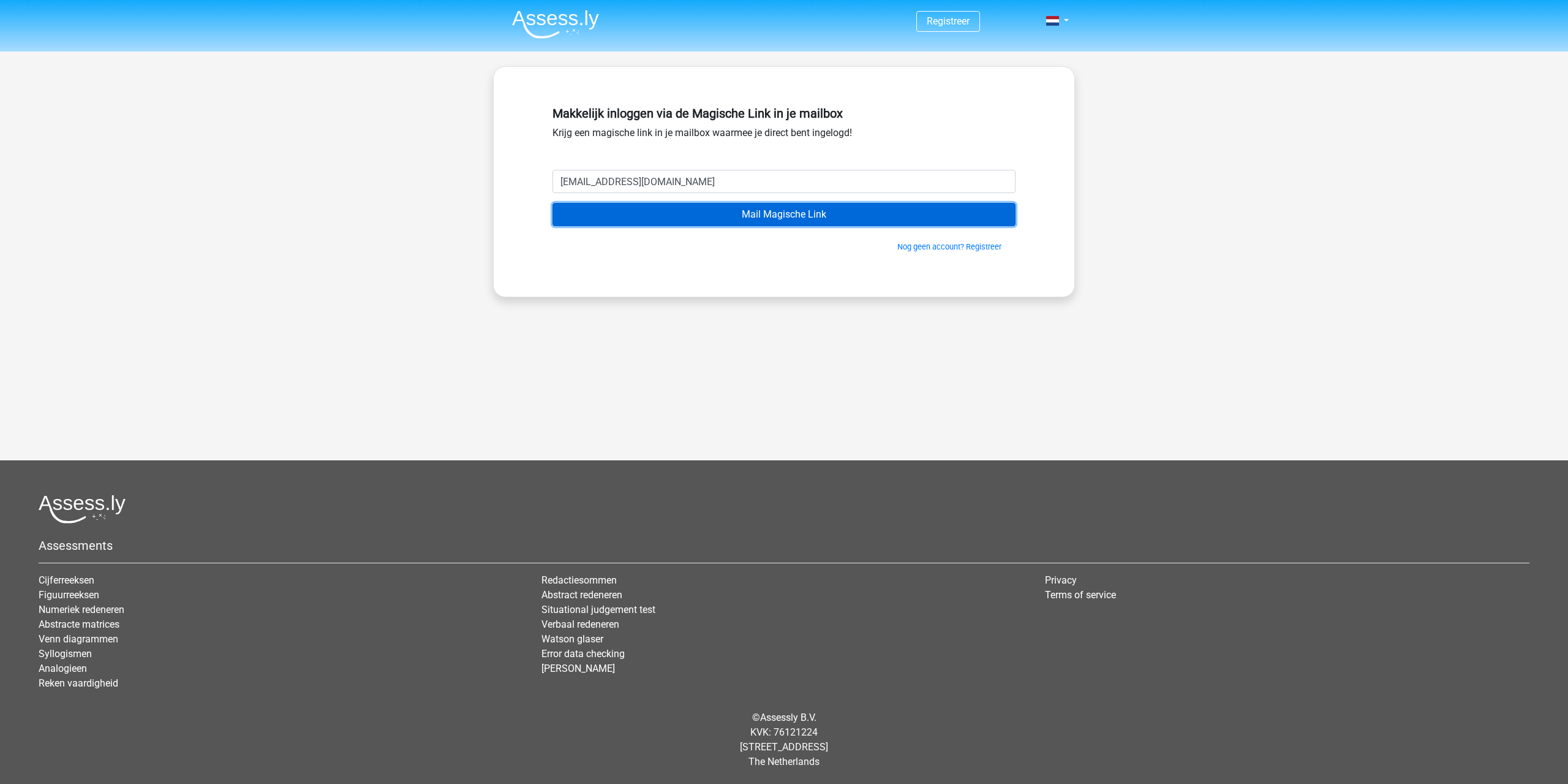
click at [848, 210] on input "Mail Magische Link" at bounding box center [784, 214] width 463 height 23
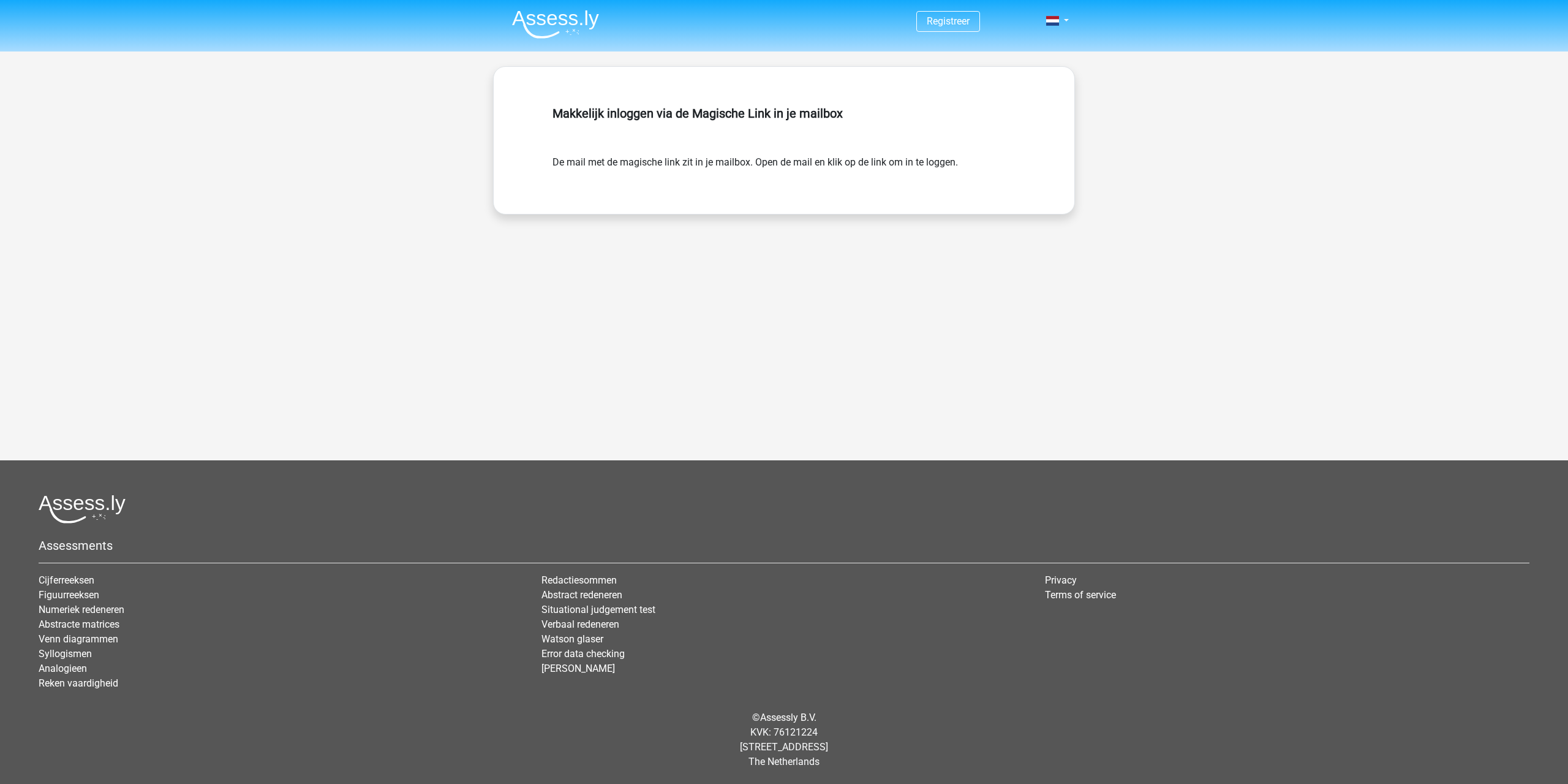
click at [558, 28] on img at bounding box center [555, 24] width 87 height 29
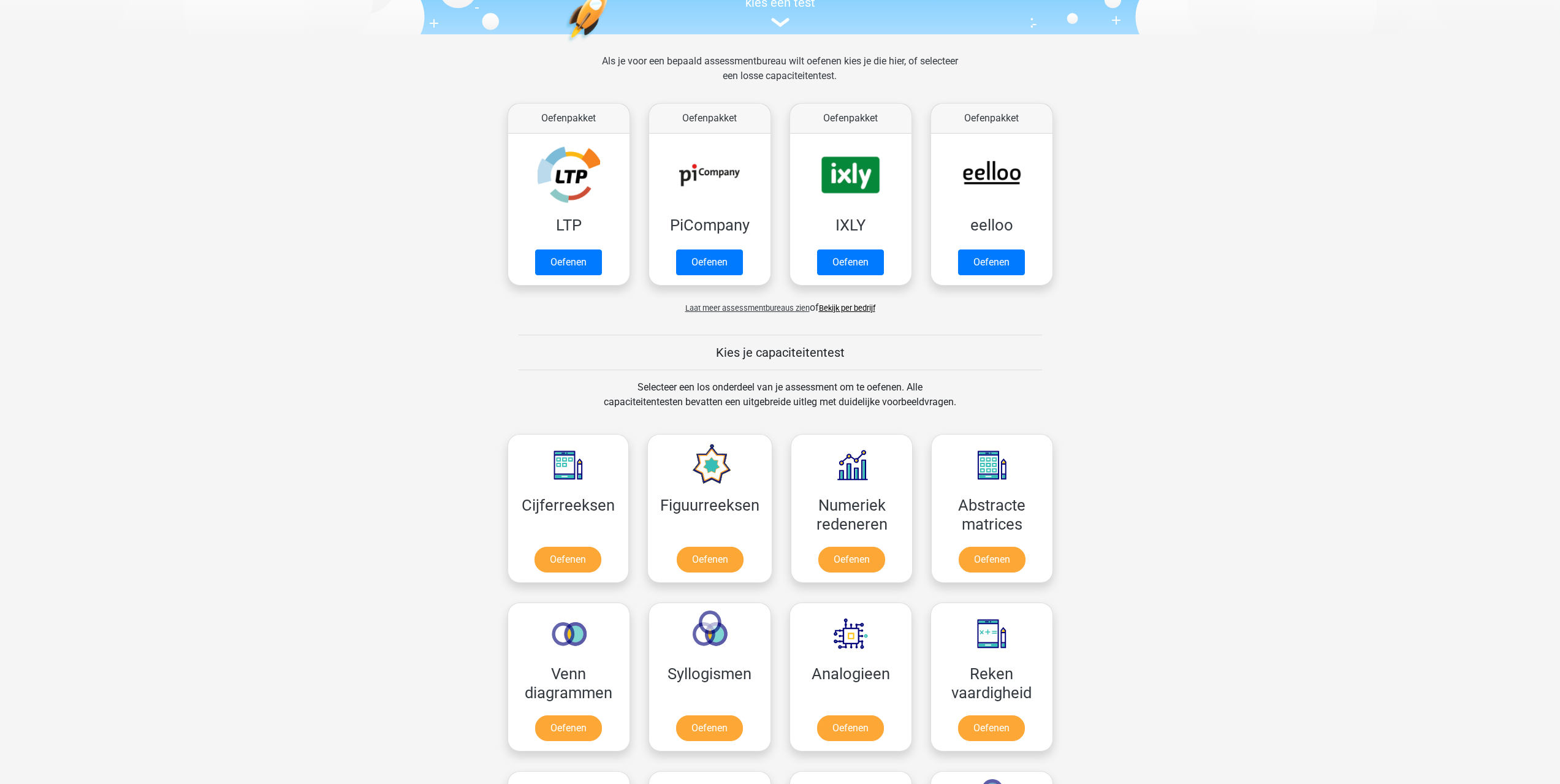
scroll to position [123, 0]
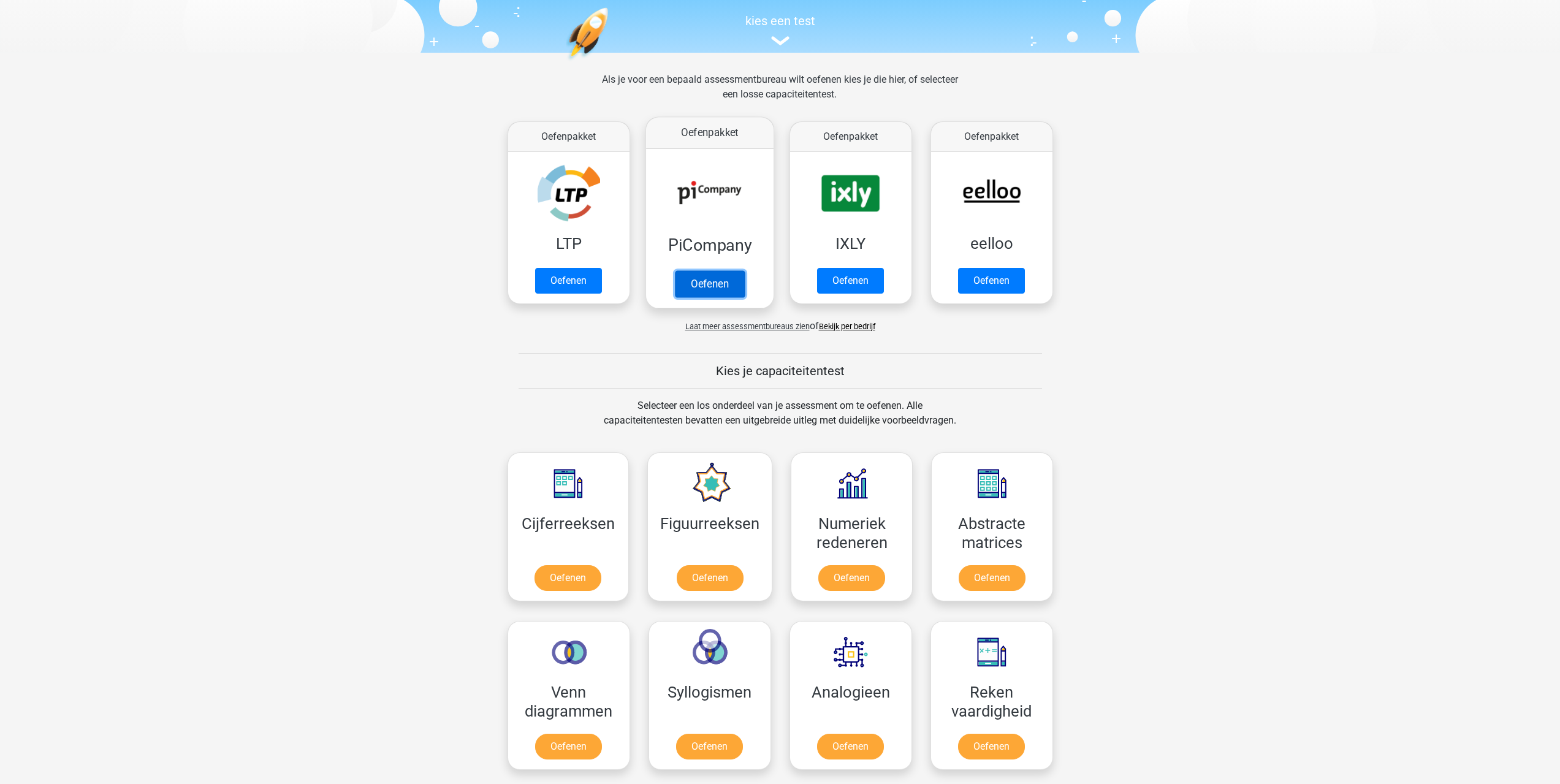
click at [726, 278] on link "Oefenen" at bounding box center [709, 284] width 70 height 27
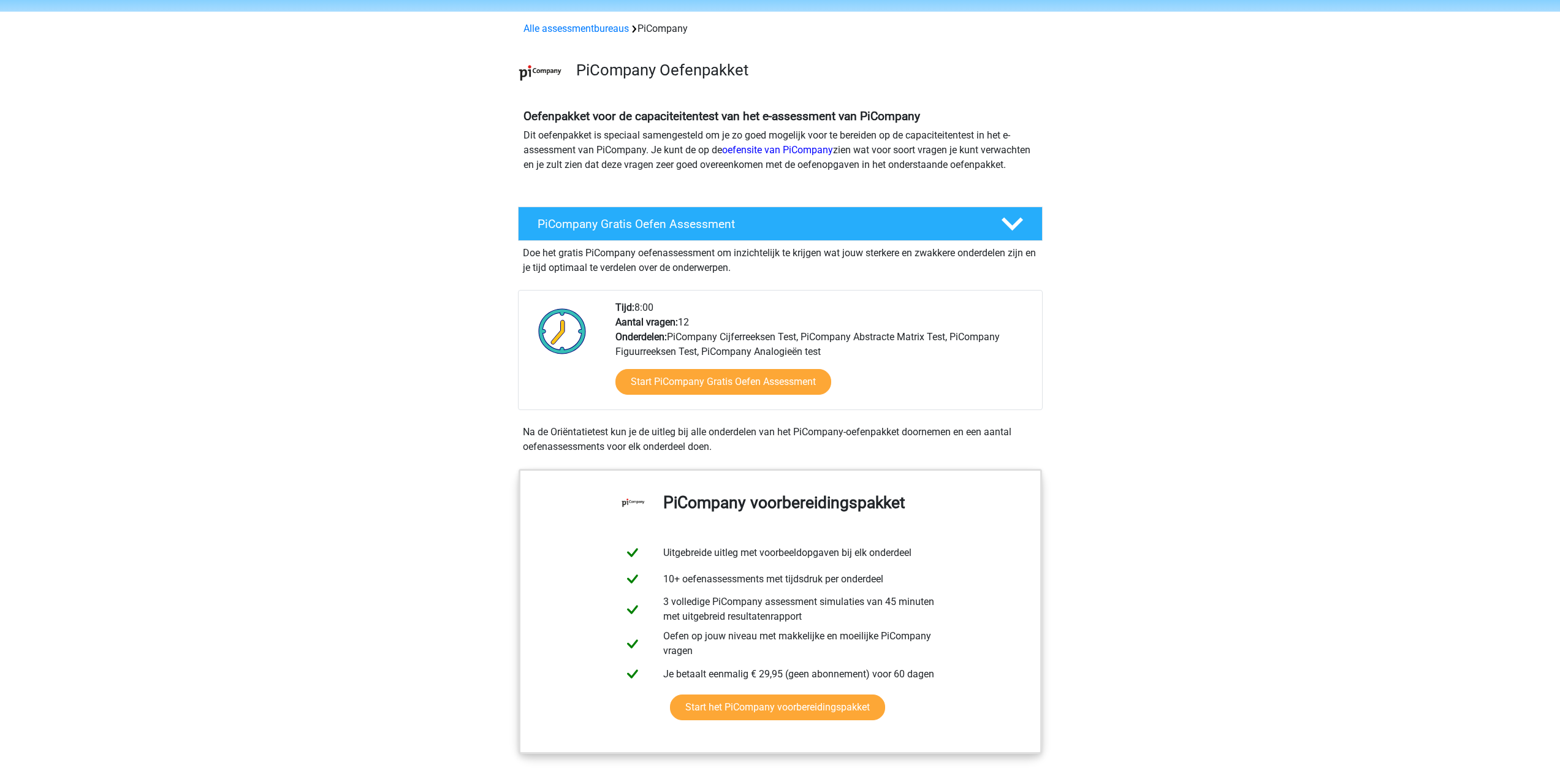
scroll to position [61, 0]
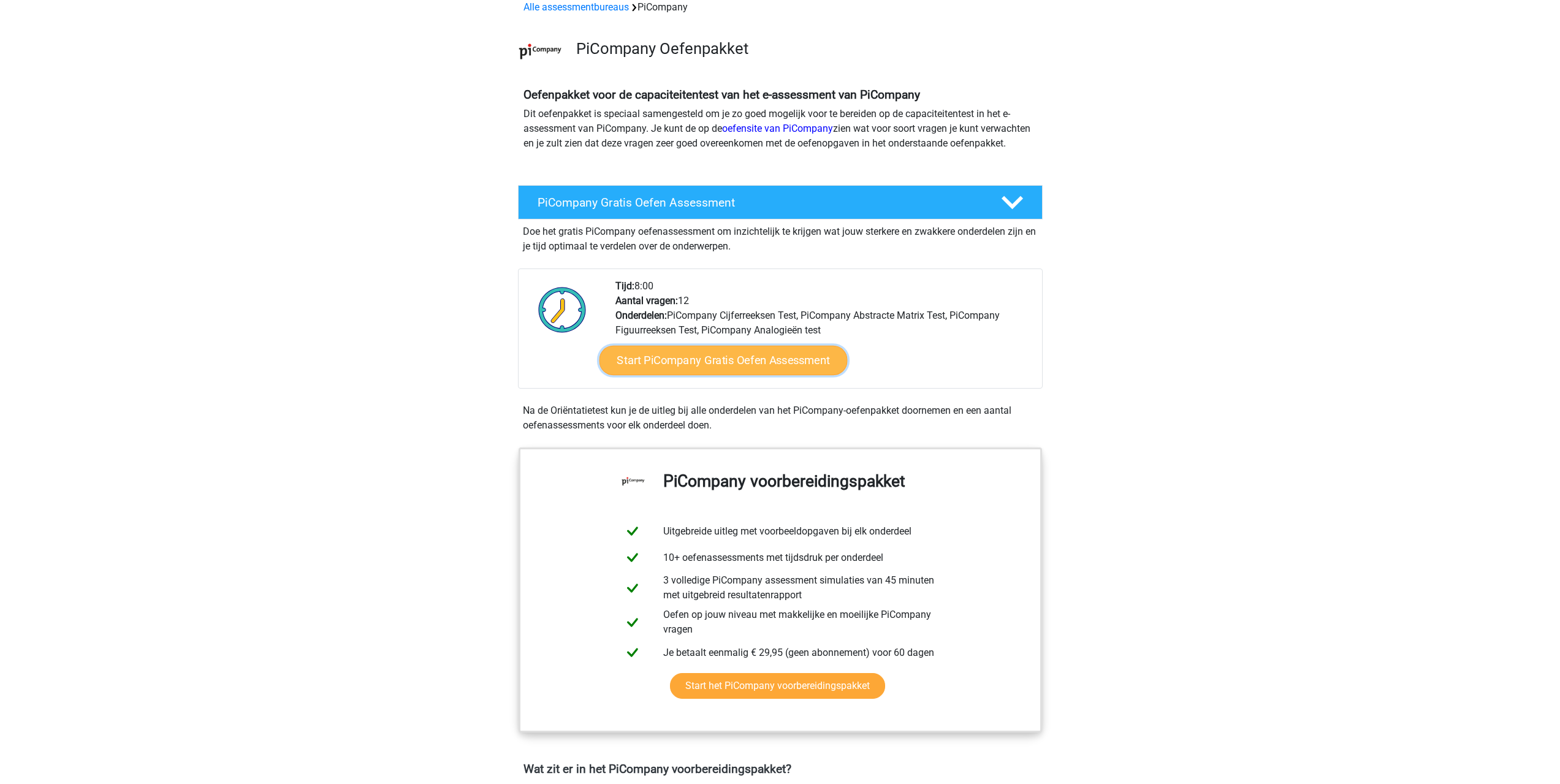
click at [752, 371] on link "Start PiCompany Gratis Oefen Assessment" at bounding box center [723, 360] width 248 height 30
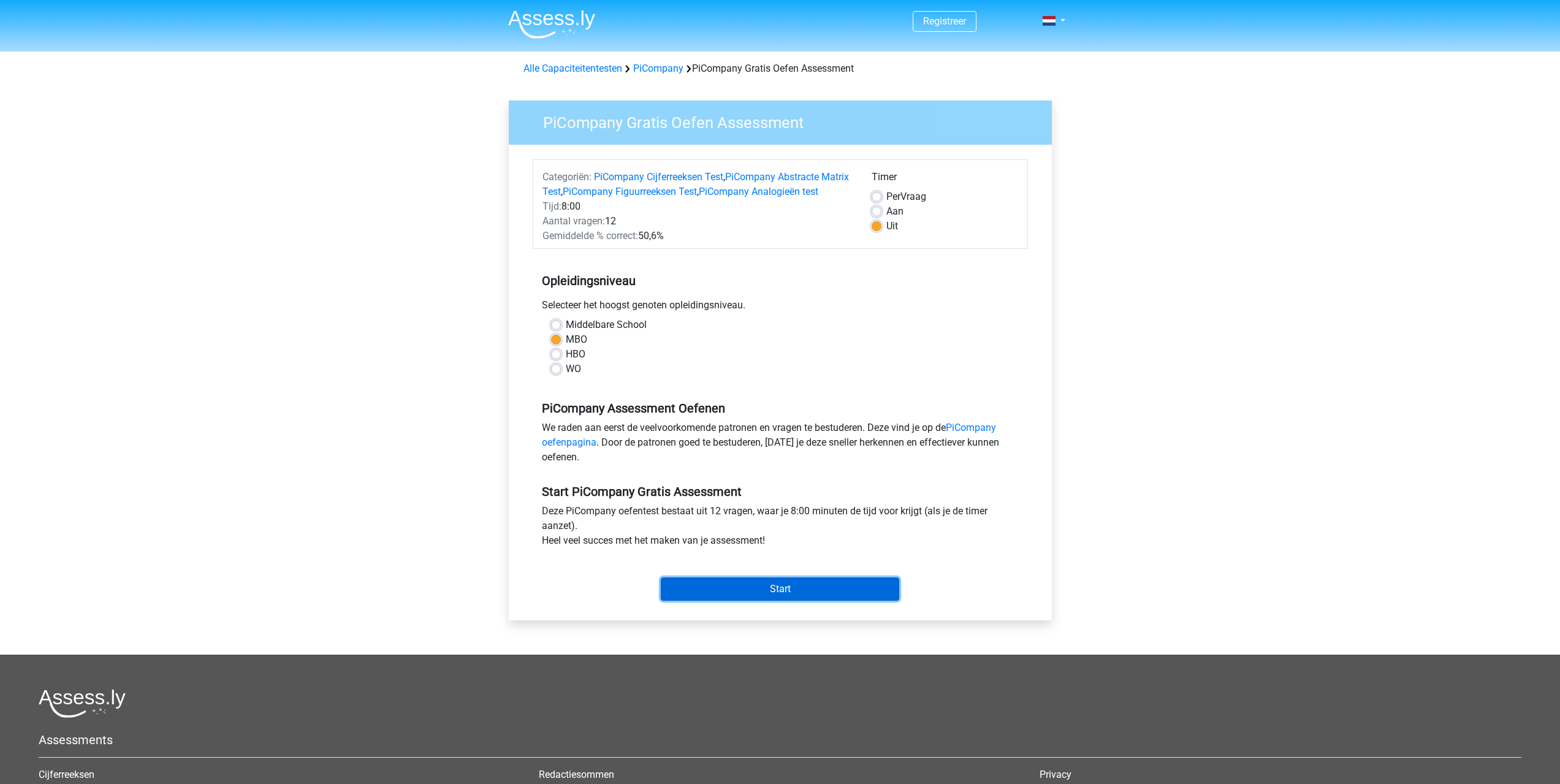
click at [754, 593] on input "Start" at bounding box center [780, 589] width 238 height 23
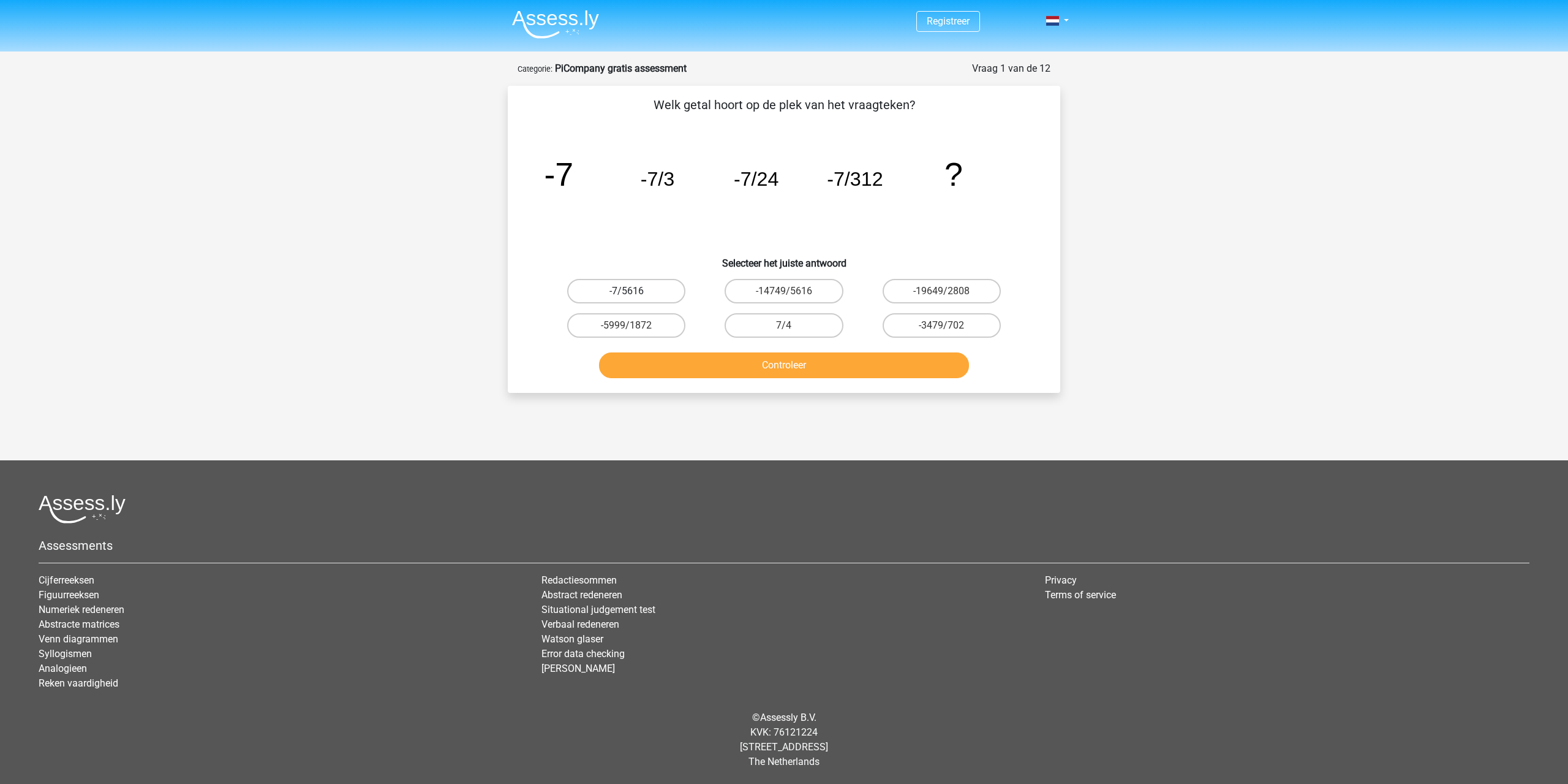
click at [654, 286] on label "-7/5616" at bounding box center [626, 291] width 118 height 25
click at [635, 291] on input "-7/5616" at bounding box center [630, 295] width 8 height 8
radio input "true"
click at [722, 354] on button "Controleer" at bounding box center [784, 365] width 371 height 26
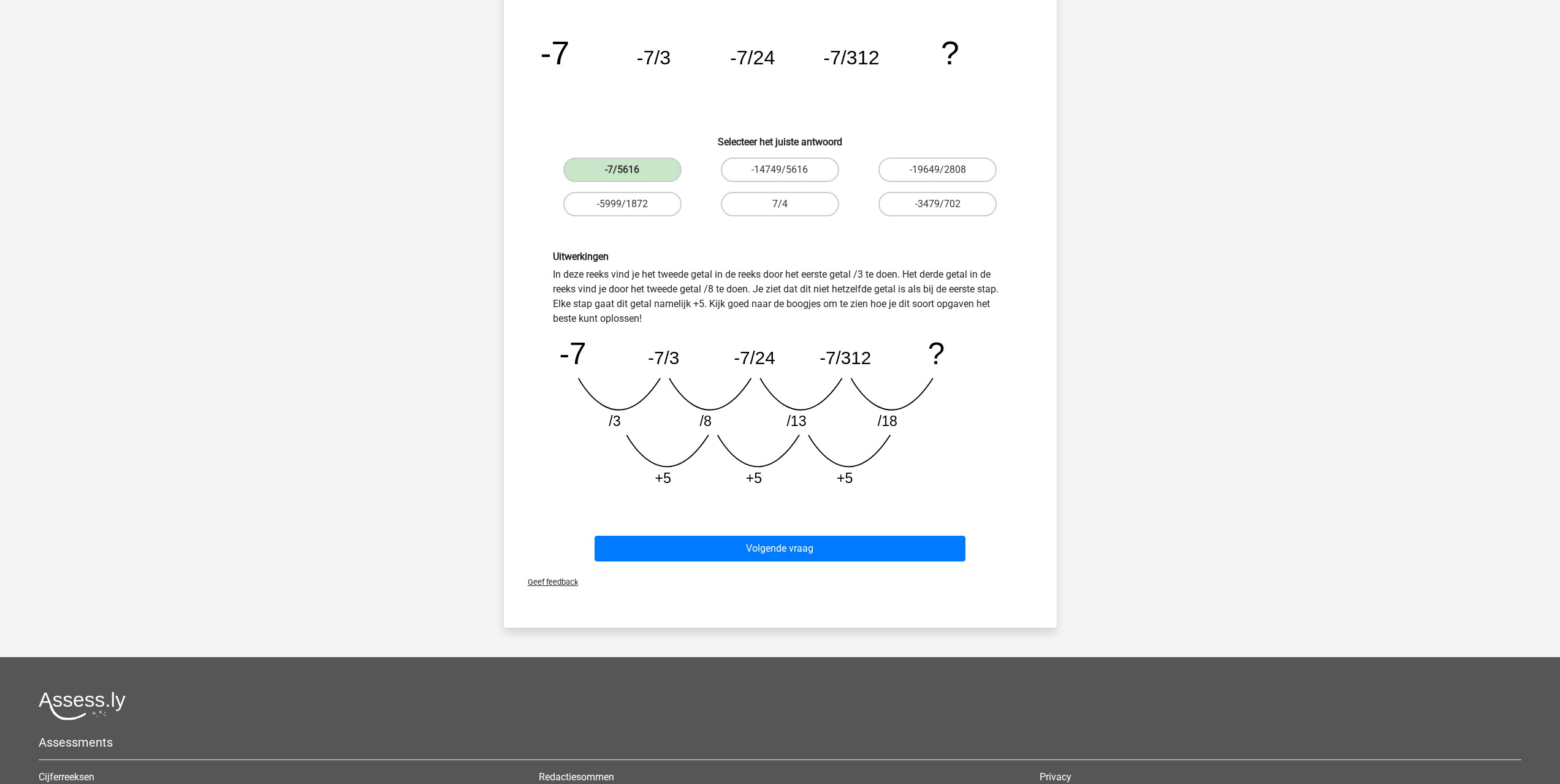
scroll to position [123, 0]
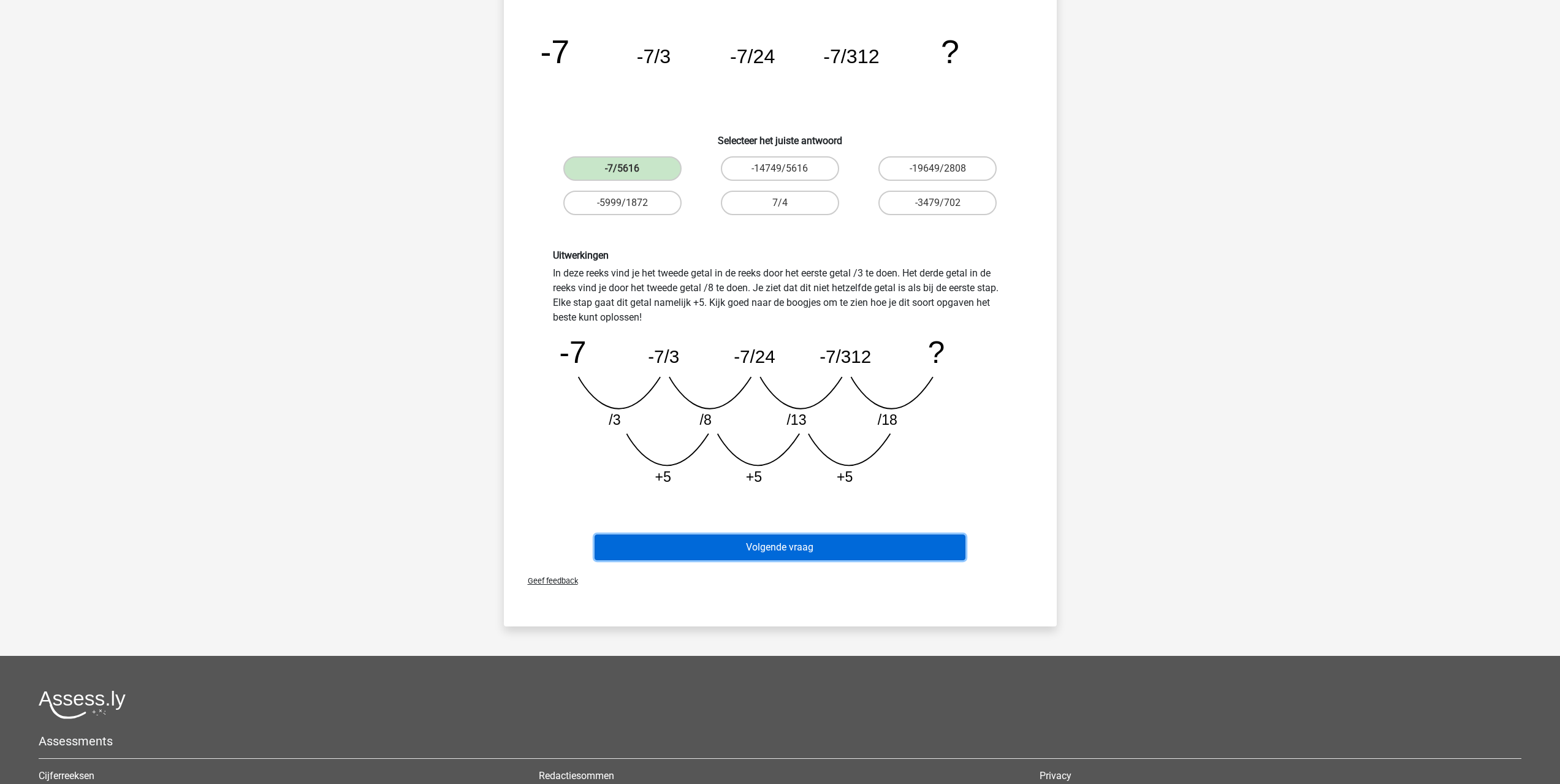
click at [817, 543] on button "Volgende vraag" at bounding box center [780, 548] width 371 height 26
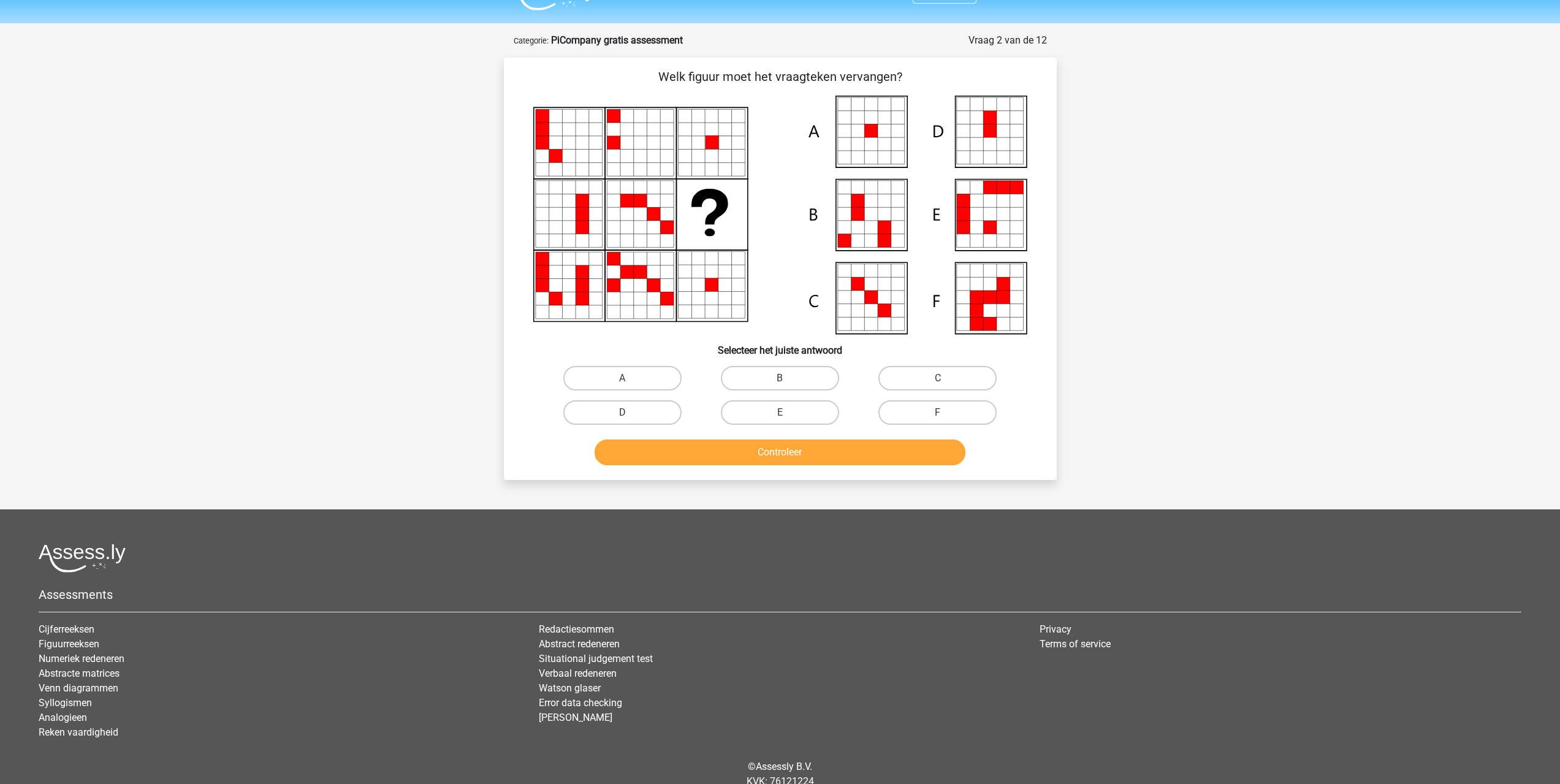
scroll to position [0, 0]
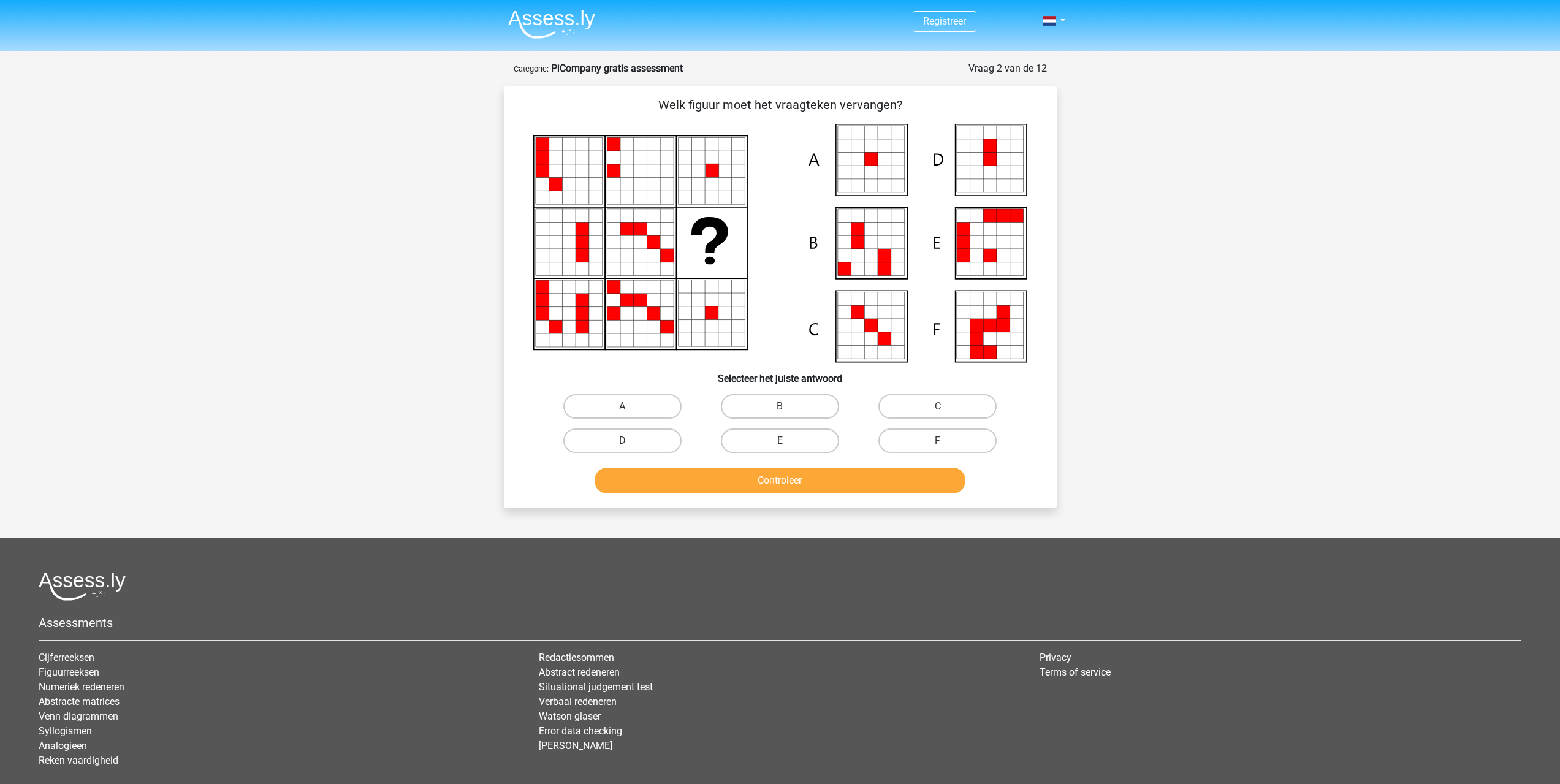
drag, startPoint x: 643, startPoint y: 406, endPoint x: 712, endPoint y: 471, distance: 94.8
click at [644, 406] on label "A" at bounding box center [622, 406] width 118 height 25
click at [630, 406] on input "A" at bounding box center [626, 410] width 8 height 8
radio input "true"
click at [728, 488] on button "Controleer" at bounding box center [780, 480] width 371 height 26
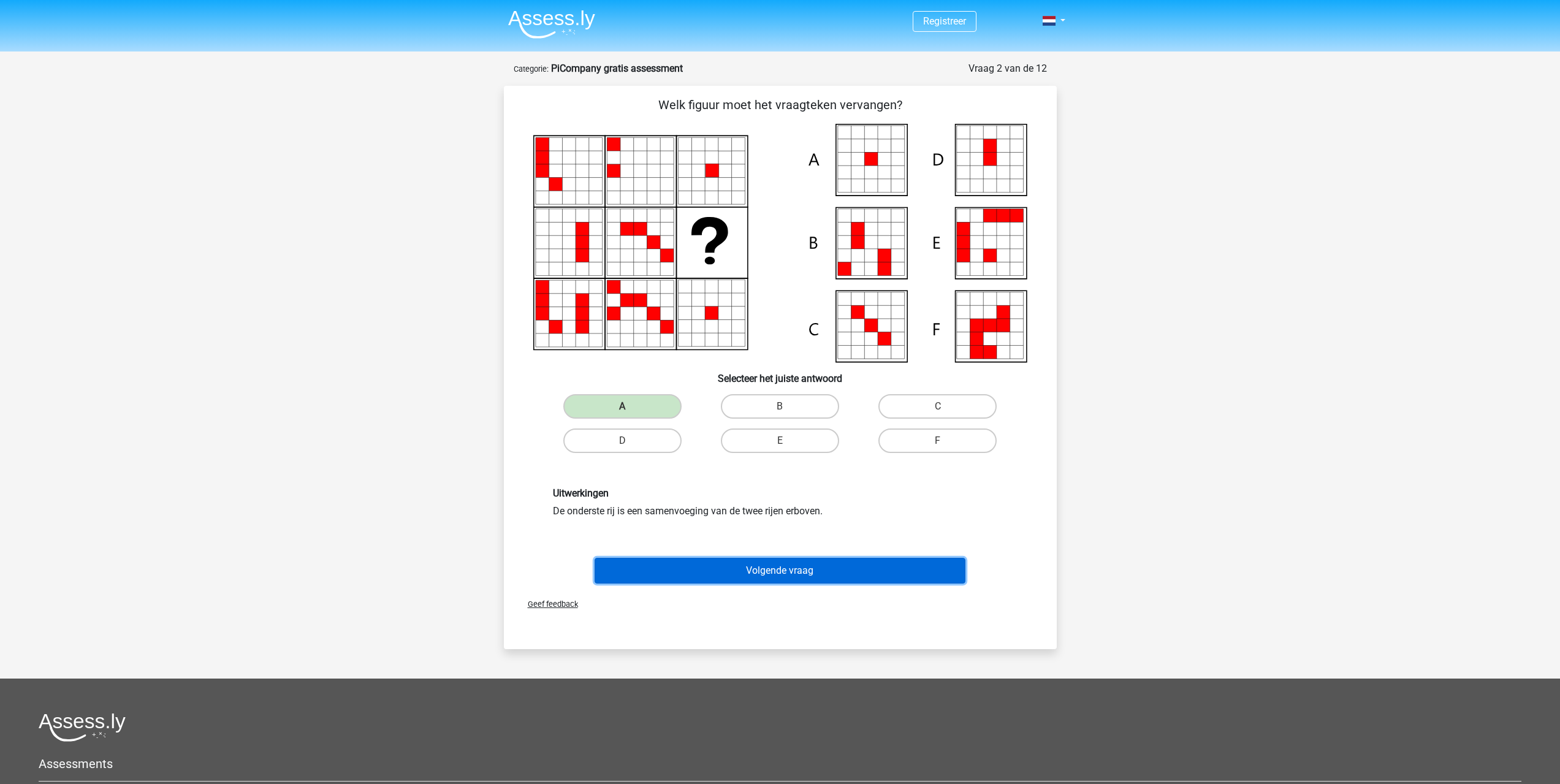
click at [689, 566] on button "Volgende vraag" at bounding box center [780, 570] width 371 height 26
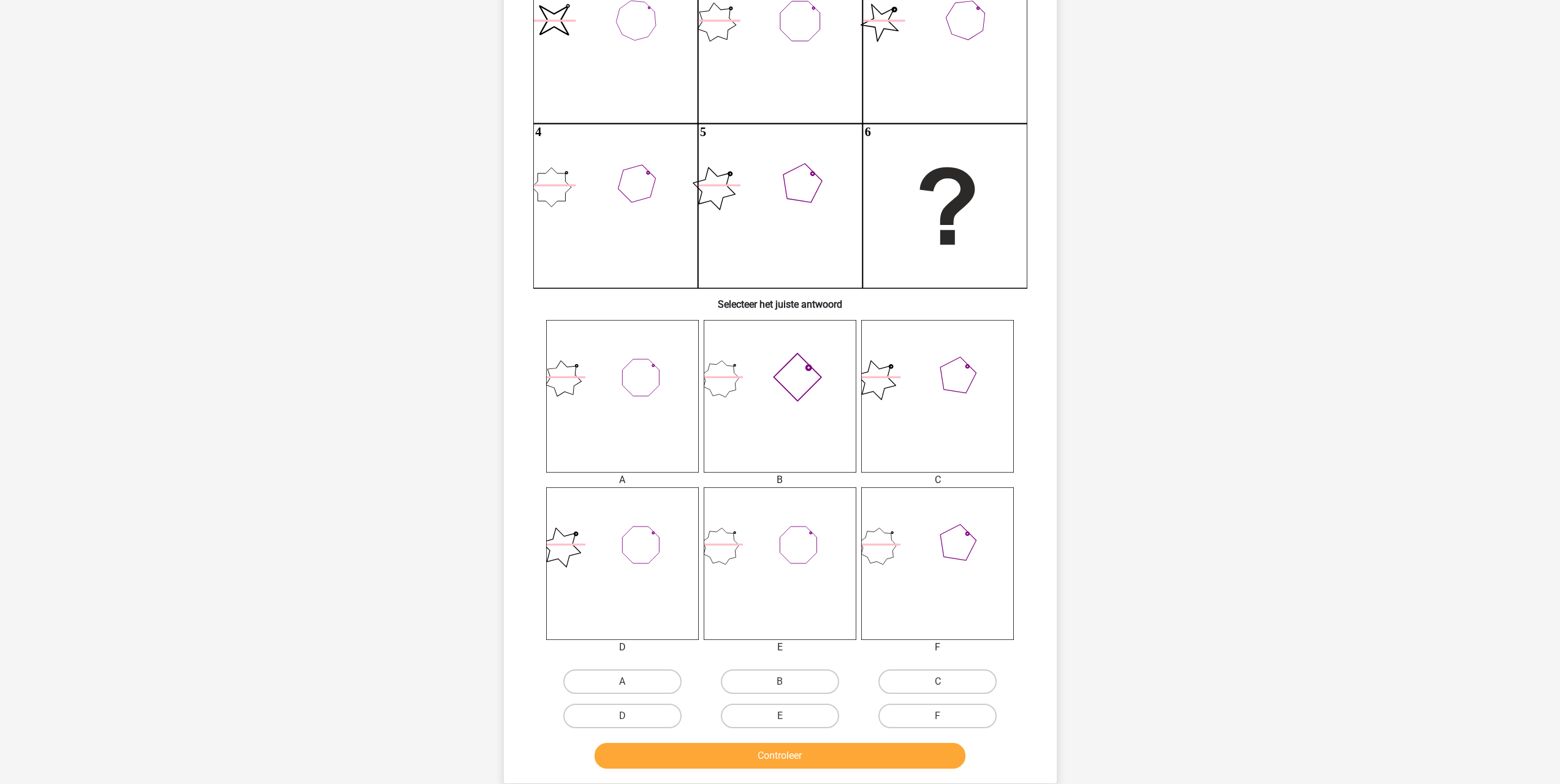
scroll to position [184, 0]
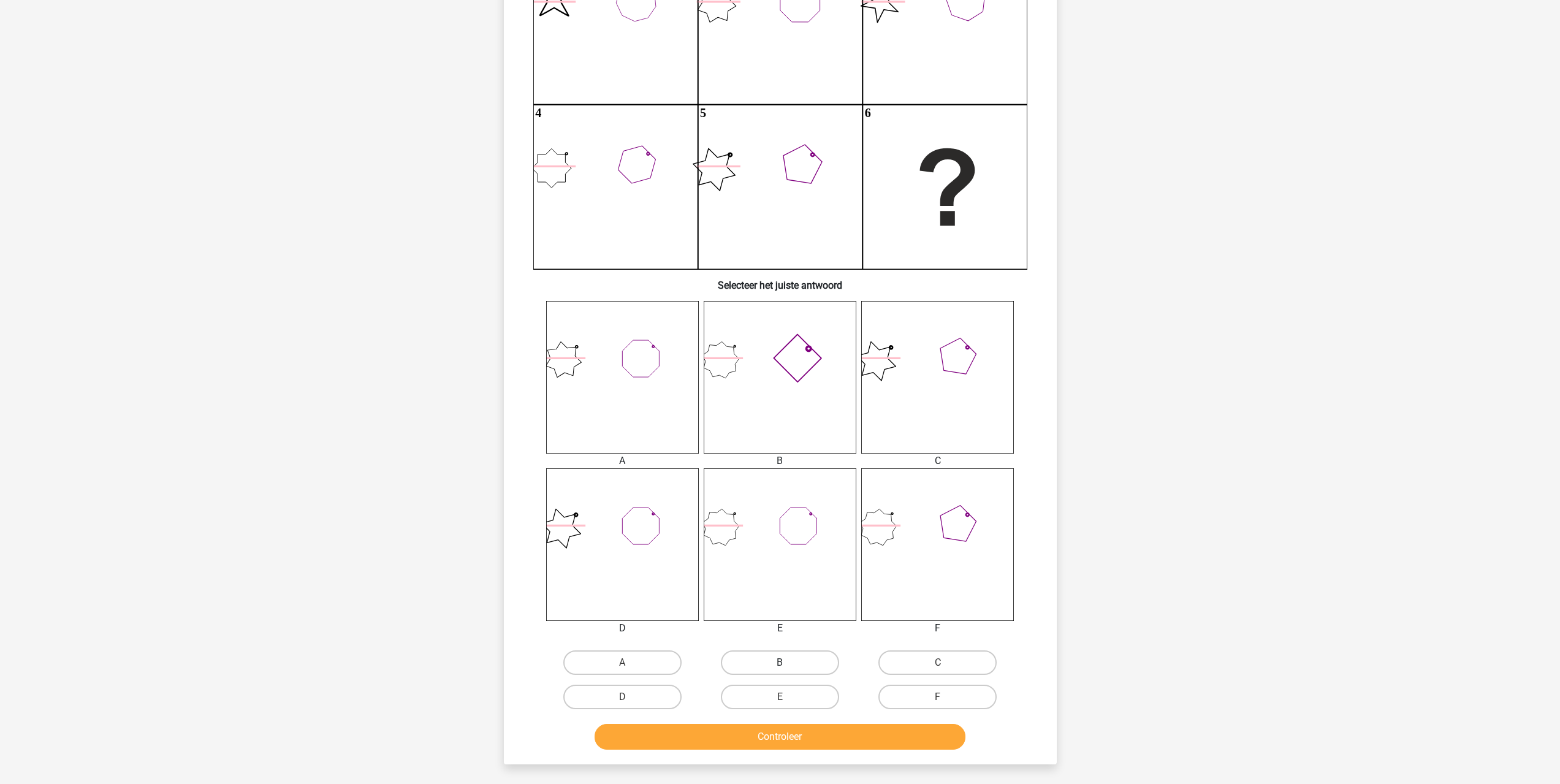
click at [801, 661] on label "B" at bounding box center [780, 663] width 118 height 25
click at [788, 663] on input "B" at bounding box center [784, 666] width 8 height 8
radio input "true"
click at [845, 728] on button "Controleer" at bounding box center [780, 737] width 371 height 26
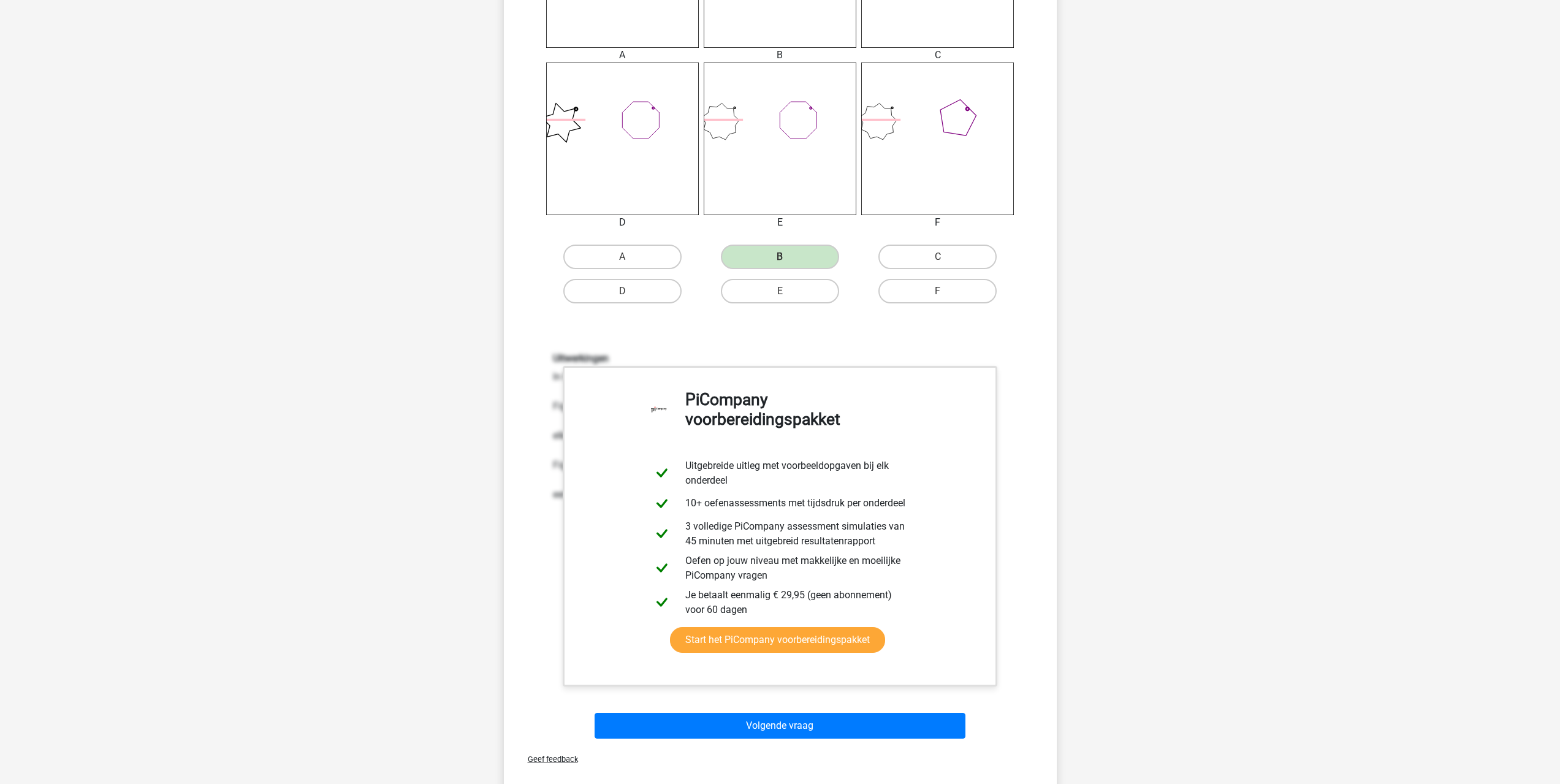
scroll to position [796, 0]
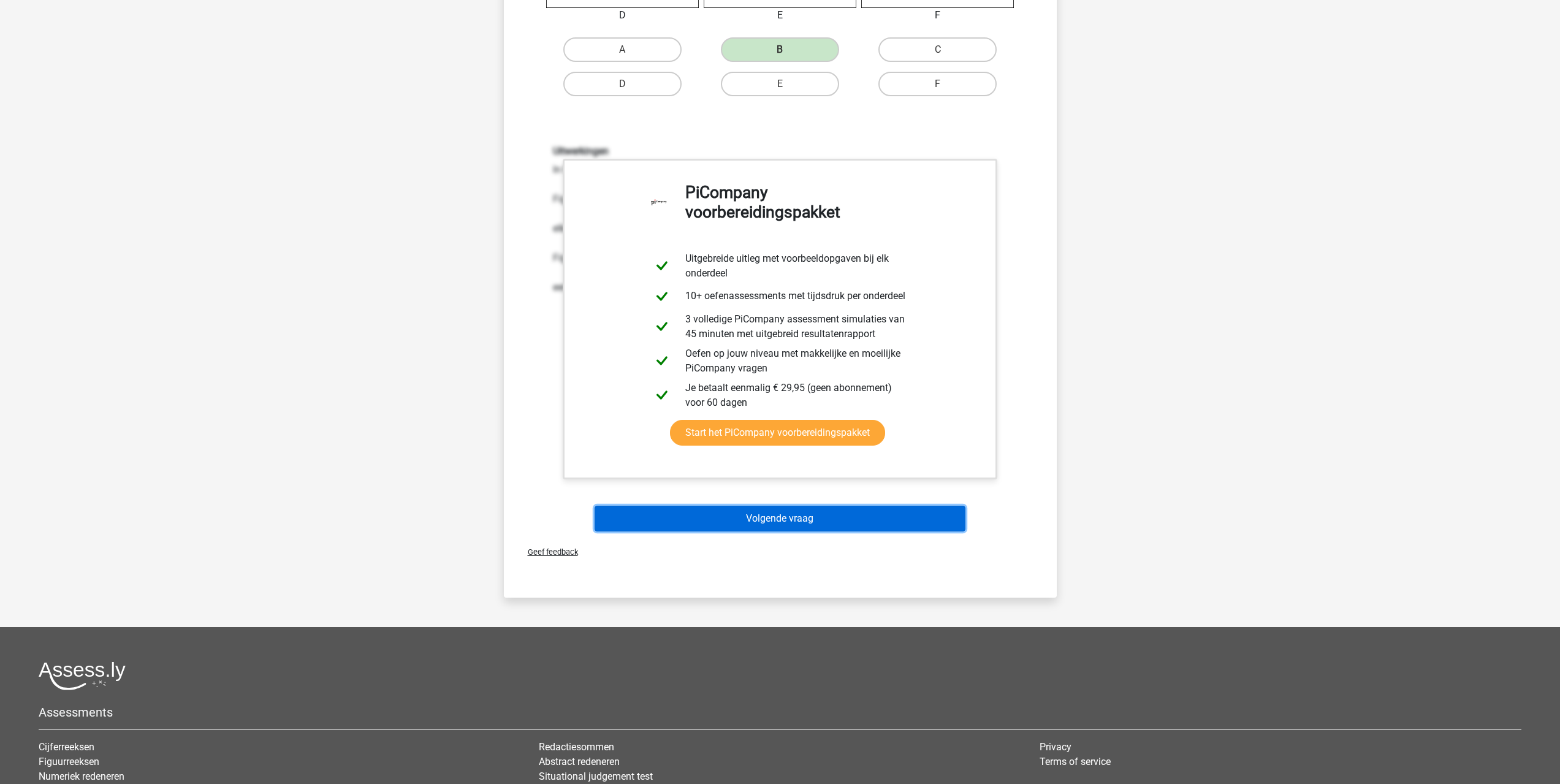
click at [724, 519] on button "Volgende vraag" at bounding box center [780, 519] width 371 height 26
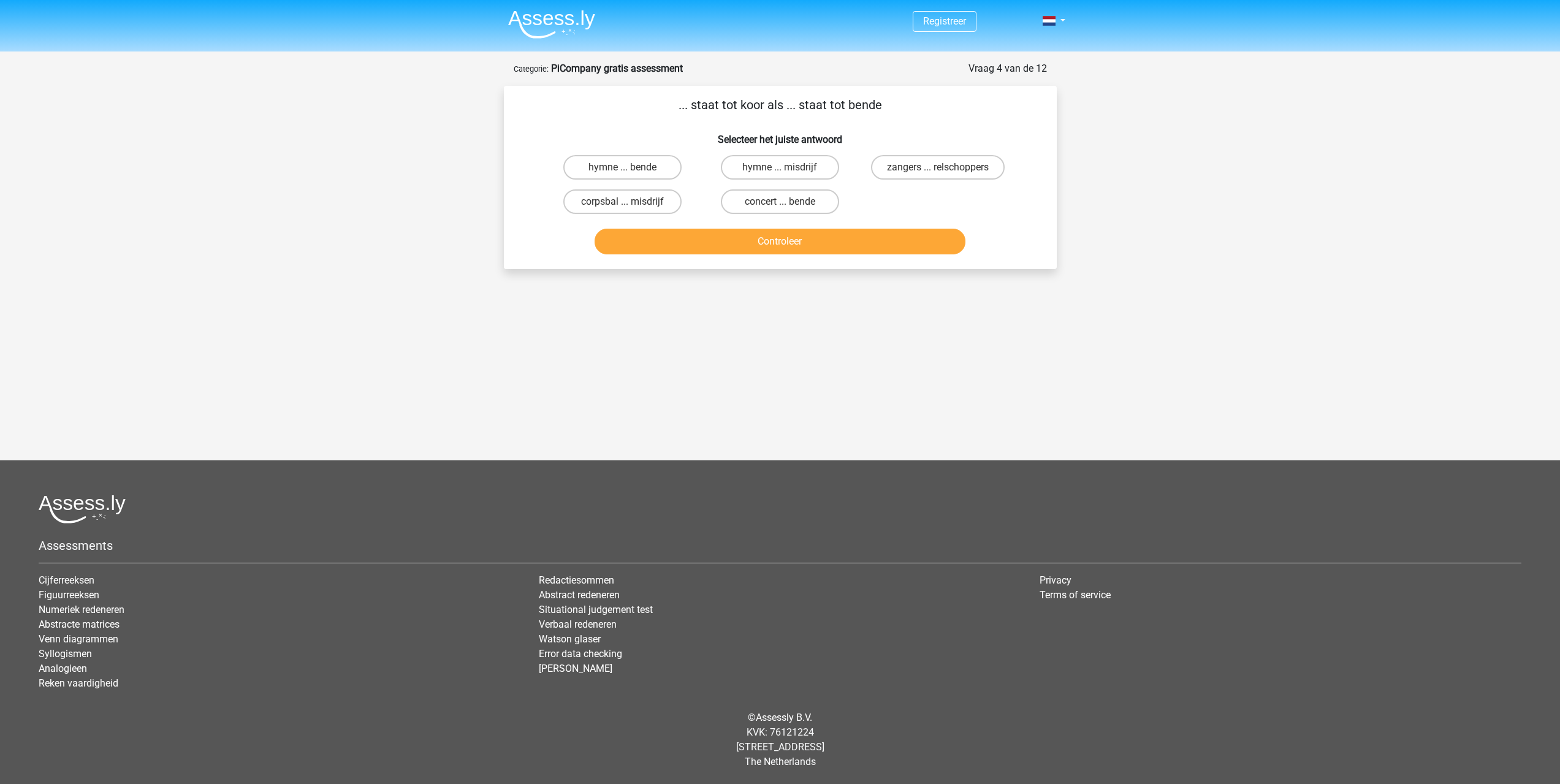
scroll to position [0, 0]
drag, startPoint x: 798, startPoint y: 205, endPoint x: 798, endPoint y: 219, distance: 14.0
click at [797, 205] on label "concert ... bende" at bounding box center [784, 201] width 118 height 25
click at [792, 205] on input "concert ... bende" at bounding box center [789, 205] width 8 height 8
radio input "true"
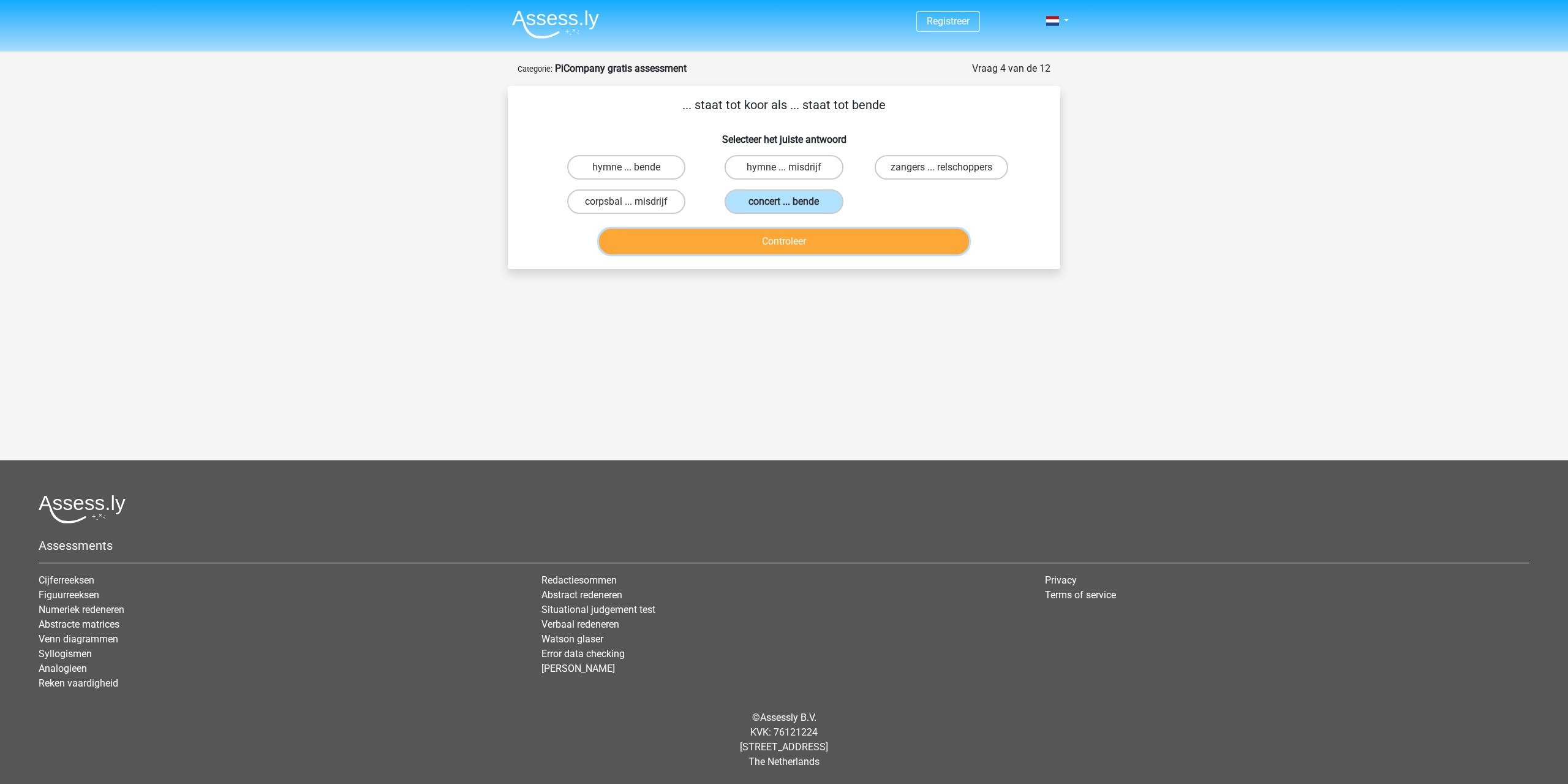
click at [800, 230] on button "Controleer" at bounding box center [784, 241] width 371 height 26
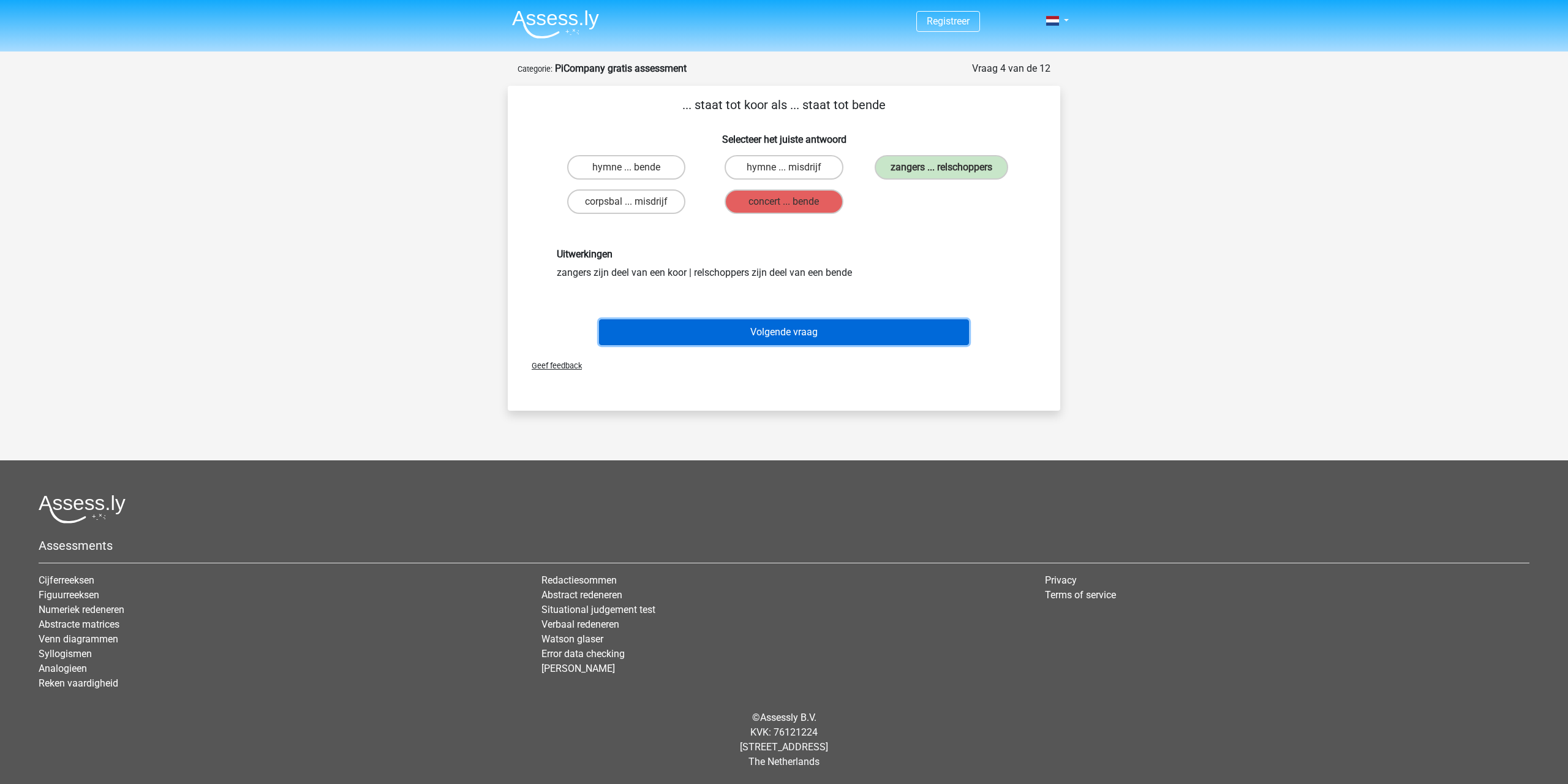
click at [928, 322] on button "Volgende vraag" at bounding box center [784, 332] width 371 height 26
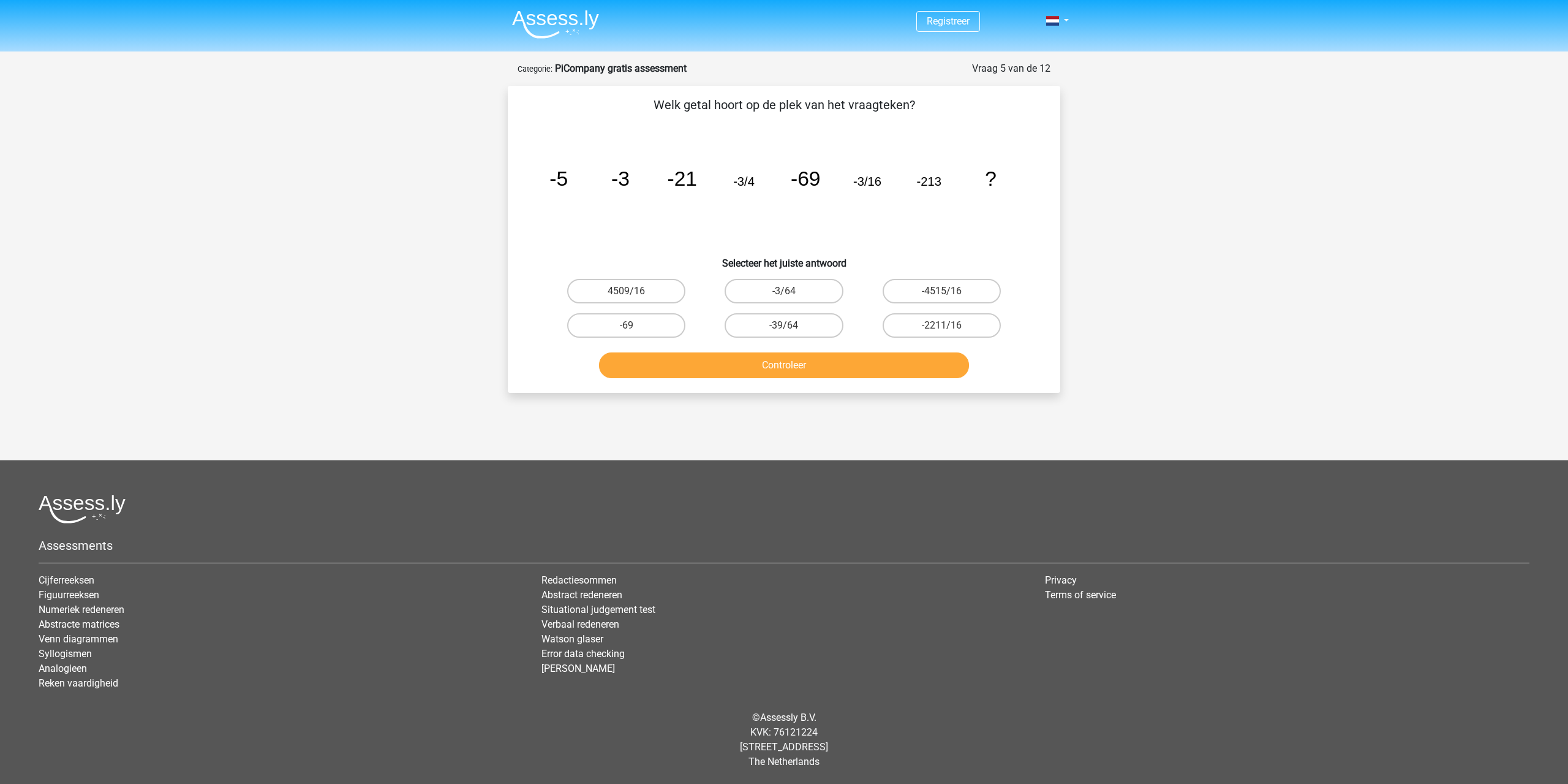
click at [599, 352] on button "Controleer" at bounding box center [784, 365] width 371 height 26
click at [1202, 434] on div "Registreer" at bounding box center [784, 373] width 1568 height 746
drag, startPoint x: 794, startPoint y: 283, endPoint x: 800, endPoint y: 293, distance: 11.7
click at [795, 283] on label "-3/64" at bounding box center [784, 291] width 118 height 25
click at [792, 291] on input "-3/64" at bounding box center [788, 295] width 8 height 8
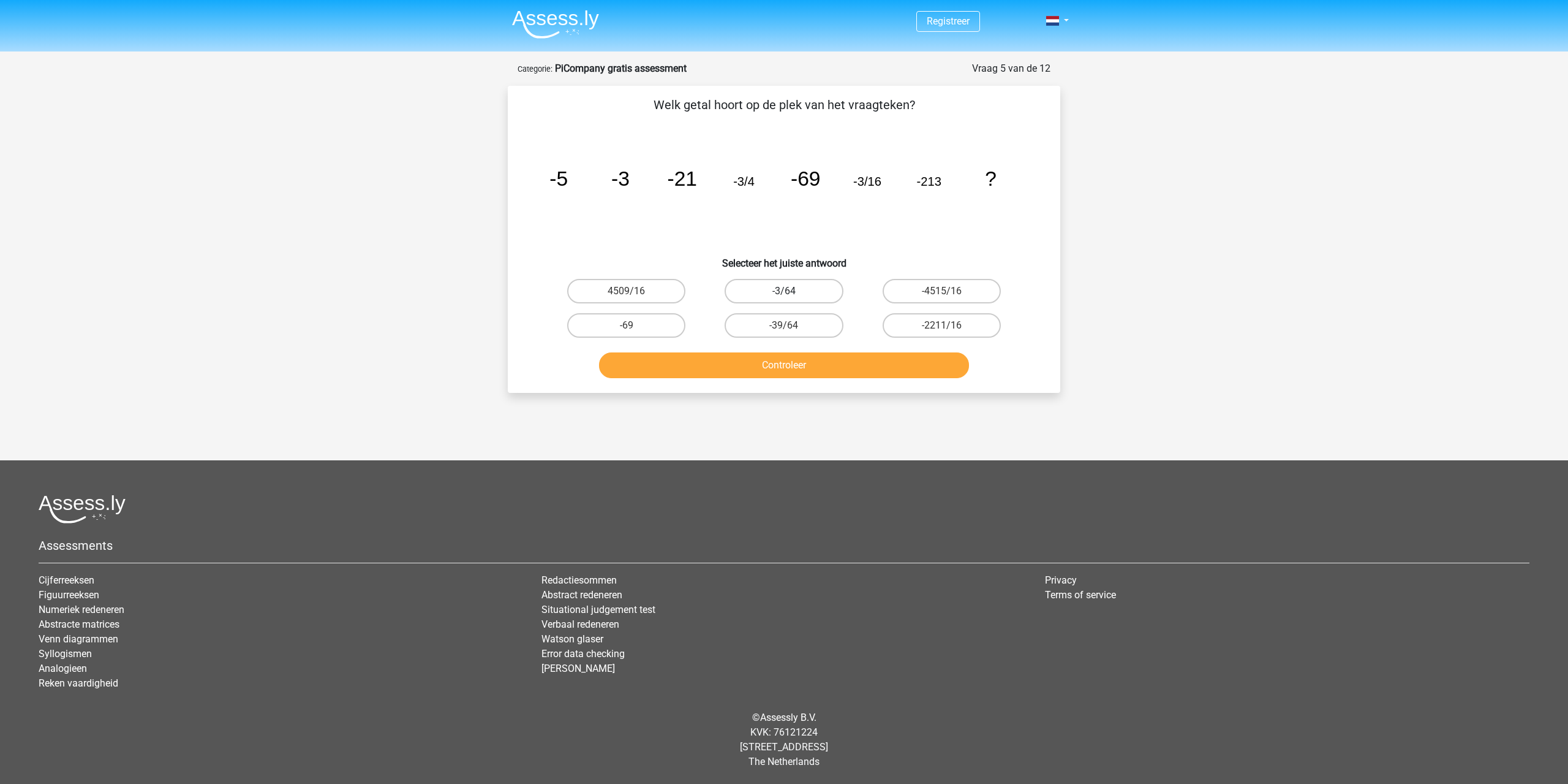
radio input "true"
click at [833, 366] on button "Controleer" at bounding box center [784, 365] width 371 height 26
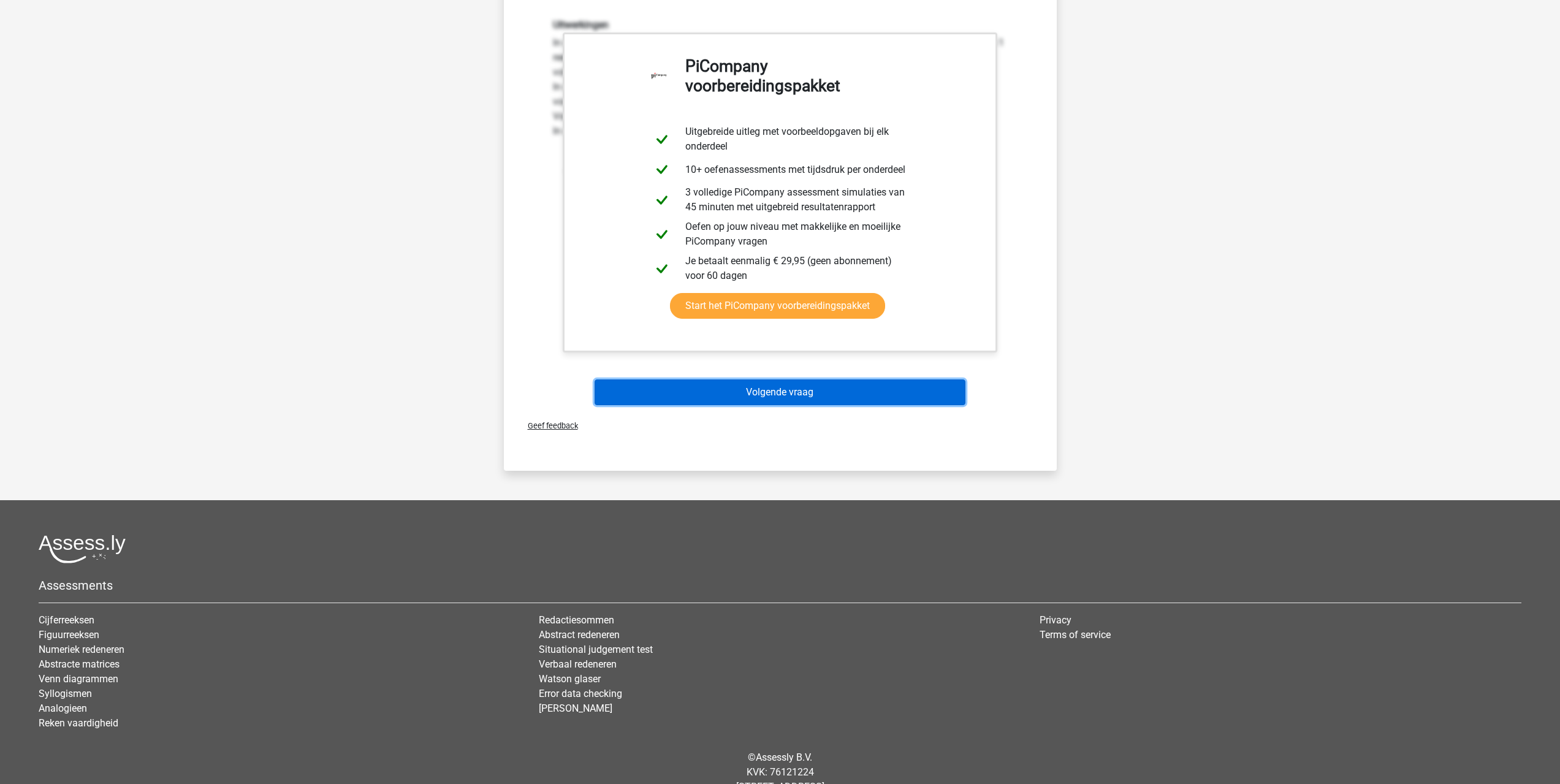
click at [804, 398] on button "Volgende vraag" at bounding box center [780, 392] width 371 height 26
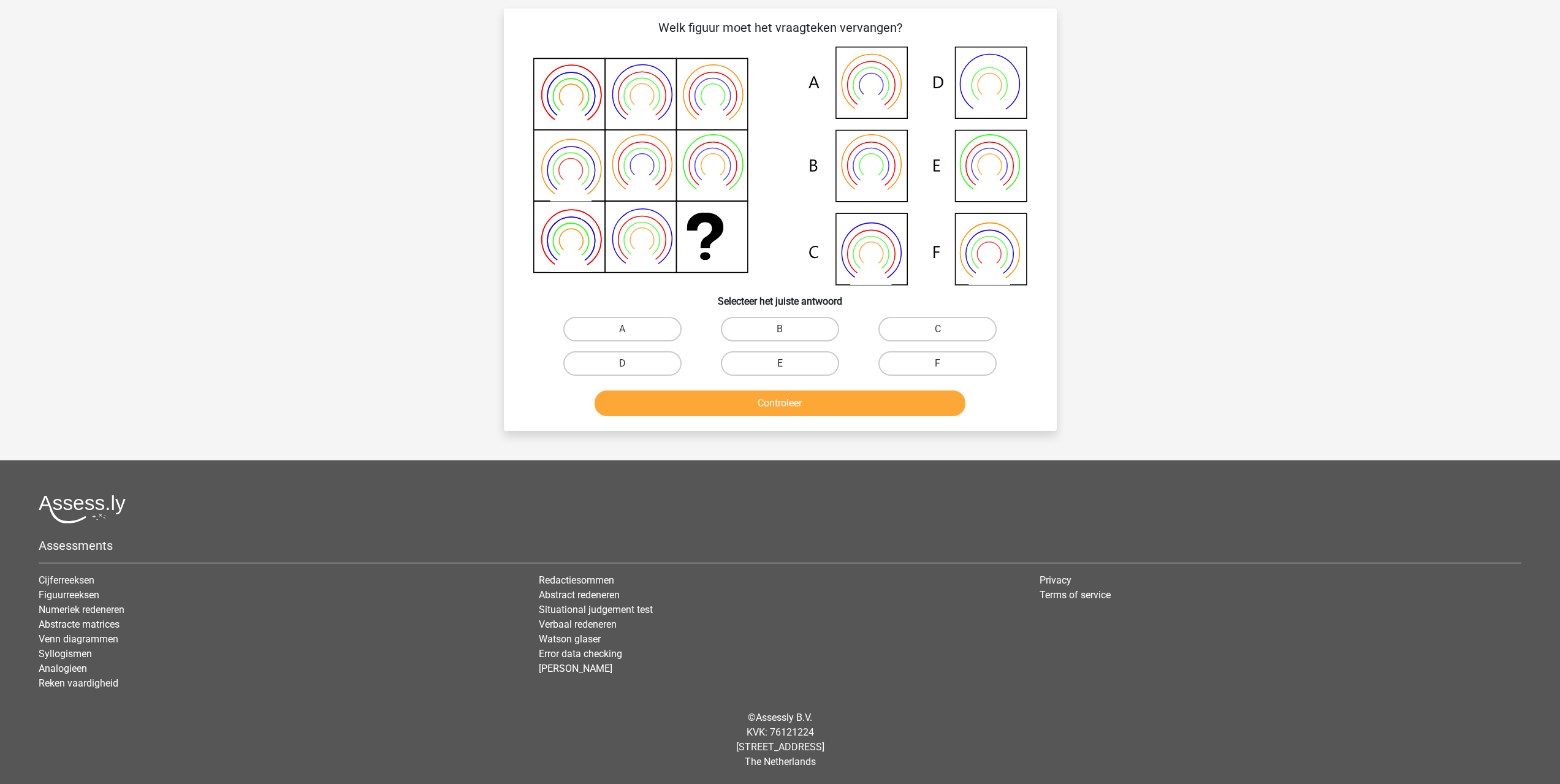
scroll to position [61, 0]
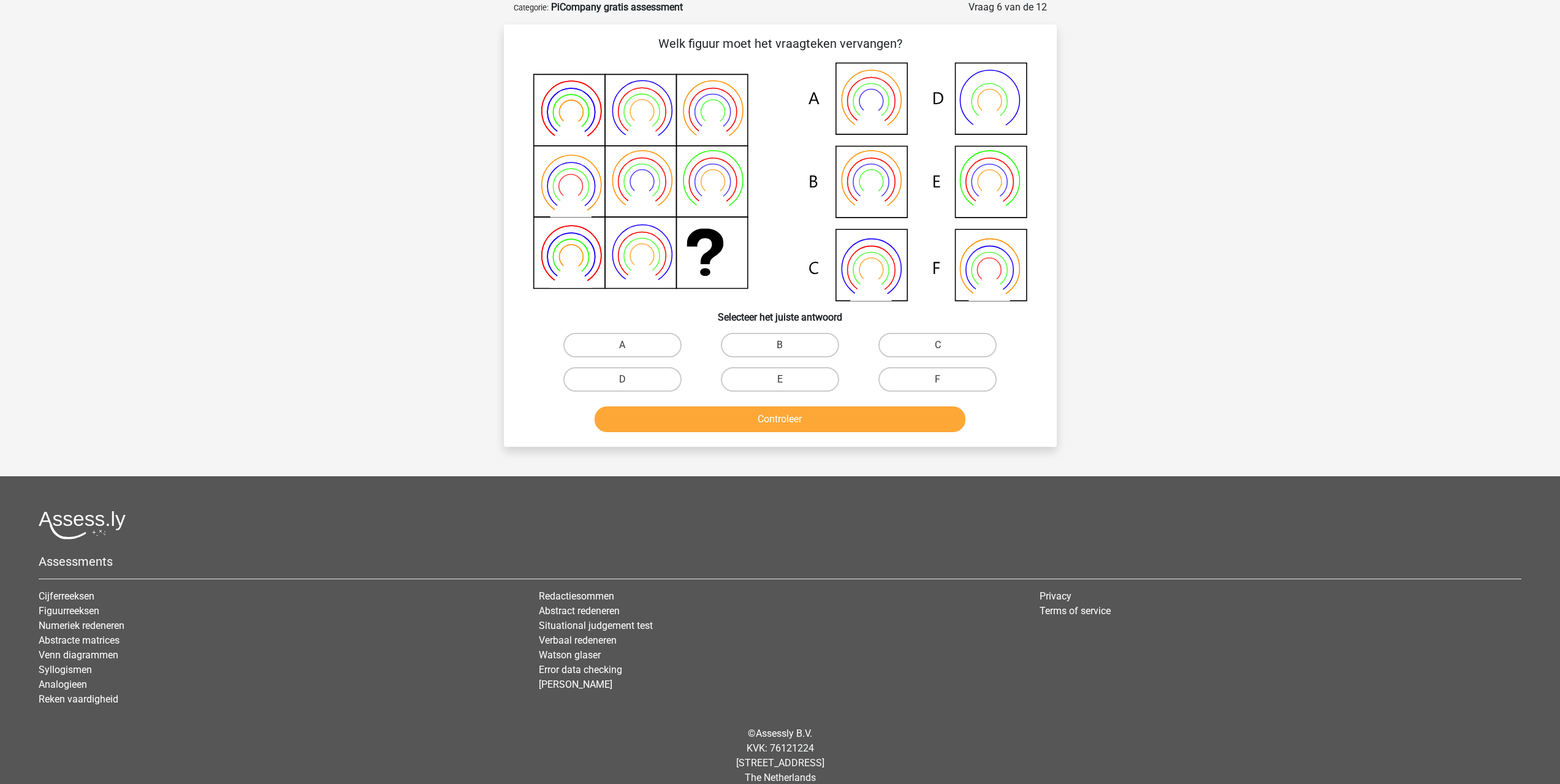
click at [938, 382] on input "F" at bounding box center [941, 383] width 8 height 8
radio input "true"
drag, startPoint x: 763, startPoint y: 384, endPoint x: 769, endPoint y: 387, distance: 6.7
click at [768, 388] on label "E" at bounding box center [780, 379] width 118 height 25
click at [780, 387] on input "E" at bounding box center [784, 383] width 8 height 8
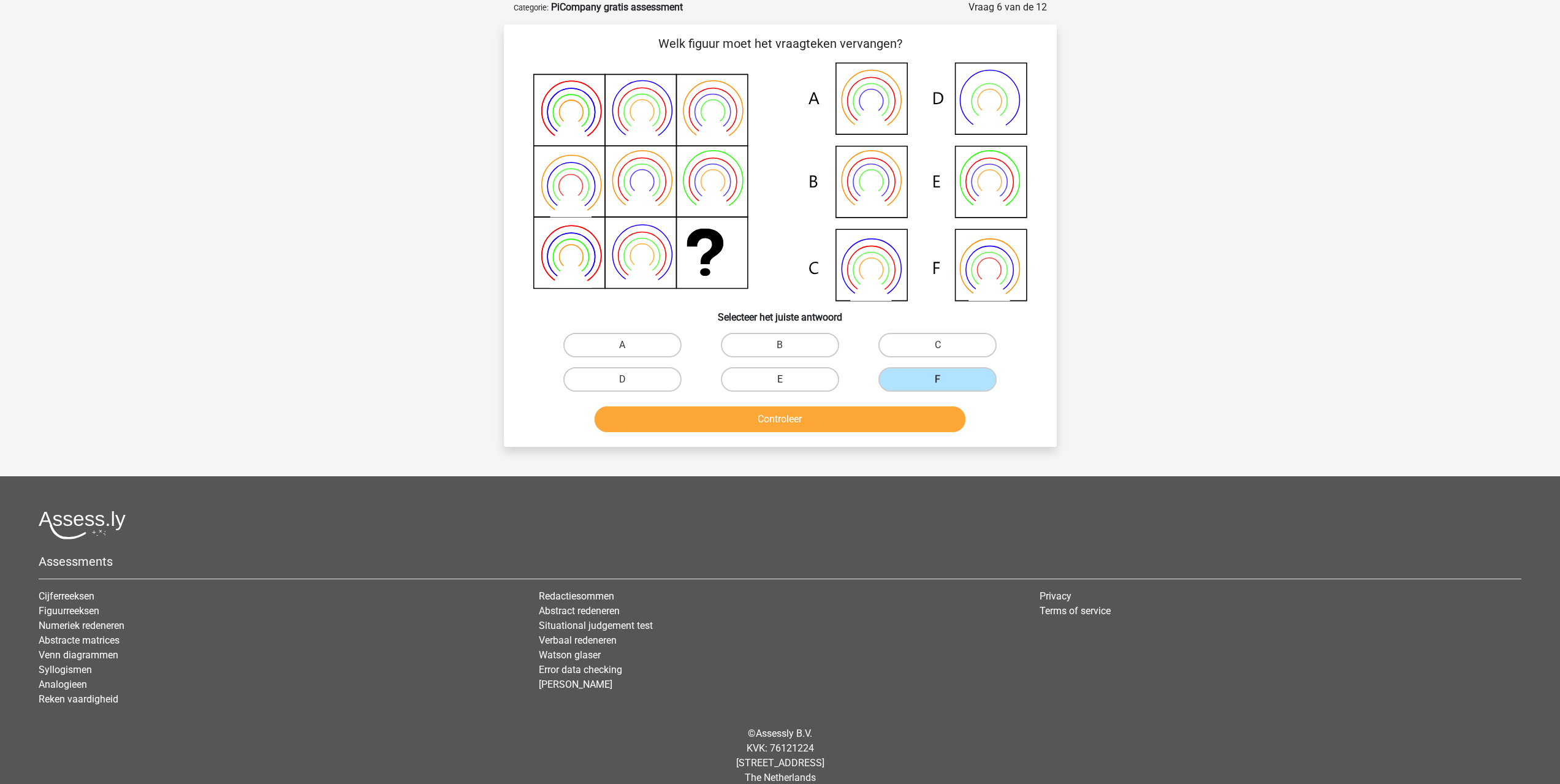
radio input "true"
click at [779, 411] on button "Controleer" at bounding box center [780, 419] width 371 height 26
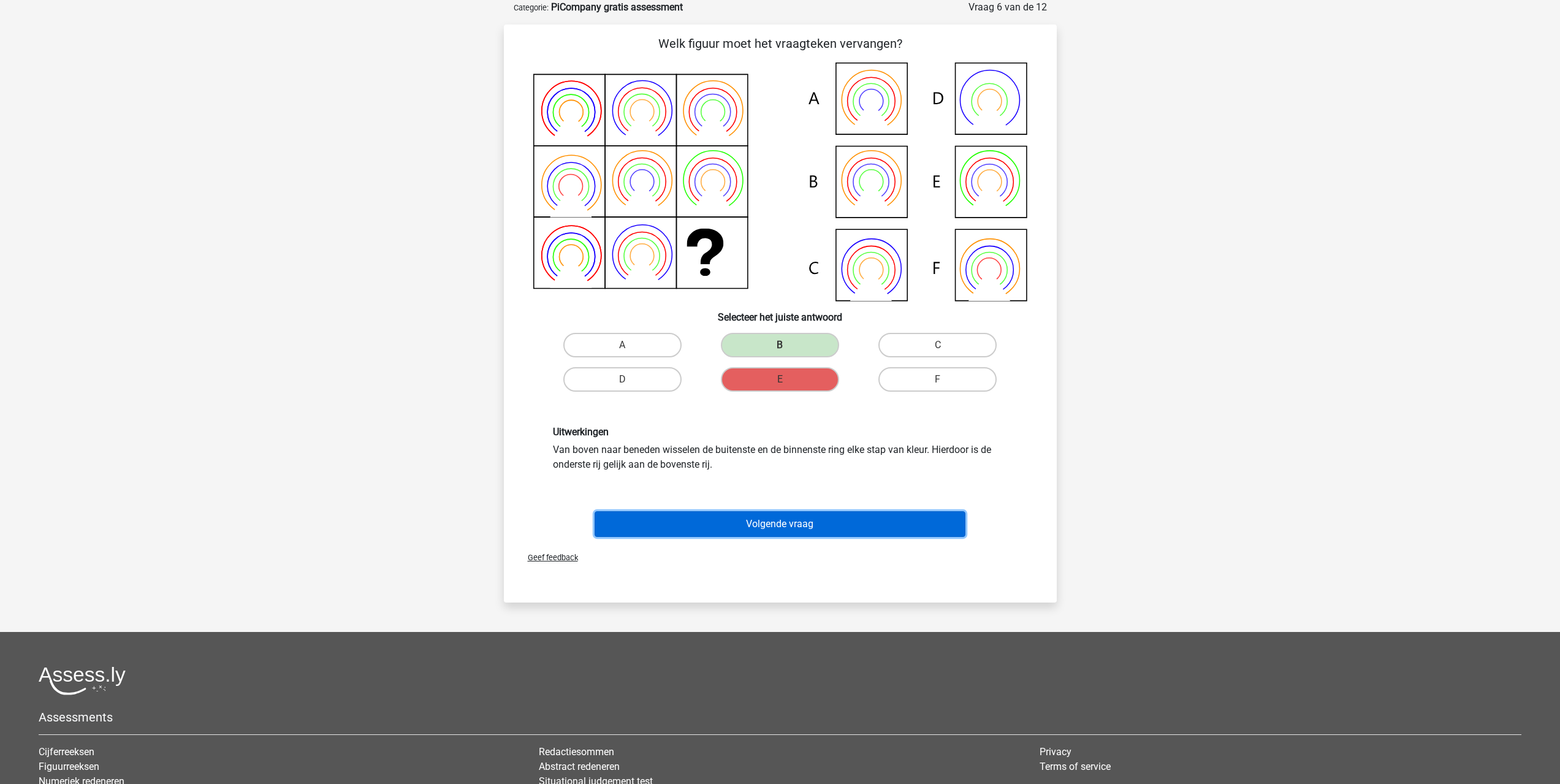
click at [797, 519] on button "Volgende vraag" at bounding box center [780, 524] width 371 height 26
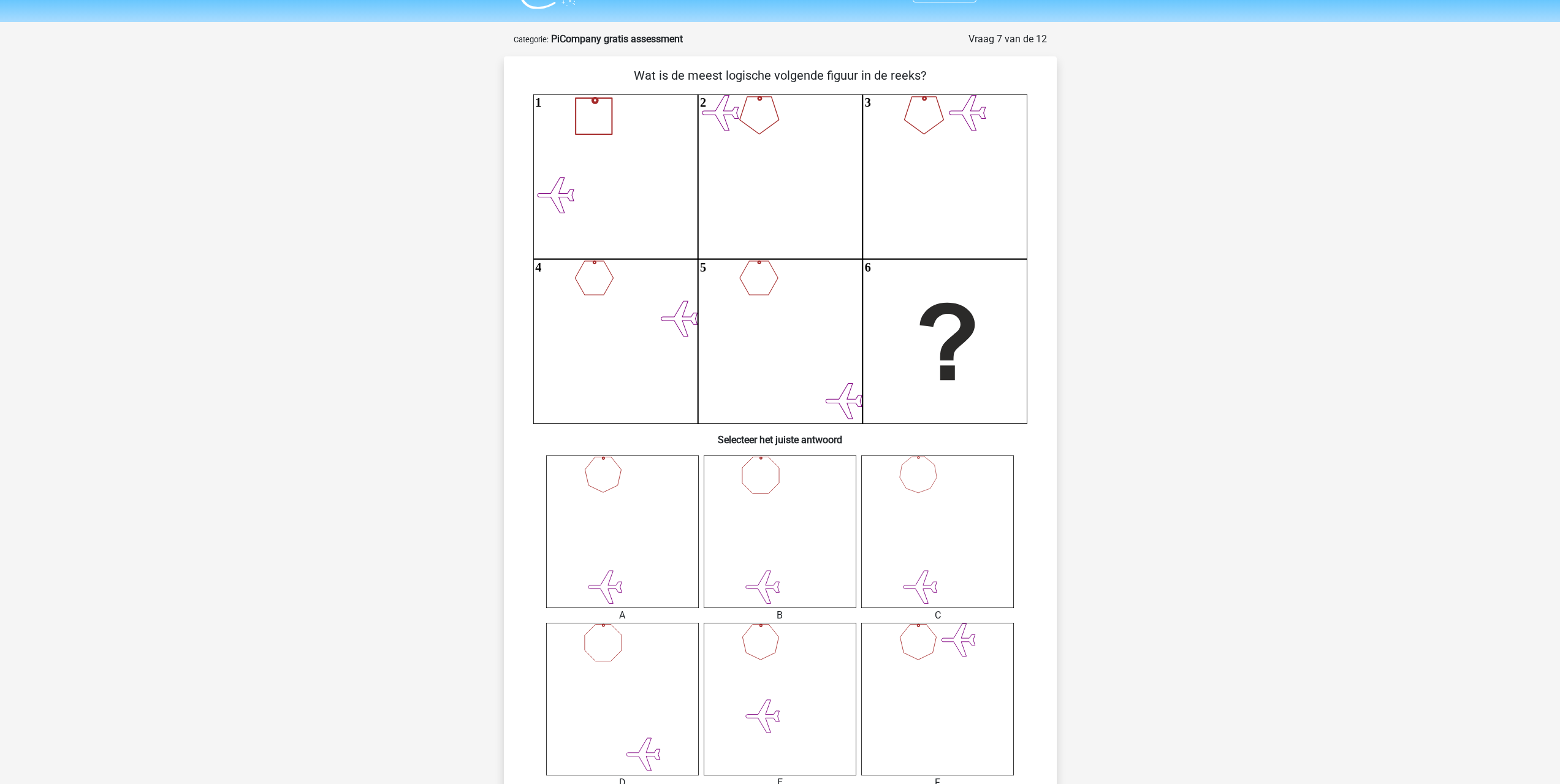
scroll to position [0, 0]
